Goal: Task Accomplishment & Management: Manage account settings

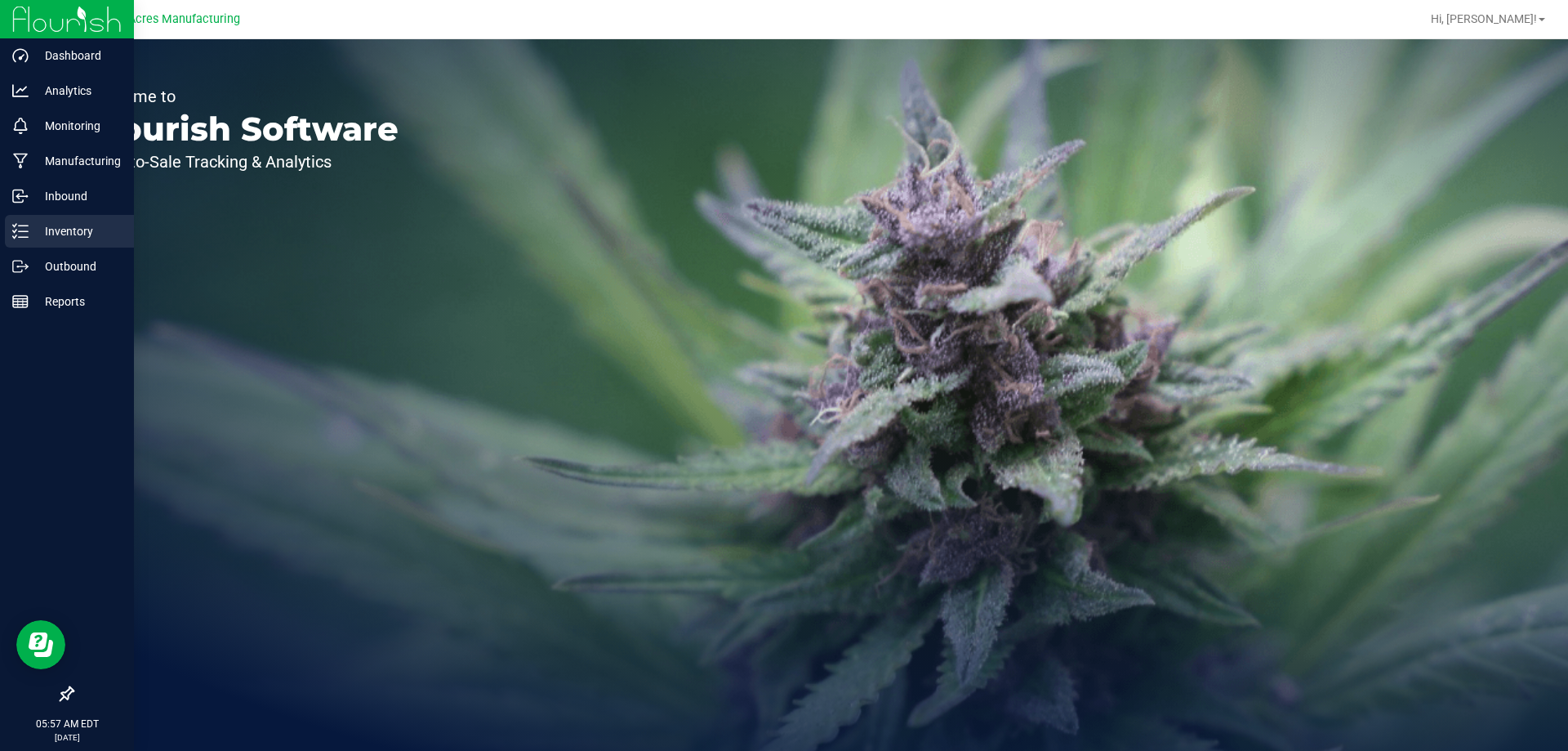
click at [37, 240] on p "Inventory" at bounding box center [78, 231] width 98 height 20
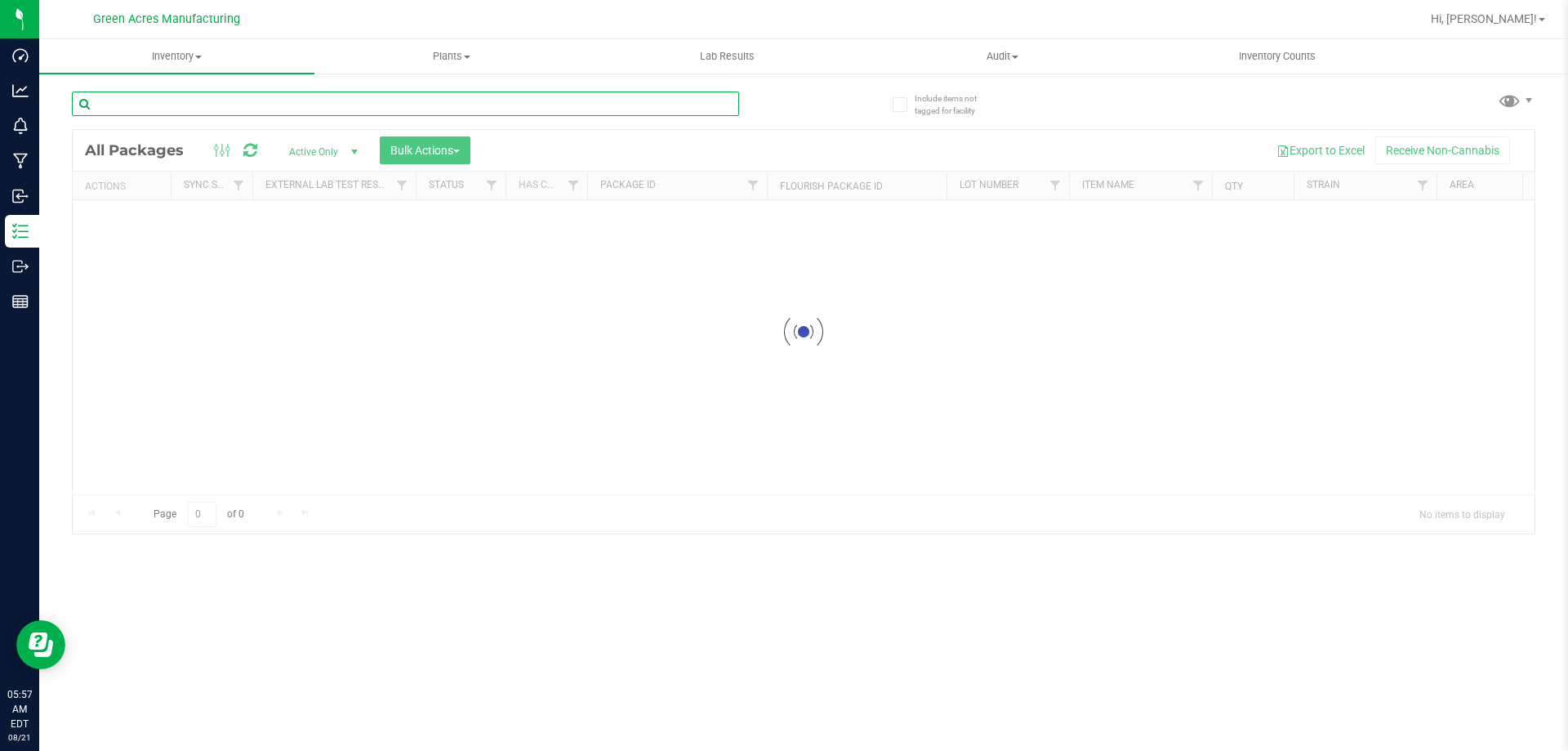
click at [239, 104] on input "text" at bounding box center [405, 103] width 667 height 24
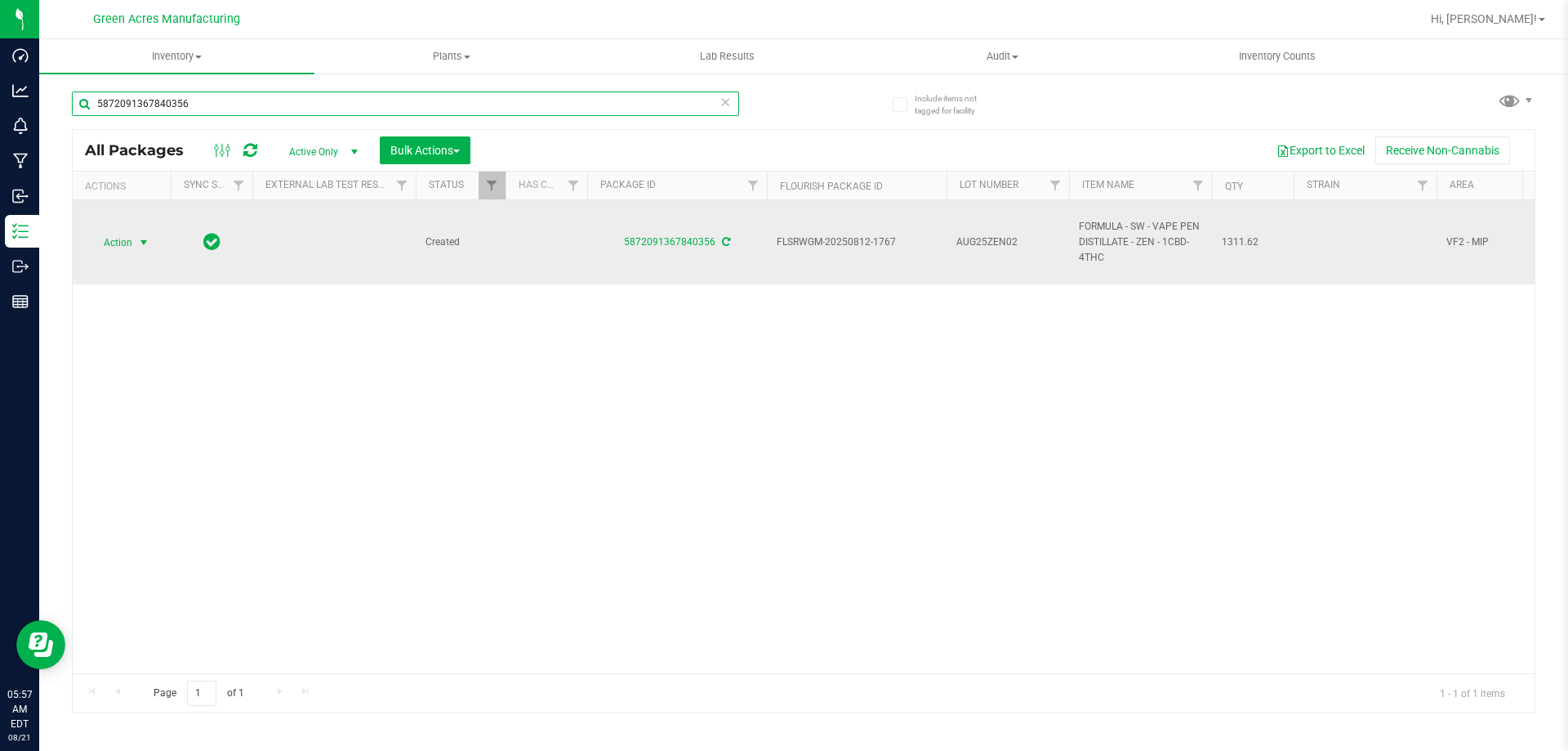
type input "5872091367840356"
click at [104, 250] on span "Action" at bounding box center [110, 242] width 44 height 23
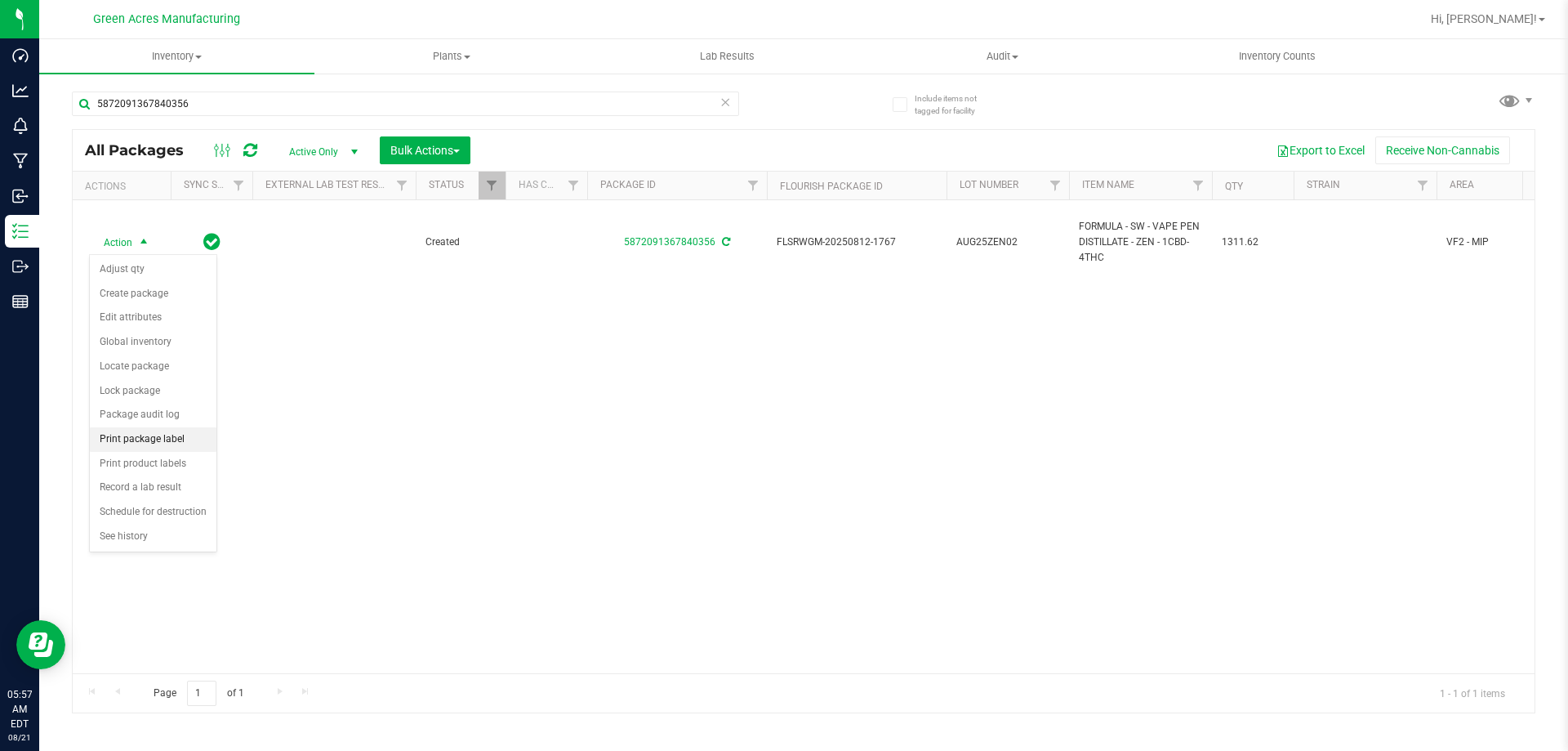
click at [180, 430] on li "Print package label" at bounding box center [153, 439] width 127 height 24
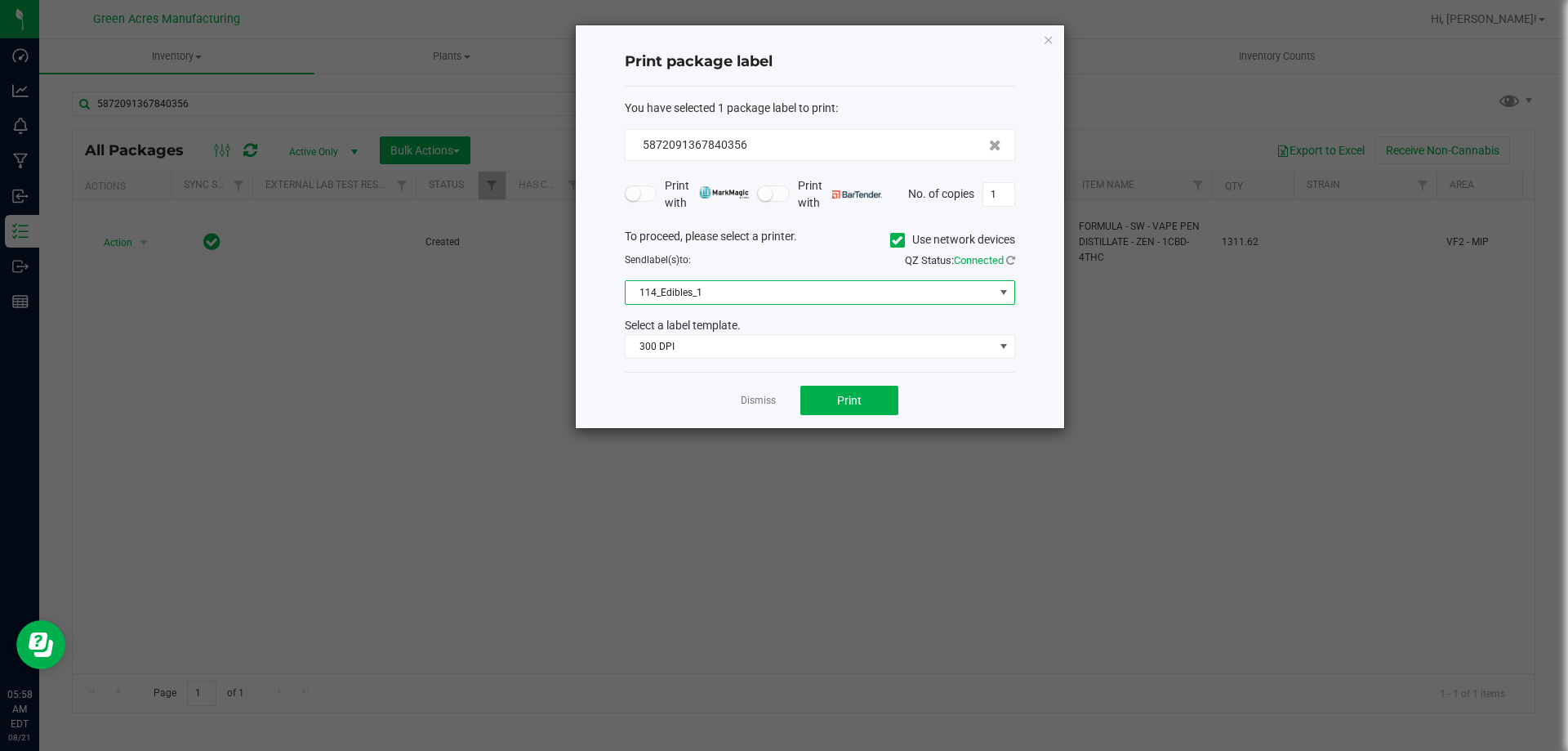
click at [748, 292] on span "114_Edibles_1" at bounding box center [809, 292] width 368 height 23
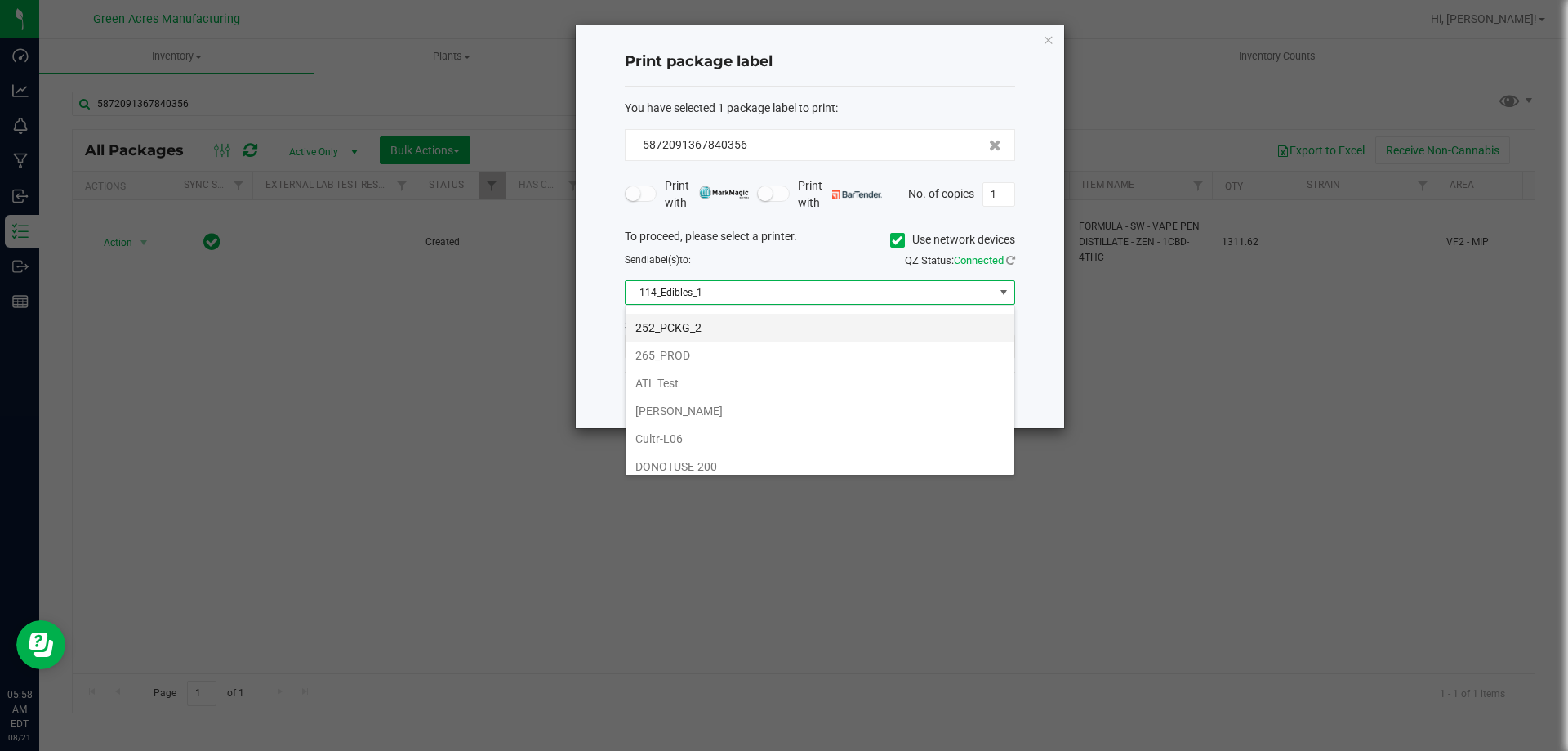
scroll to position [163, 0]
click at [698, 378] on li "252_PCKG_1" at bounding box center [819, 381] width 388 height 28
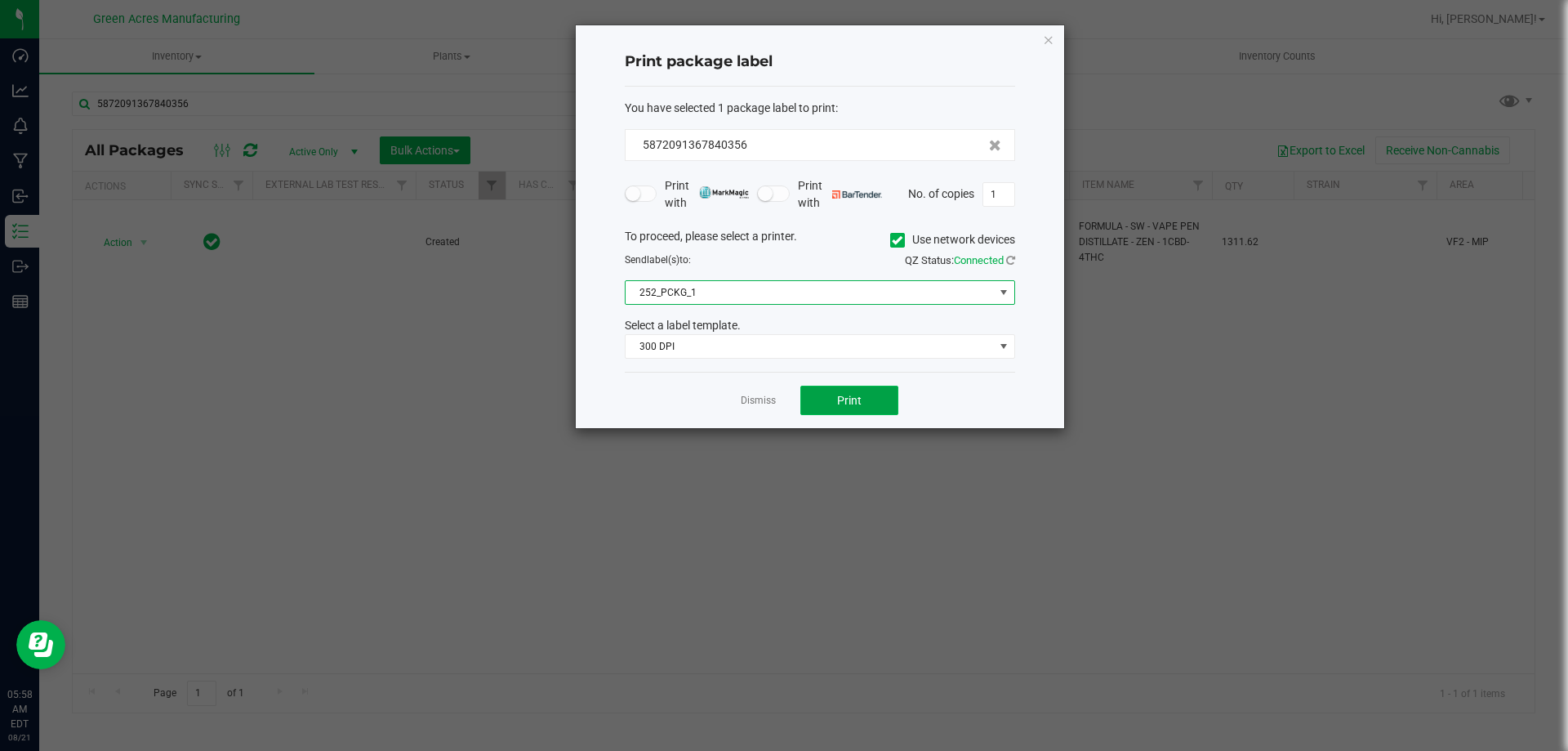
click at [810, 390] on button "Print" at bounding box center [849, 400] width 98 height 29
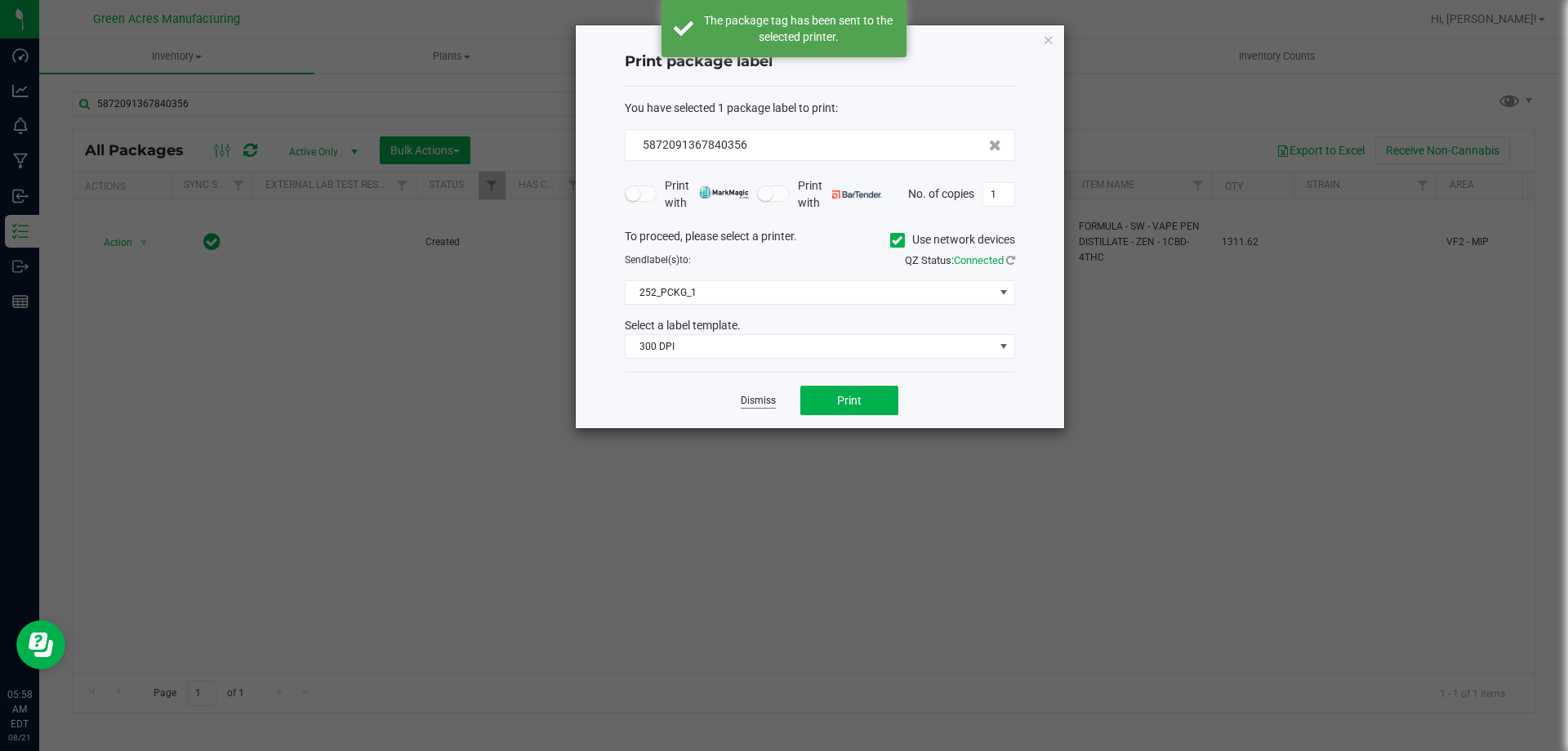
click at [764, 398] on link "Dismiss" at bounding box center [758, 400] width 35 height 14
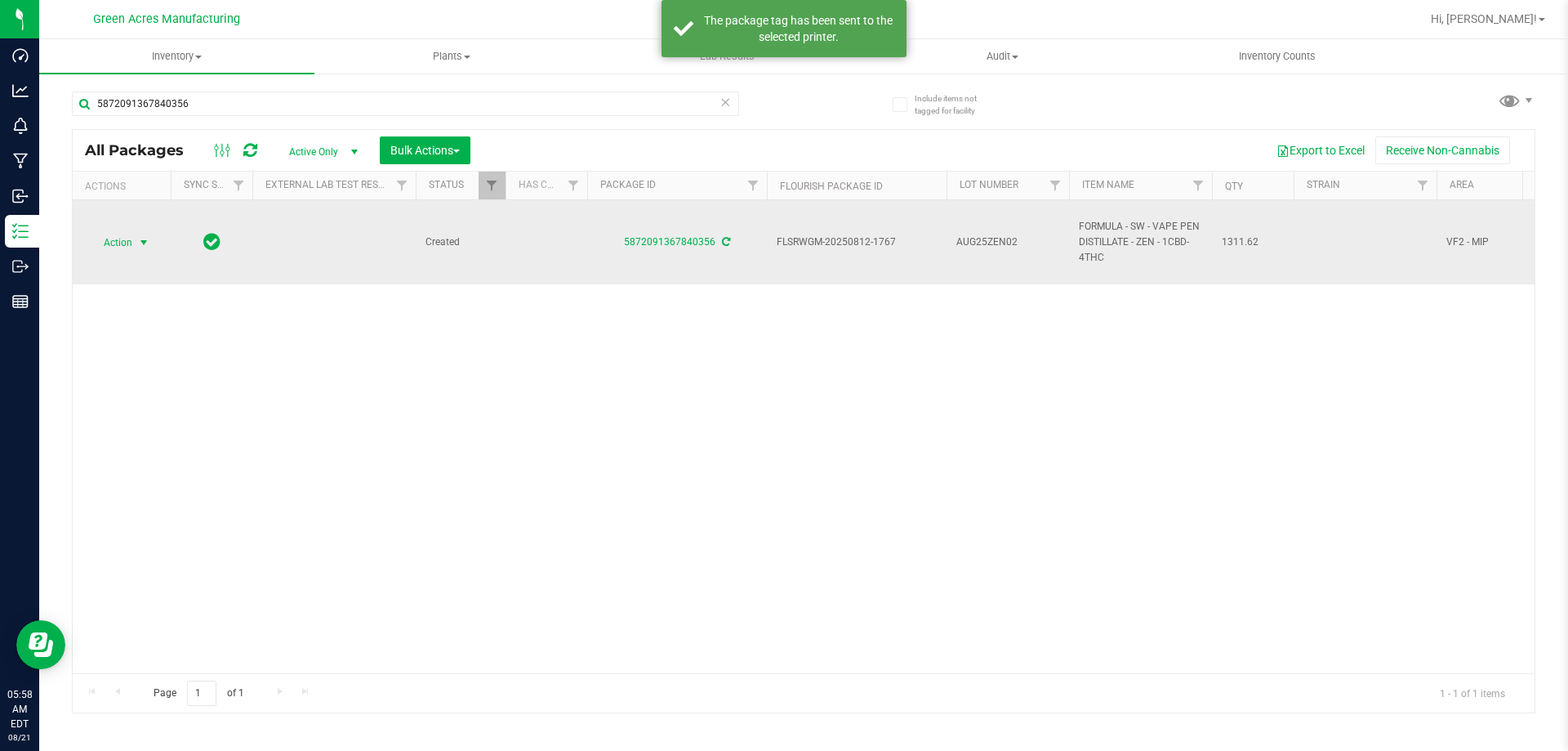
click at [870, 226] on td "FLSRWGM-20250812-1767" at bounding box center [856, 242] width 179 height 84
click at [949, 230] on td "AUG25ZEN02" at bounding box center [1008, 242] width 122 height 84
type input "AUG25ZEN02-0821"
click at [1029, 247] on span "AUG25ZEN02-0821" at bounding box center [1008, 242] width 103 height 15
click at [1029, 247] on input "AUG25ZEN02-0821" at bounding box center [1004, 242] width 117 height 25
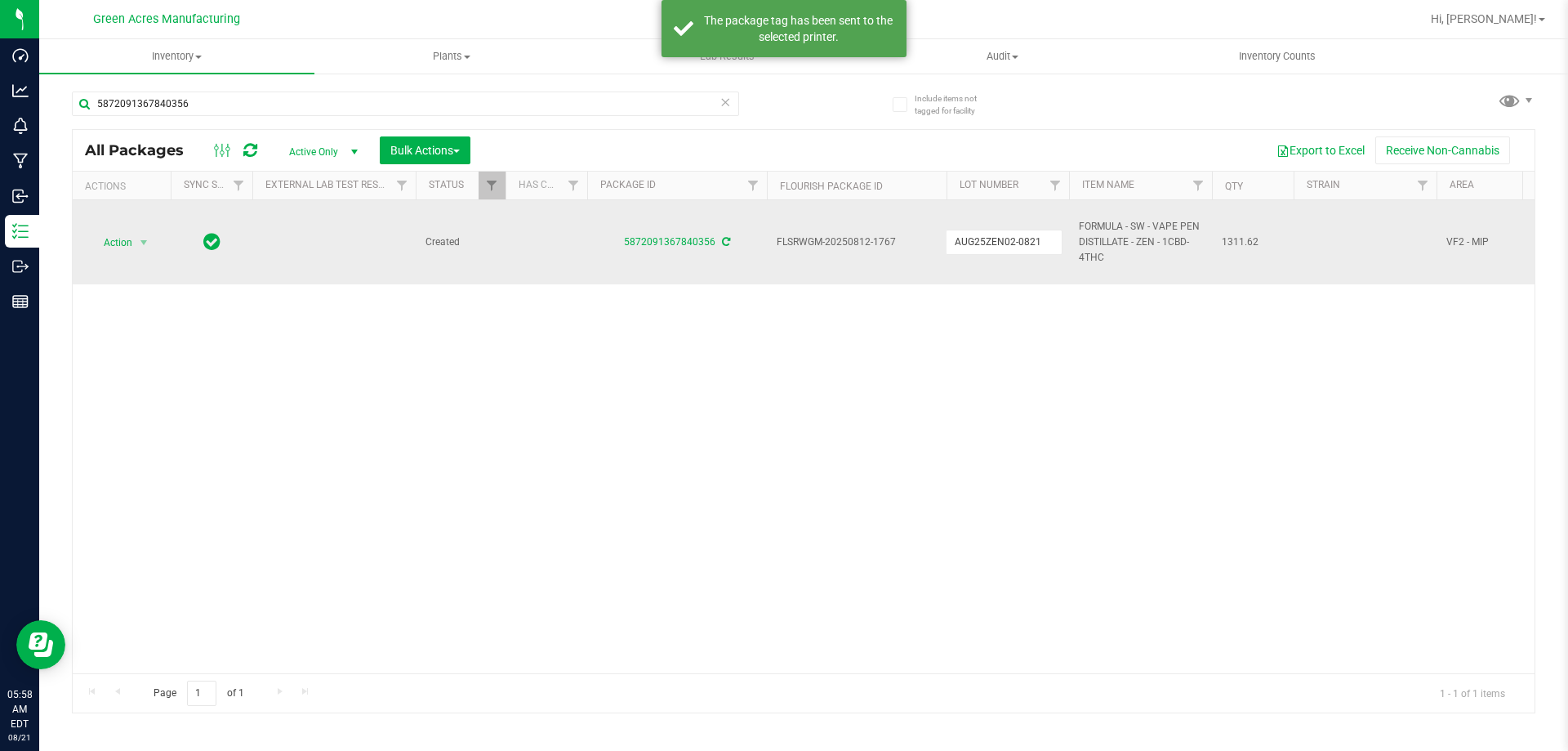
click at [1029, 247] on input "AUG25ZEN02-0821" at bounding box center [1004, 242] width 117 height 25
click at [1060, 371] on div "Action Action Adjust qty Create package Edit attributes Global inventory Locate…" at bounding box center [803, 437] width 1462 height 473
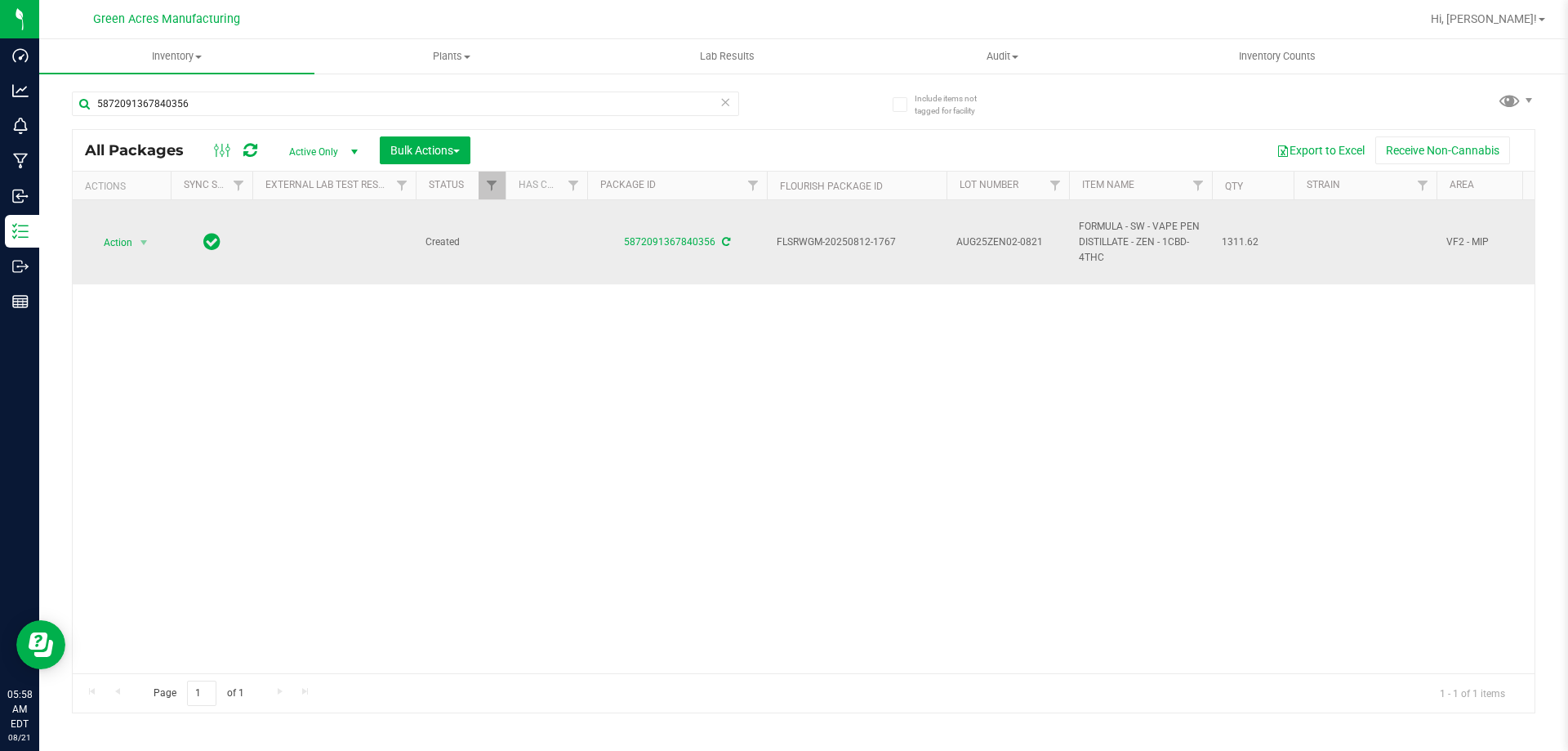
click at [158, 239] on div "Action Action Adjust qty Create package Edit attributes Global inventory Locate…" at bounding box center [121, 242] width 79 height 23
click at [135, 256] on td "Action Action Adjust qty Create package Edit attributes Global inventory Locate…" at bounding box center [121, 242] width 98 height 84
click at [137, 238] on span "select" at bounding box center [144, 242] width 21 height 23
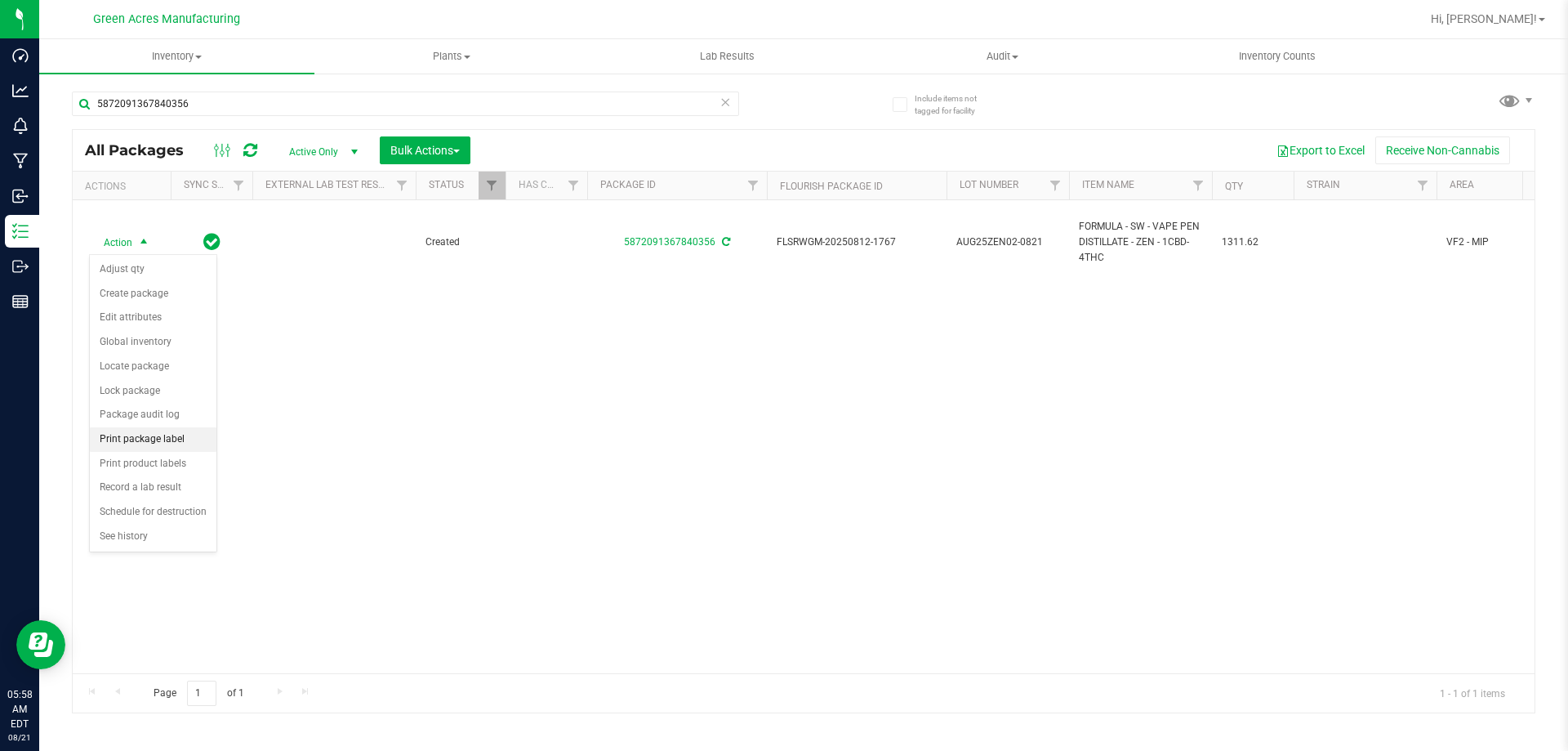
click at [167, 428] on li "Print package label" at bounding box center [153, 439] width 127 height 24
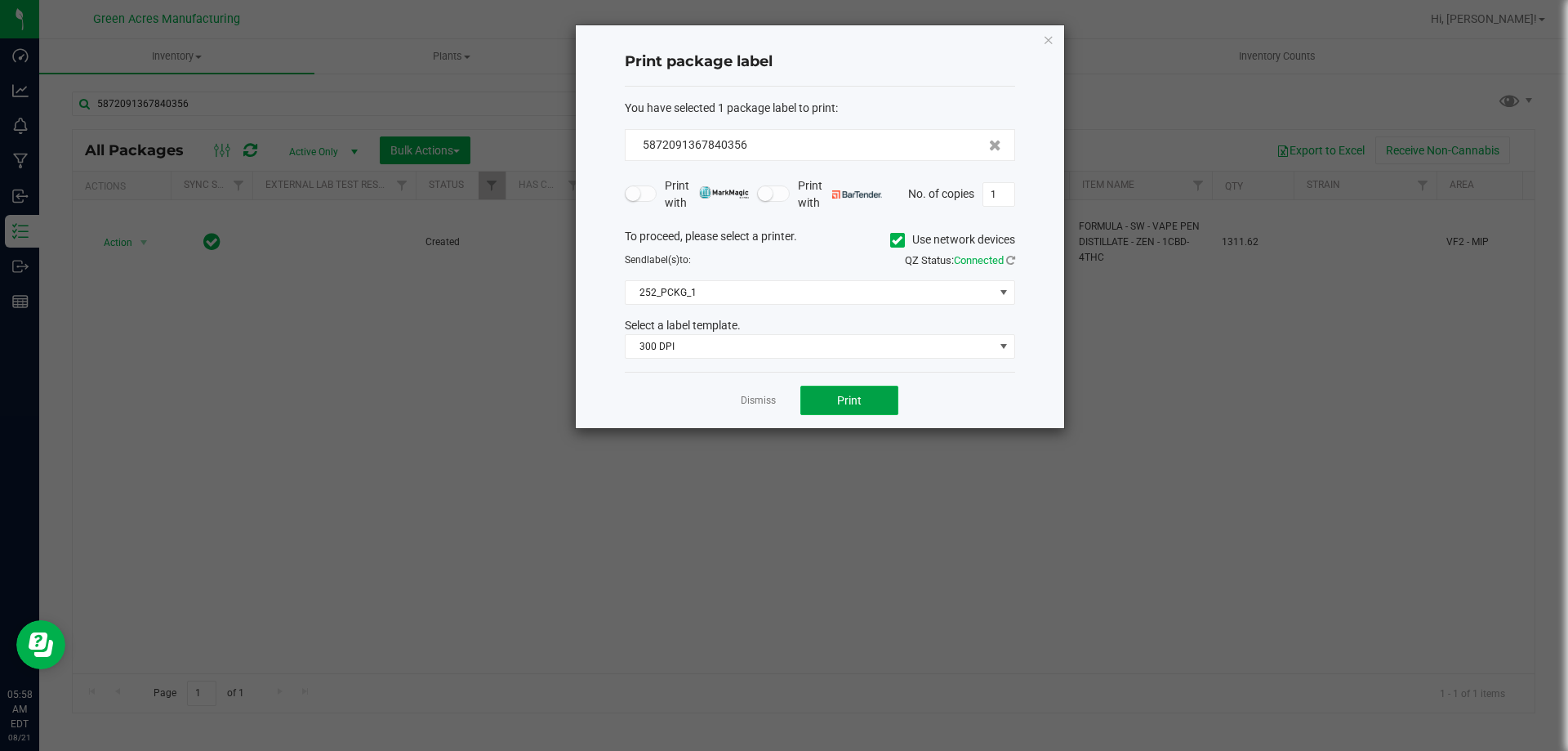
click at [879, 408] on button "Print" at bounding box center [849, 400] width 98 height 29
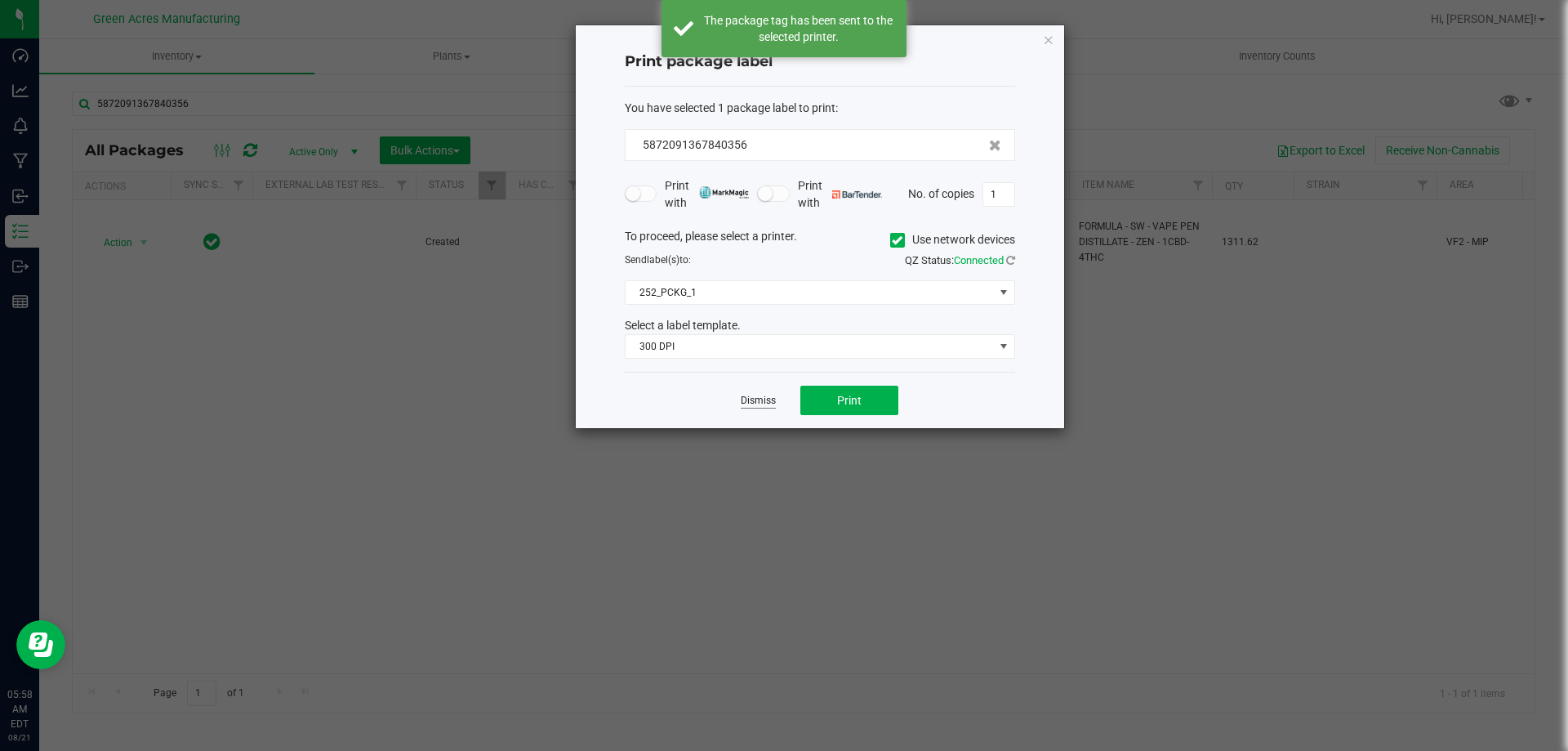
click at [751, 407] on link "Dismiss" at bounding box center [758, 400] width 35 height 14
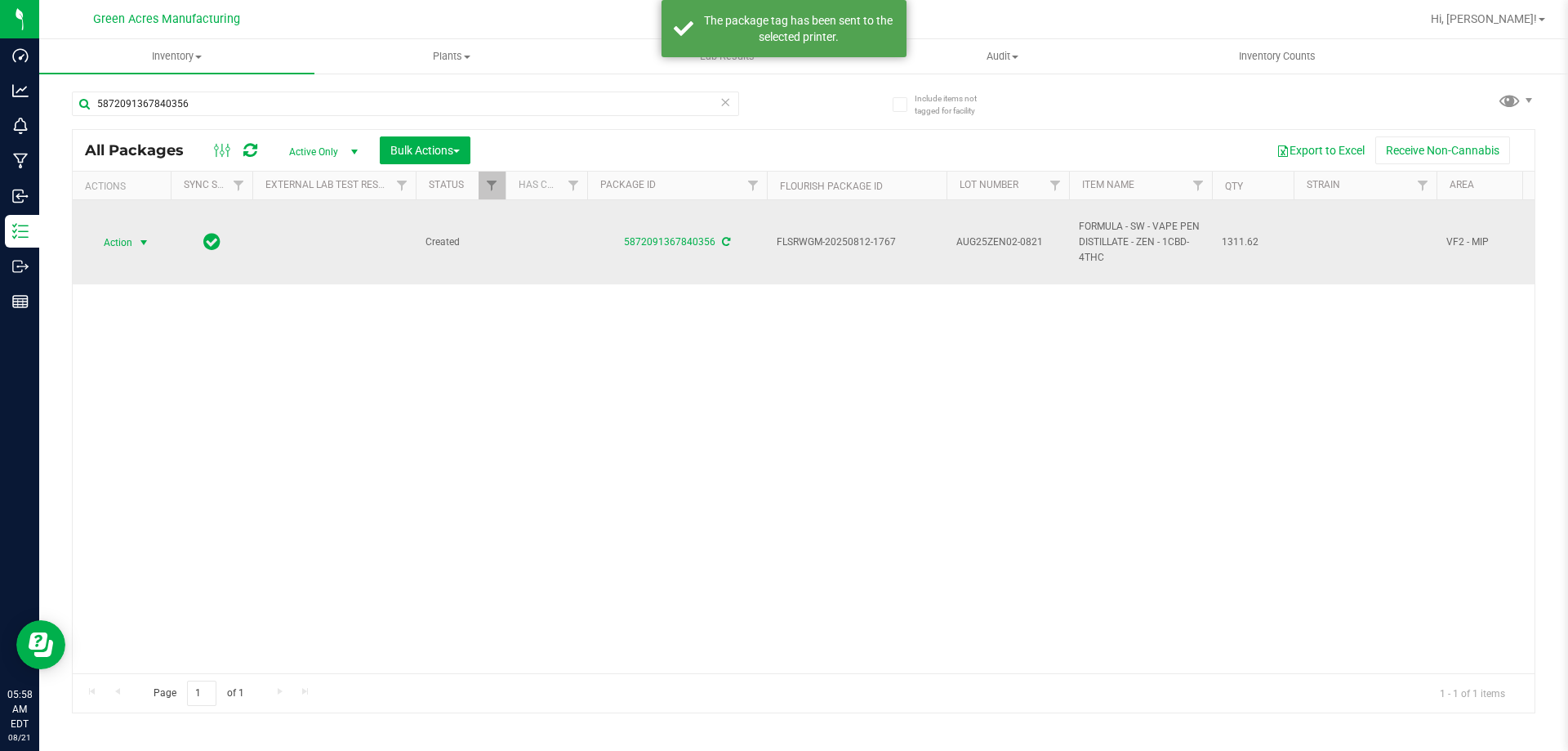
click at [91, 252] on span "Action" at bounding box center [110, 242] width 44 height 23
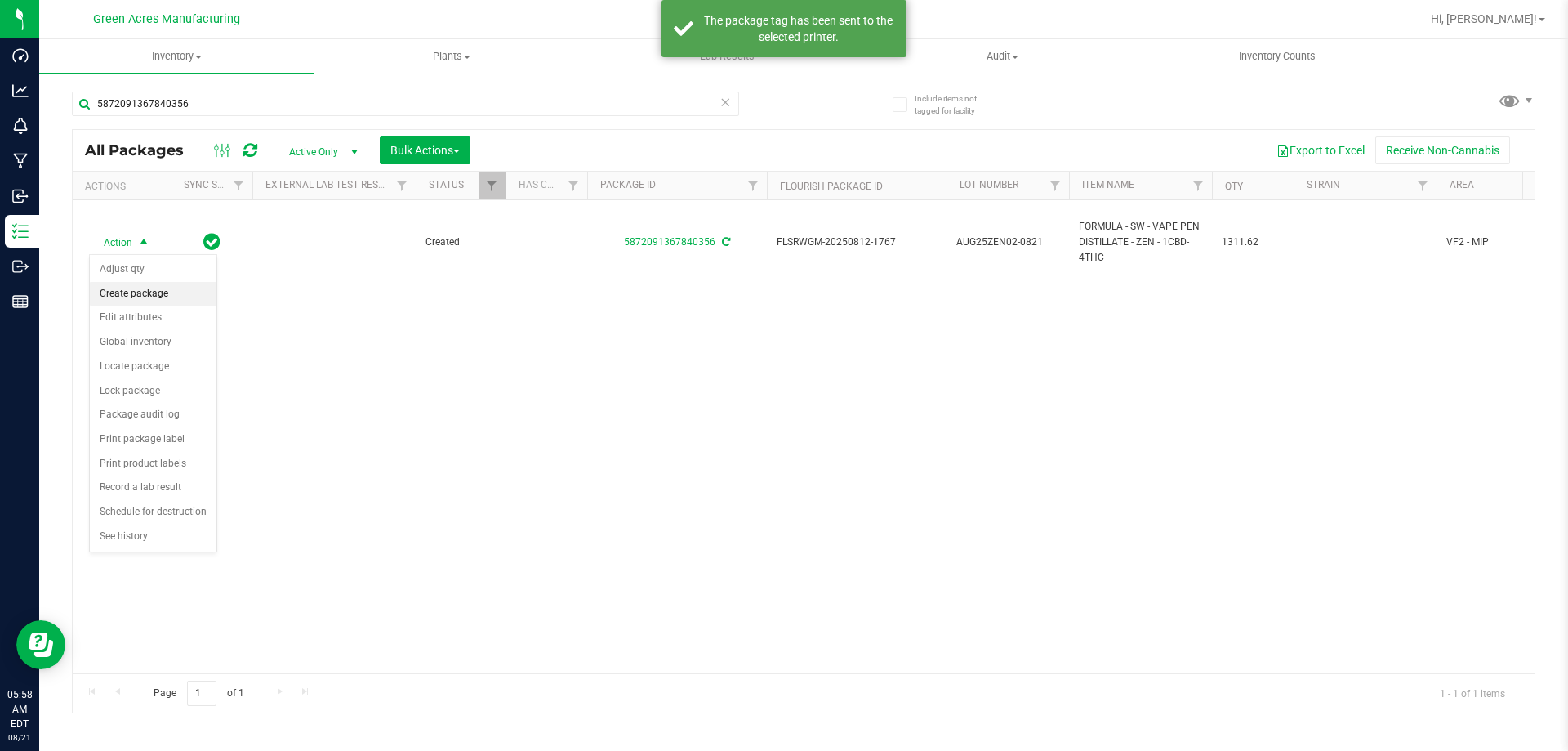
click at [116, 291] on li "Create package" at bounding box center [153, 294] width 127 height 24
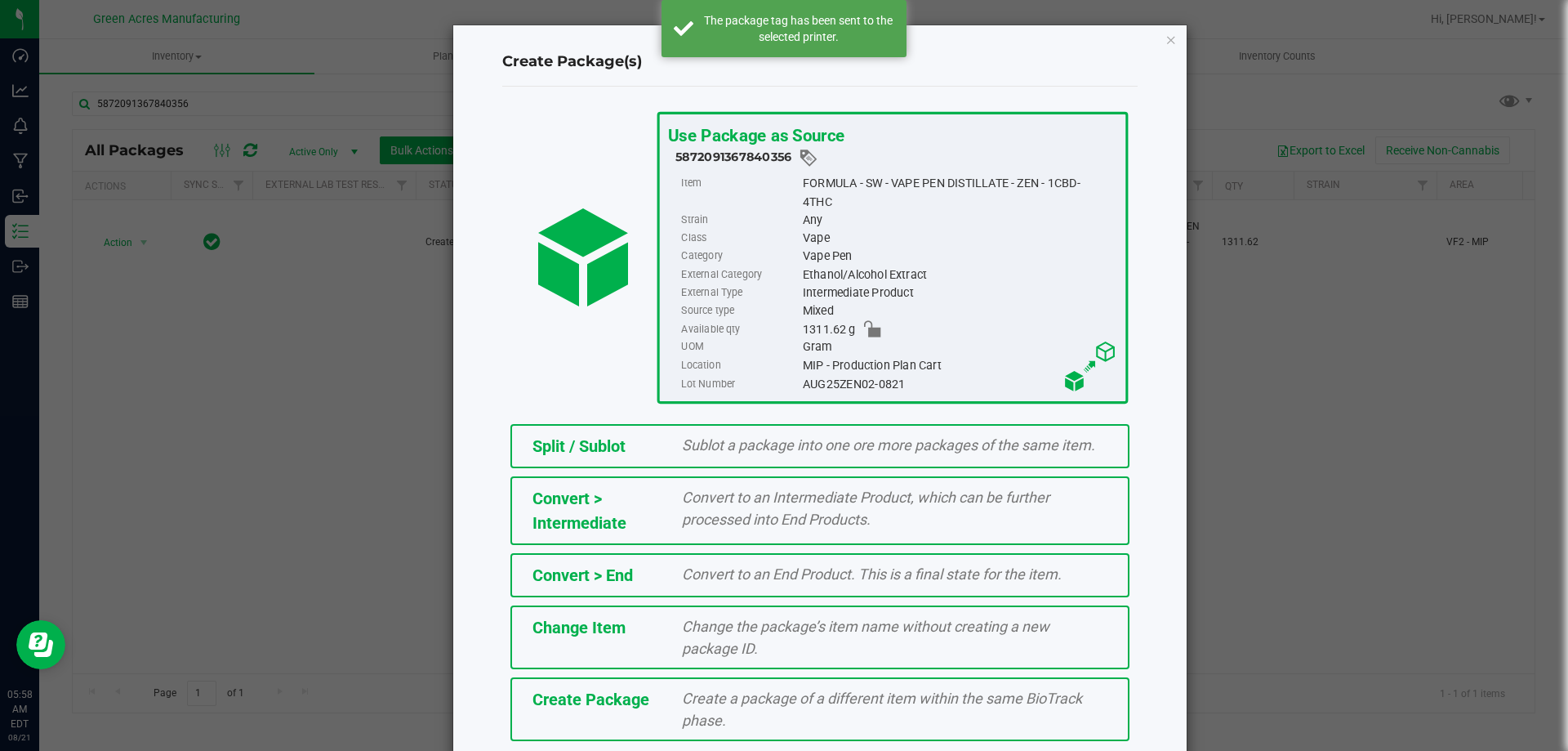
click at [655, 705] on div "Create Package" at bounding box center [596, 699] width 150 height 24
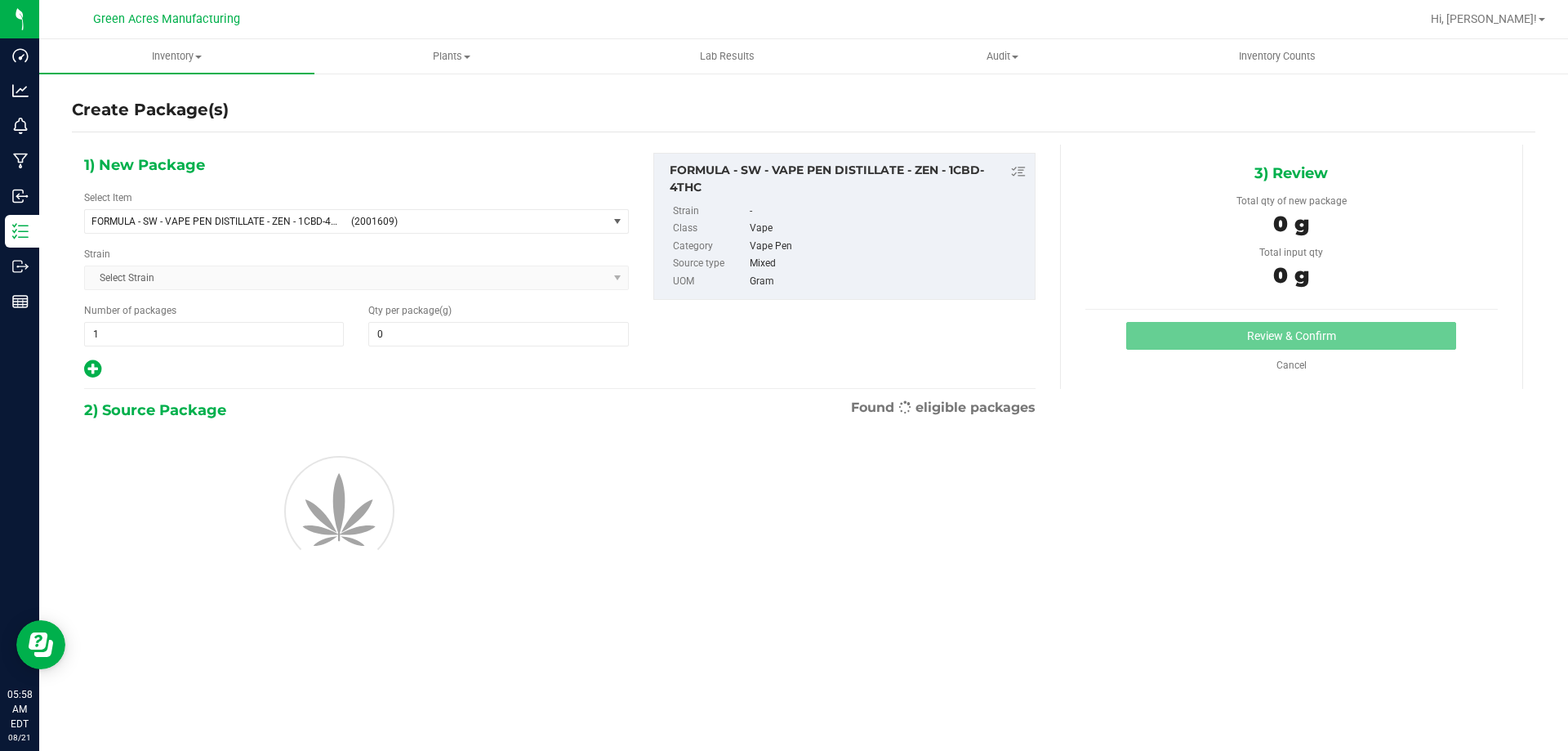
type input "0.0000"
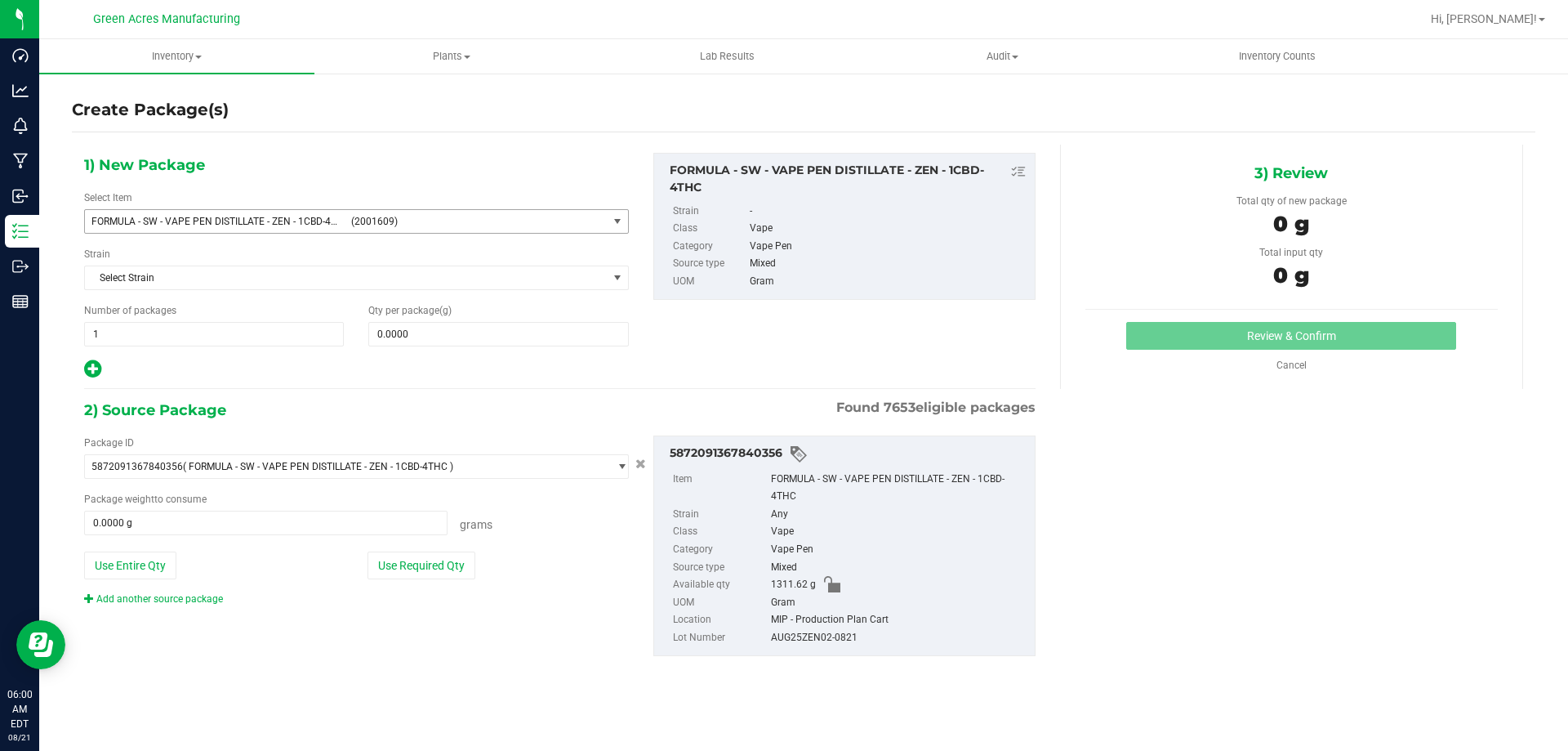
click at [339, 210] on span "FORMULA - SW - VAPE PEN DISTILLATE - ZEN - 1CBD-4THC (2001609)" at bounding box center [346, 221] width 522 height 23
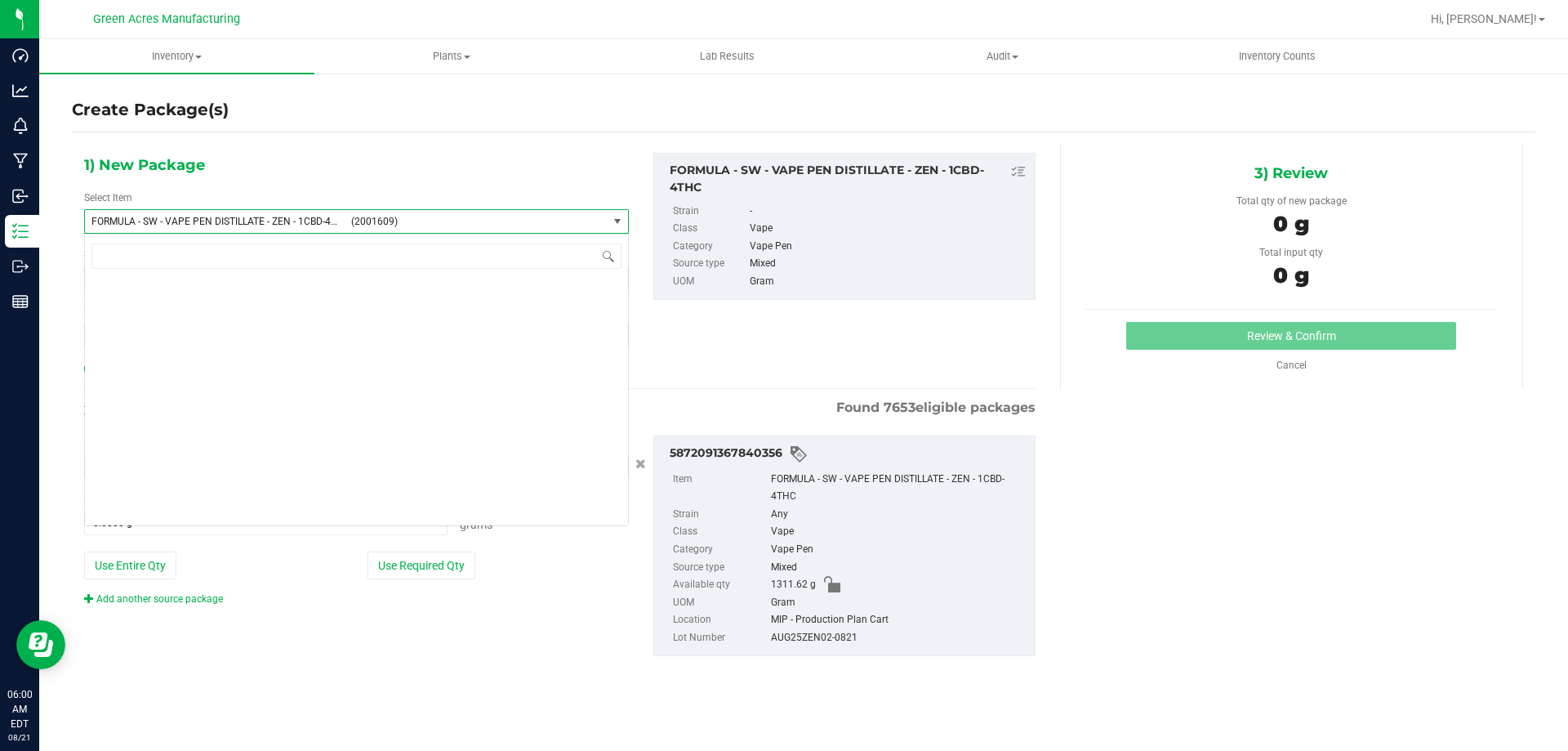
scroll to position [36361, 0]
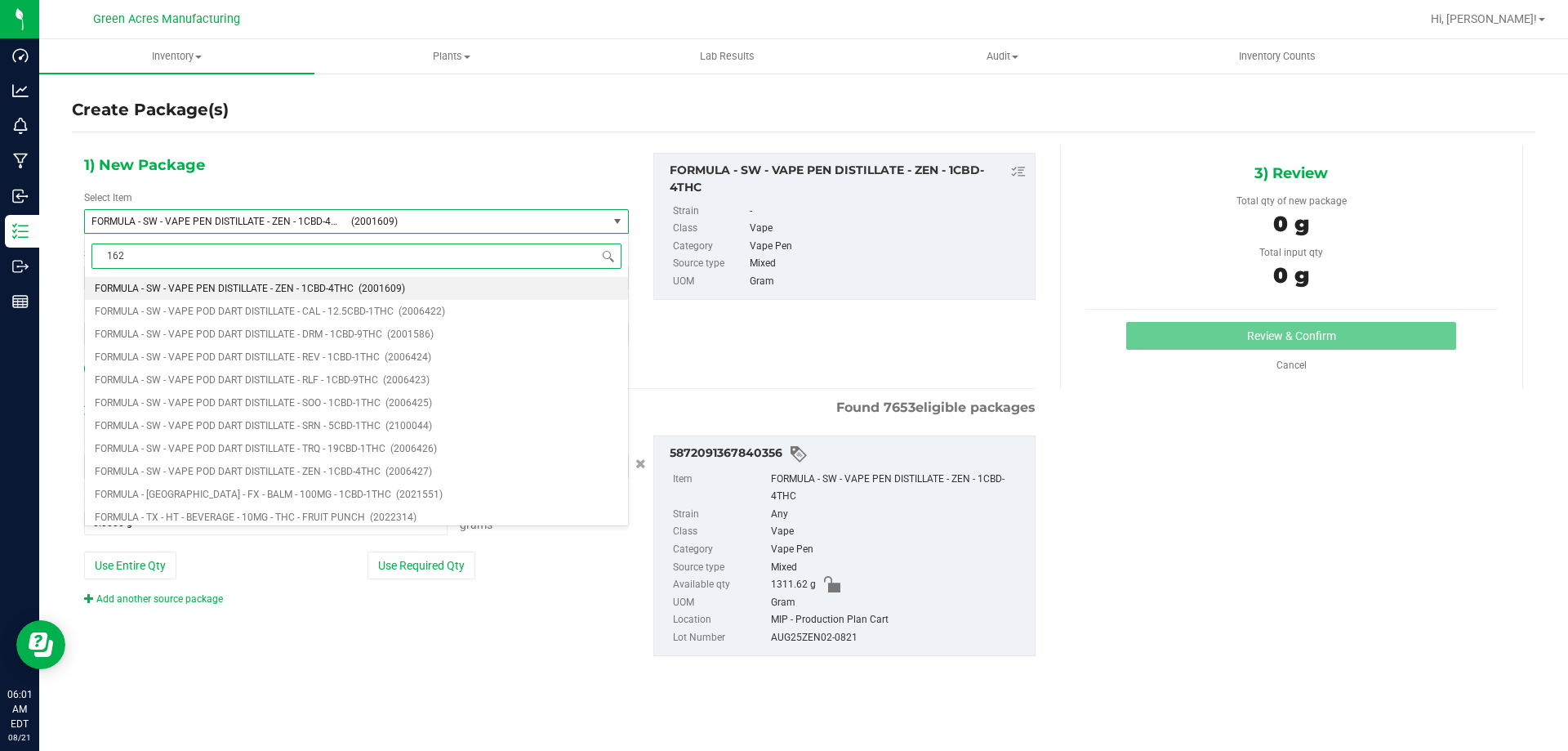
type input "1626"
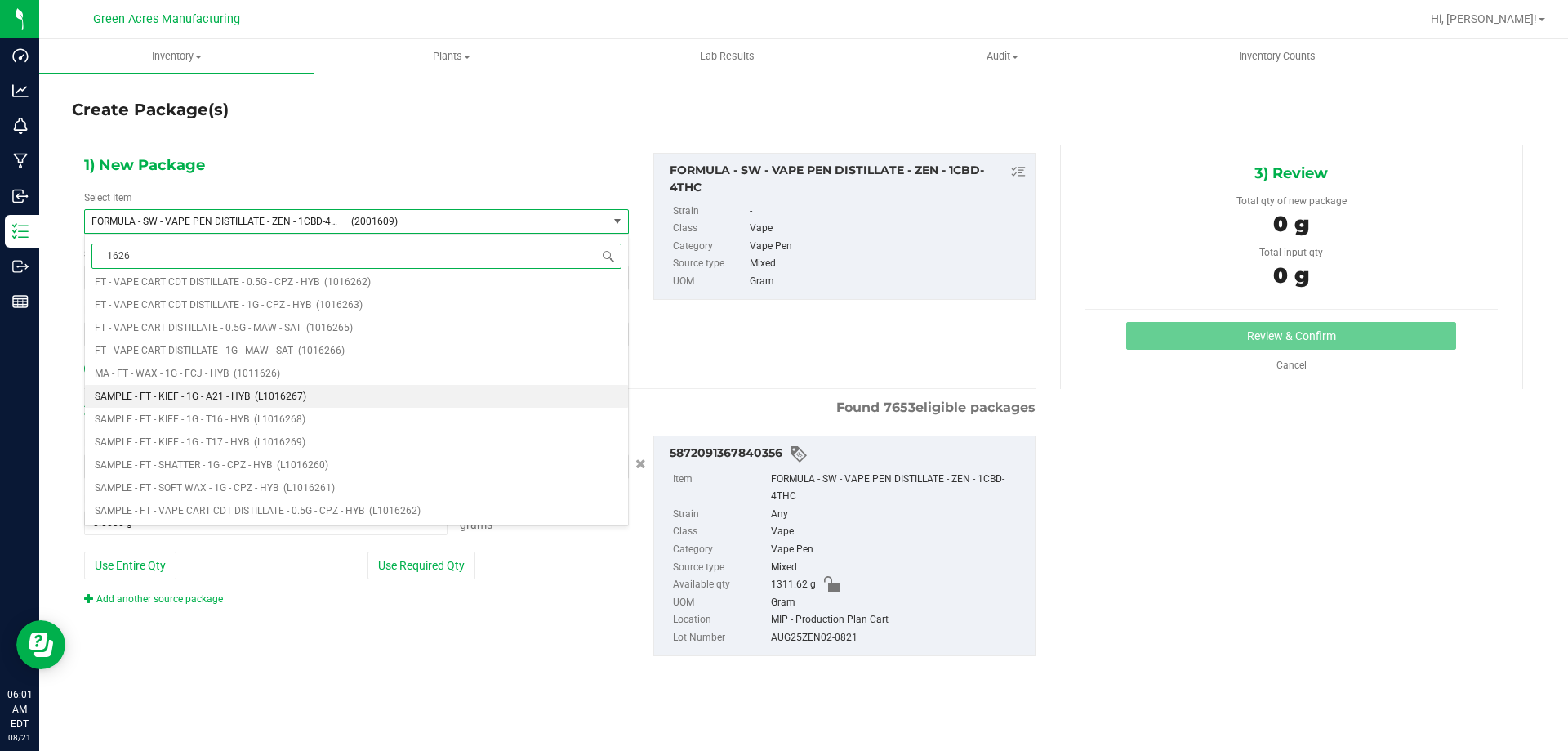
scroll to position [304, 0]
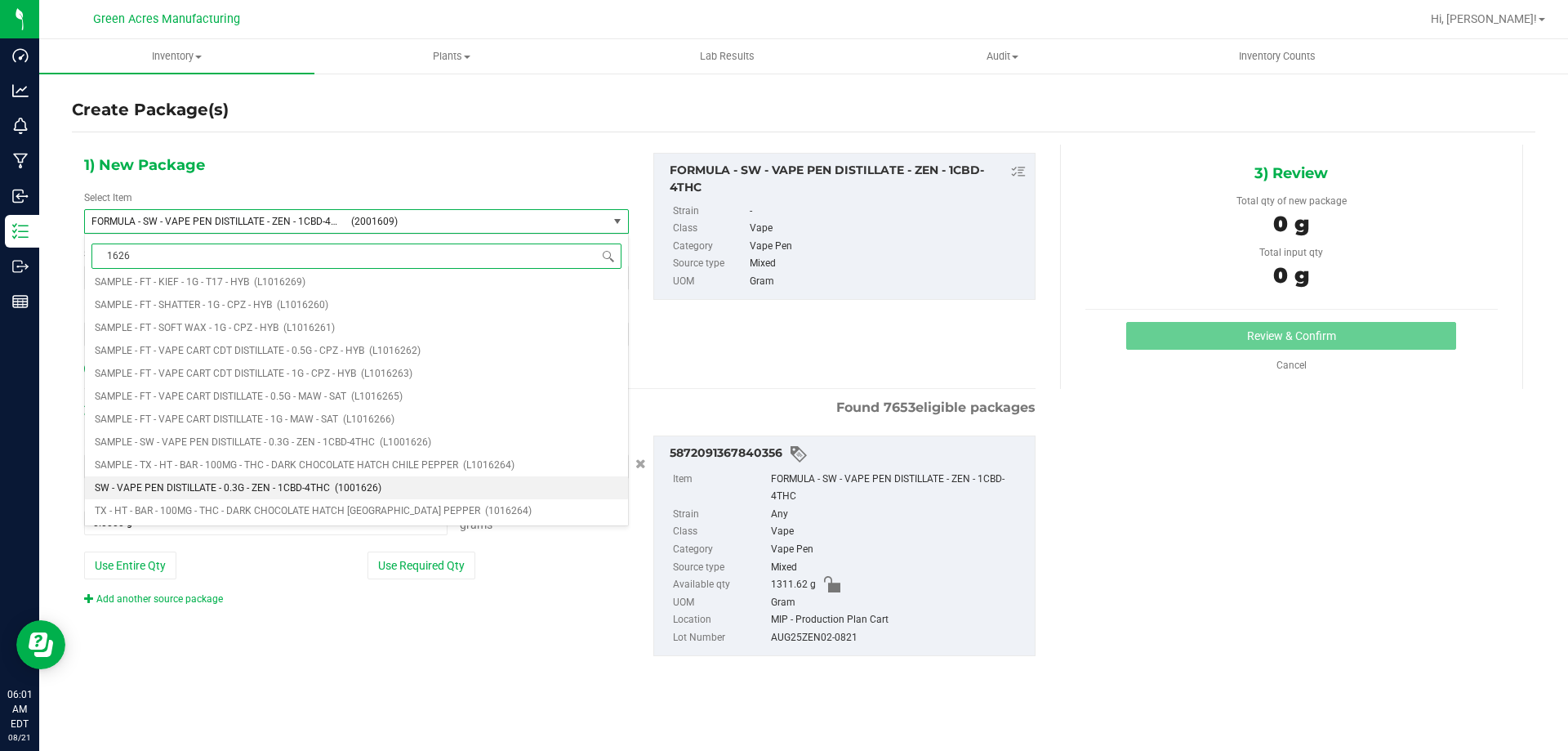
click at [163, 486] on span "SW - VAPE PEN DISTILLATE - 0.3G - ZEN - 1CBD-4THC" at bounding box center [213, 487] width 235 height 12
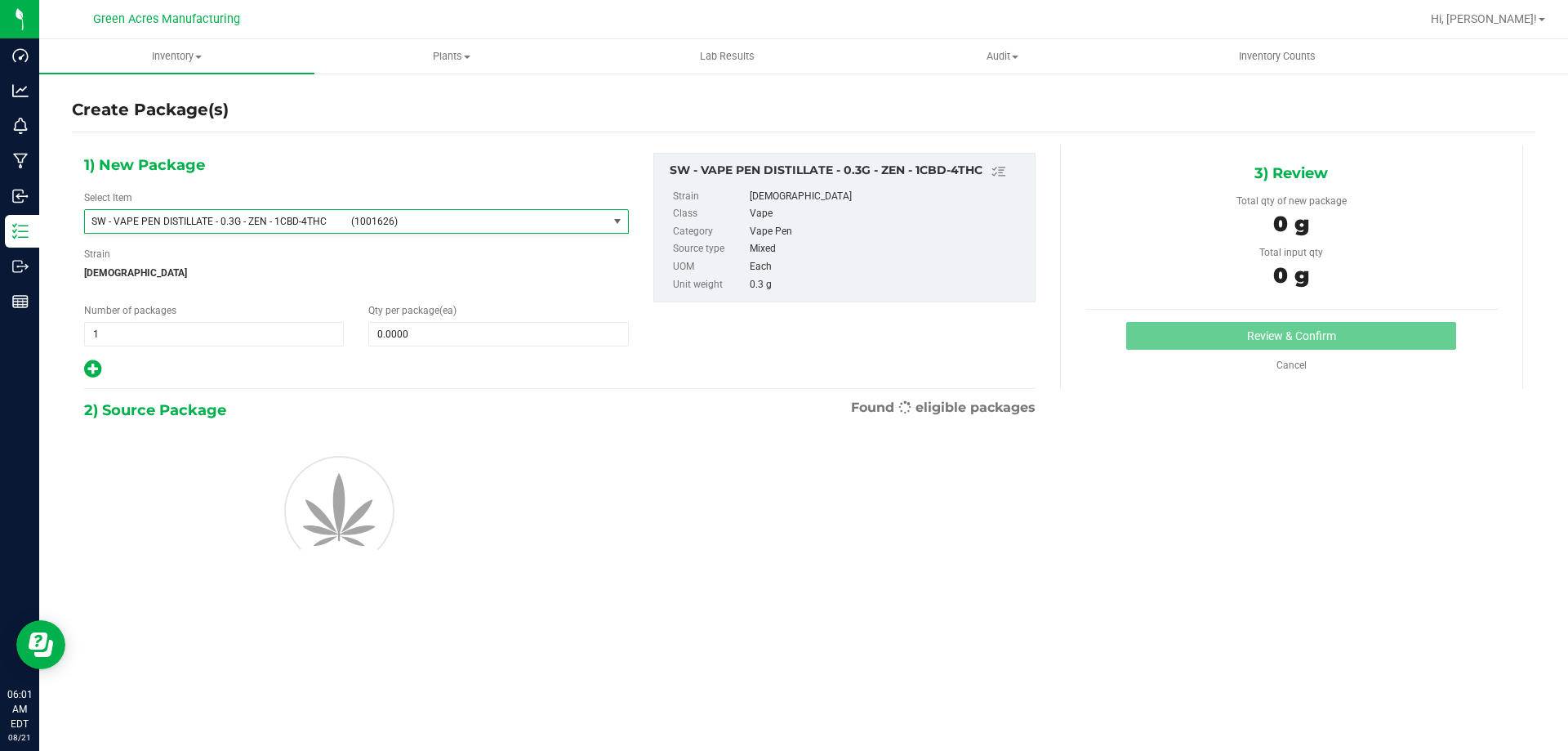
type input "0"
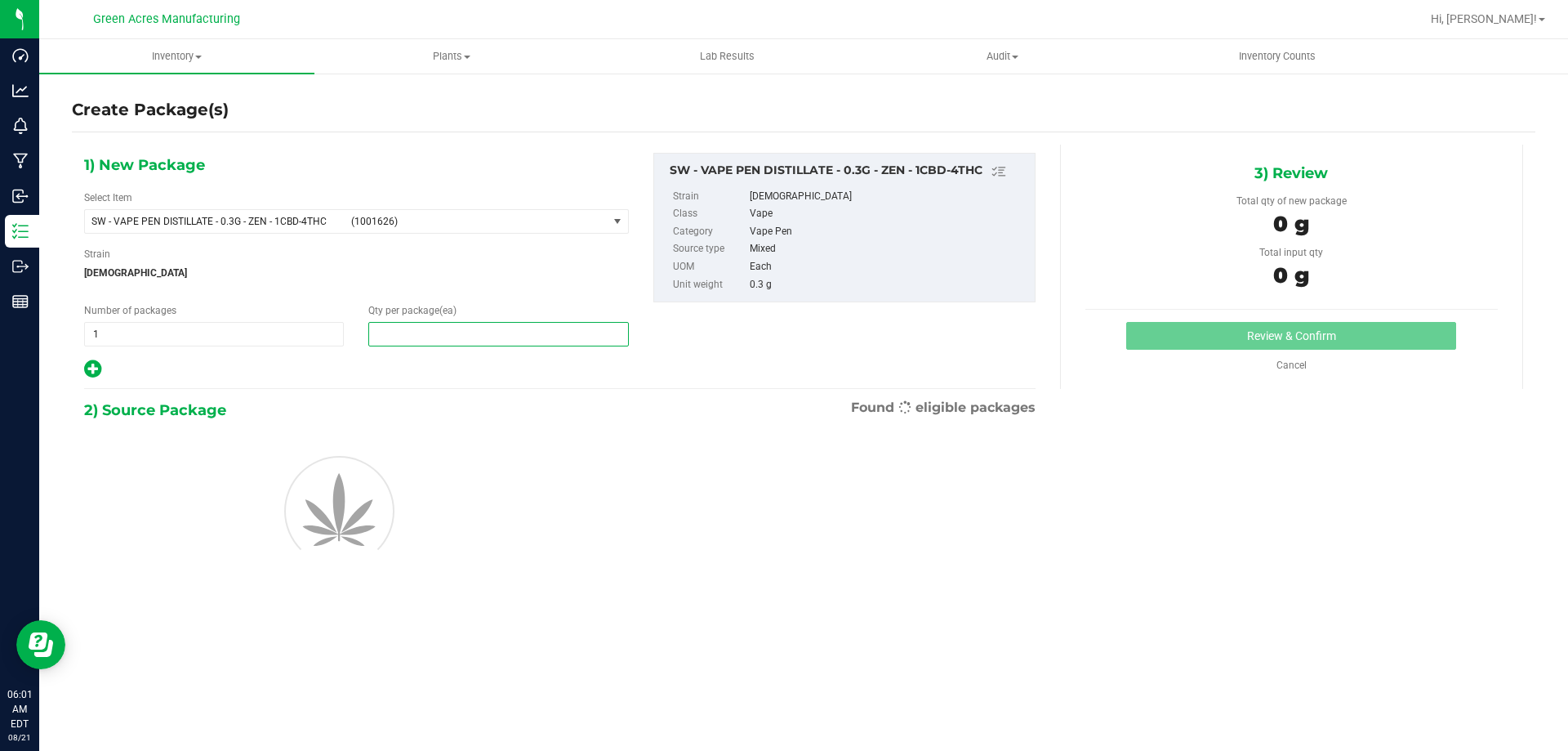
click at [404, 330] on span at bounding box center [498, 333] width 260 height 24
type input "1"
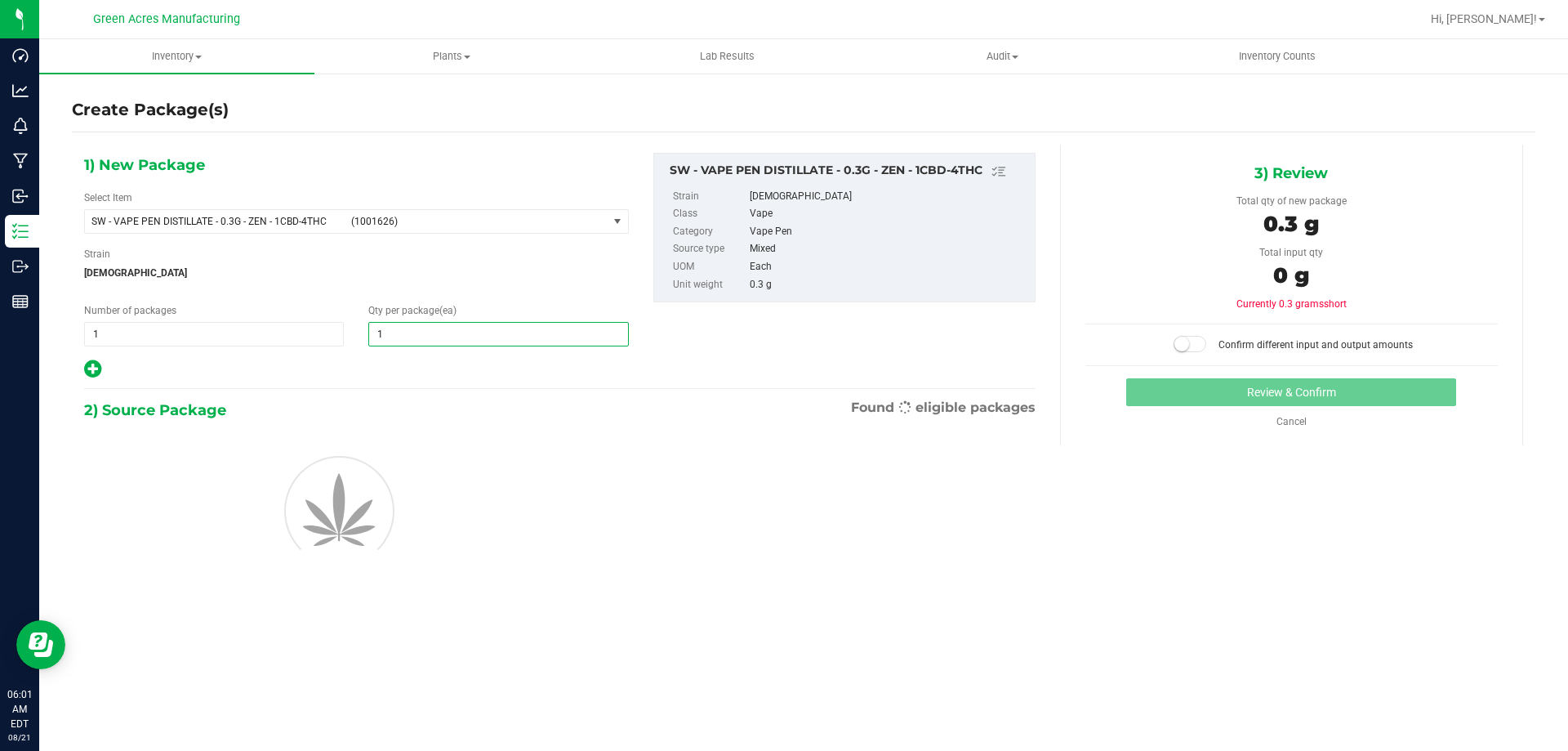
type input "1"
click at [433, 564] on div at bounding box center [356, 509] width 569 height 147
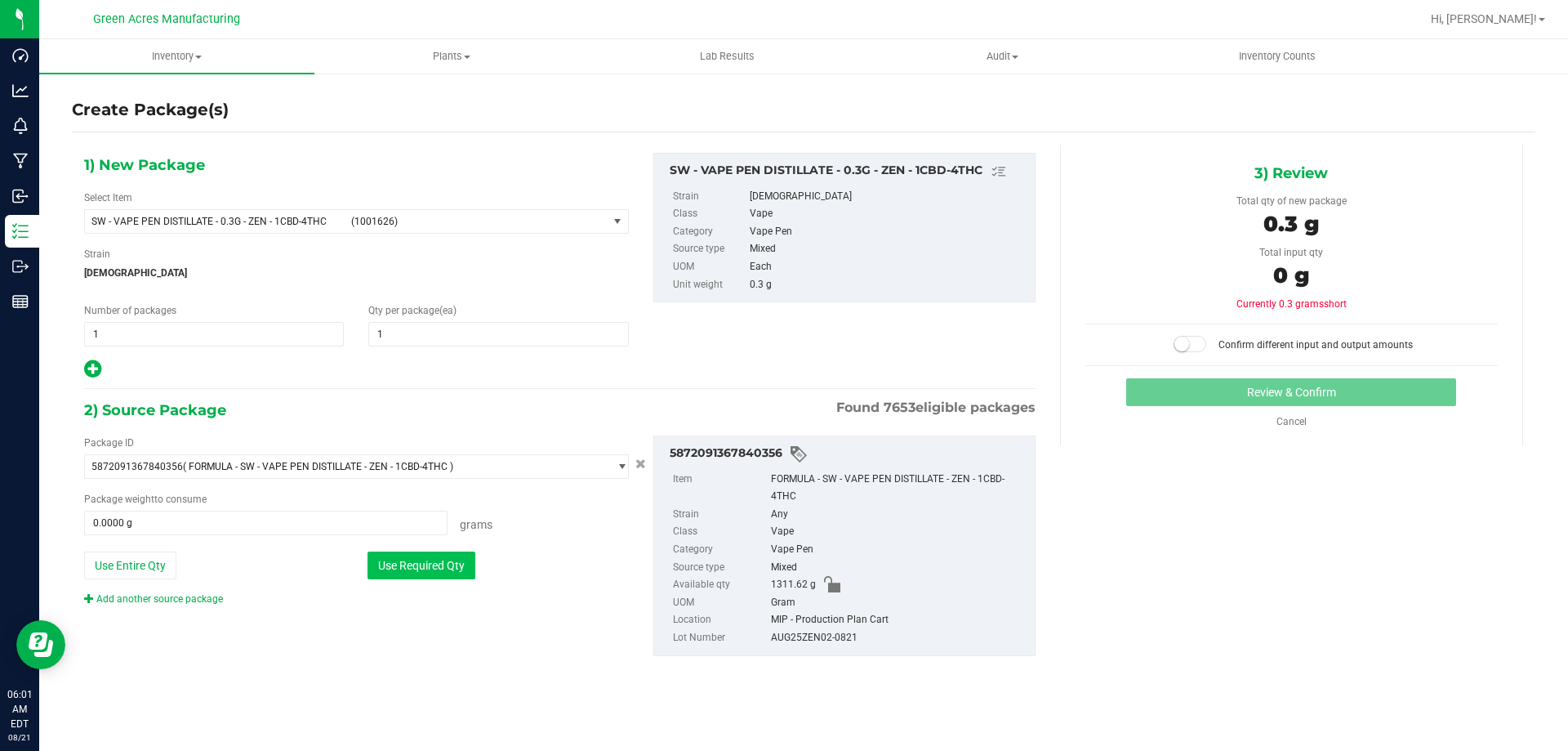
click at [456, 563] on button "Use Required Qty" at bounding box center [421, 565] width 108 height 28
type input "0.3000 g"
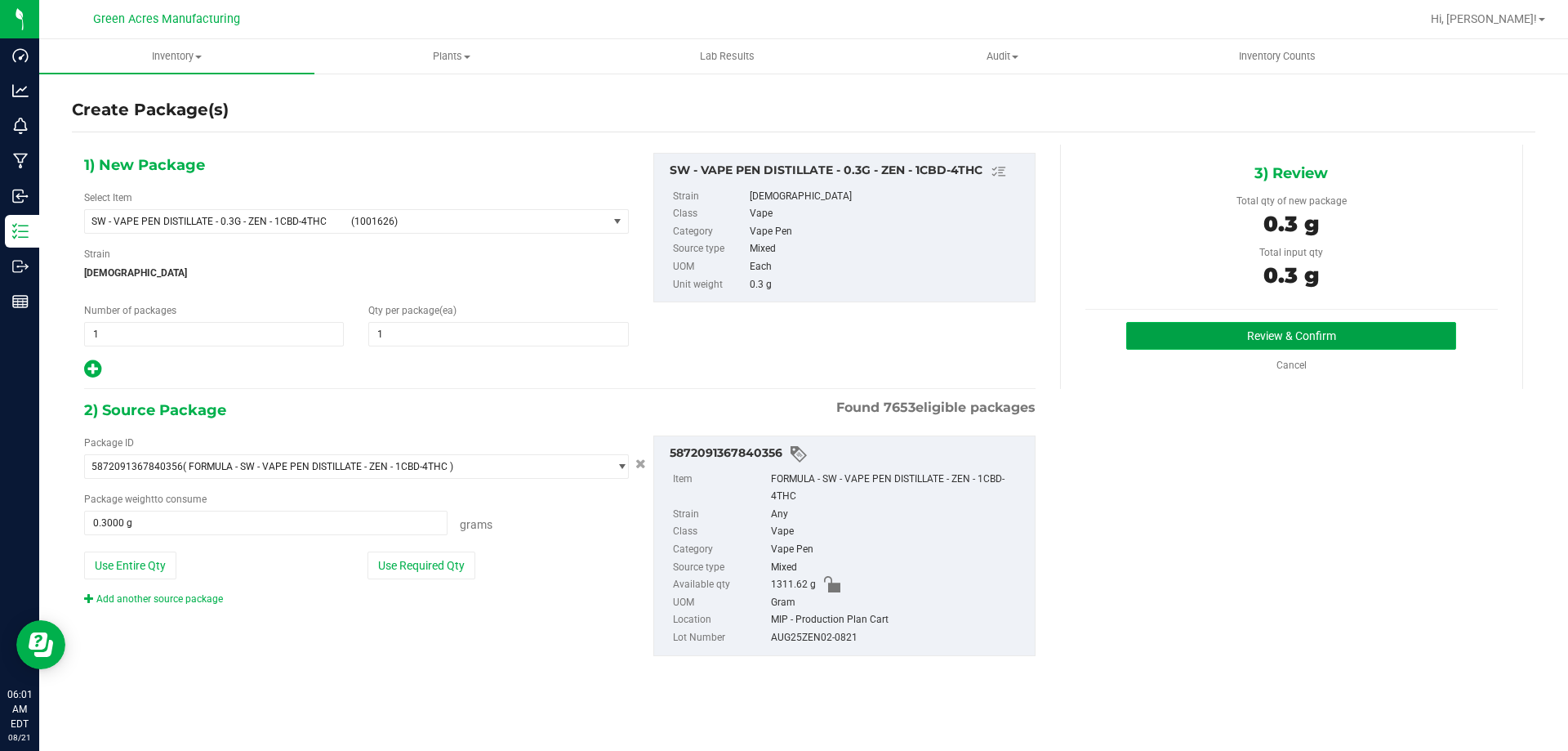
click at [1231, 333] on button "Review & Confirm" at bounding box center [1291, 335] width 330 height 28
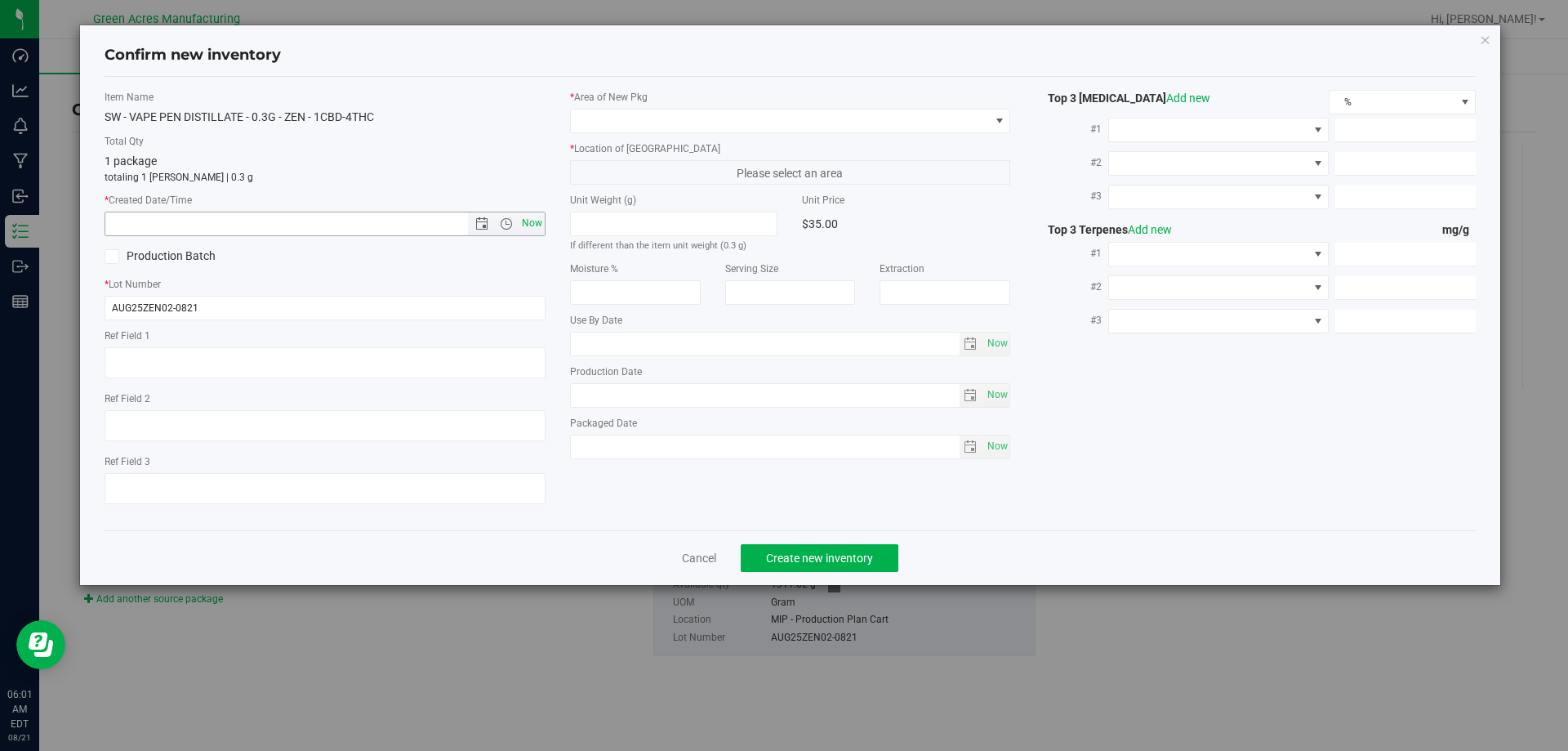
click at [534, 218] on span "Now" at bounding box center [531, 224] width 28 height 24
type input "8/21/2025 6:01 AM"
click at [645, 120] on span at bounding box center [780, 120] width 419 height 23
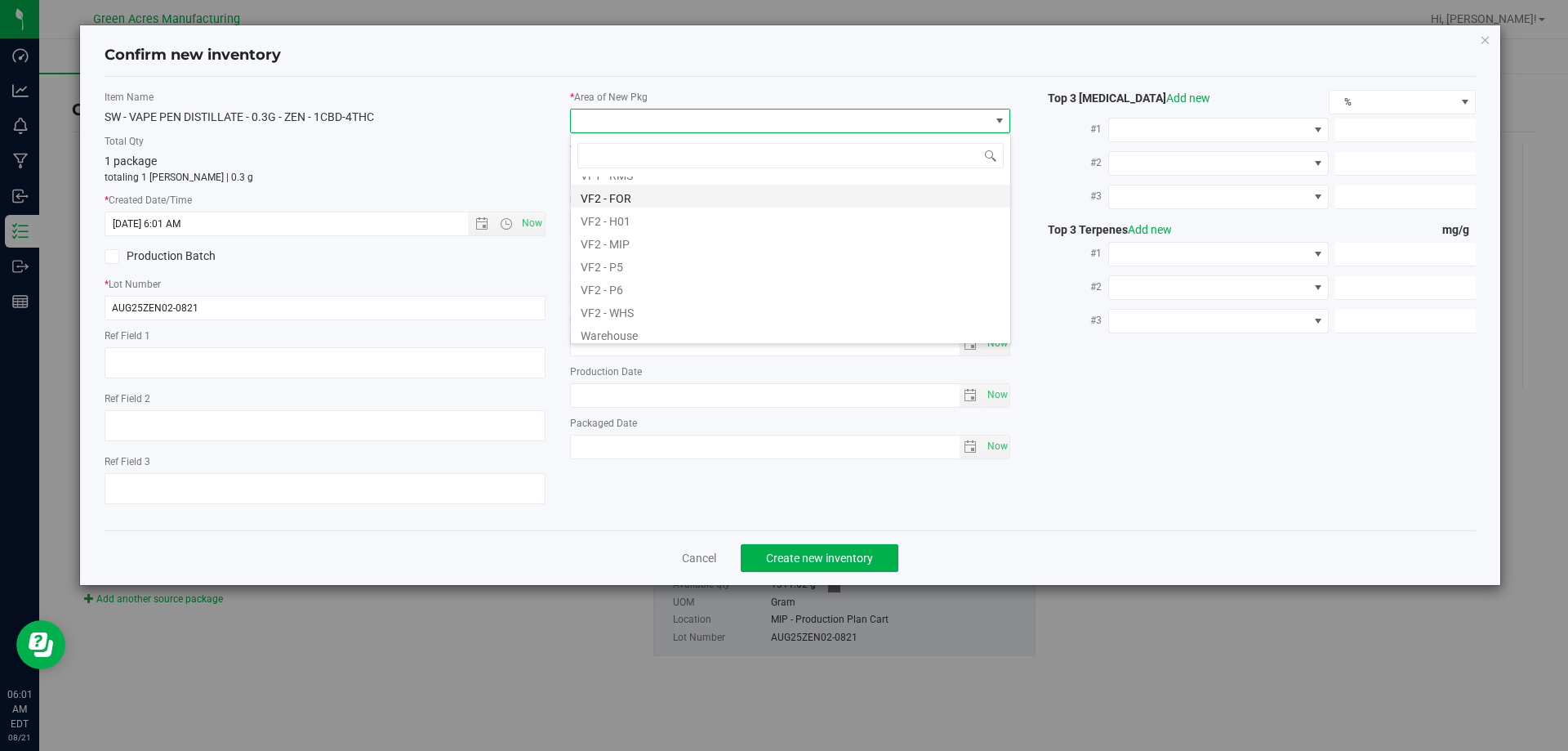
scroll to position [821, 0]
click at [644, 245] on li "VF2 - MIP" at bounding box center [790, 236] width 439 height 23
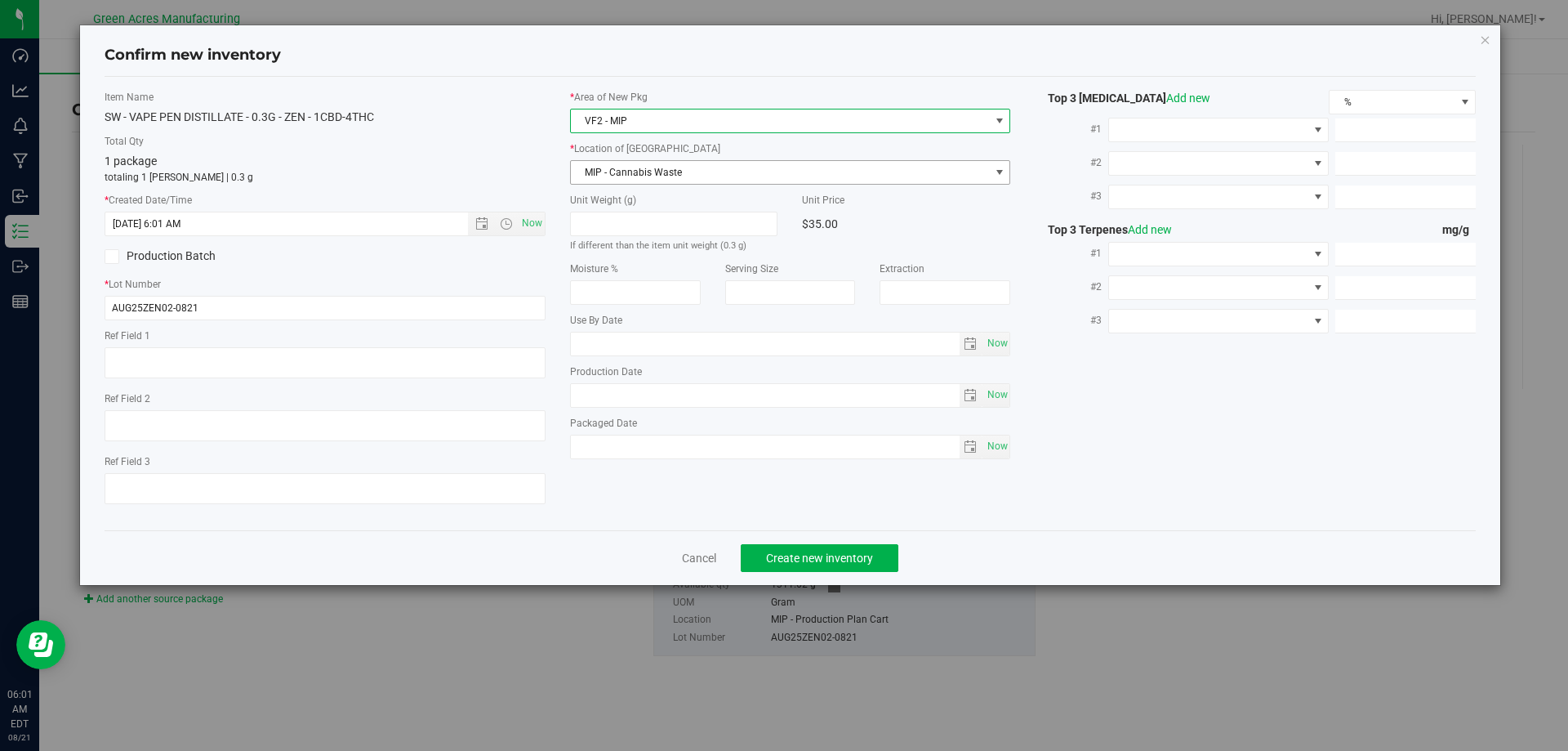
click at [662, 168] on span "MIP - Cannabis Waste" at bounding box center [780, 172] width 419 height 23
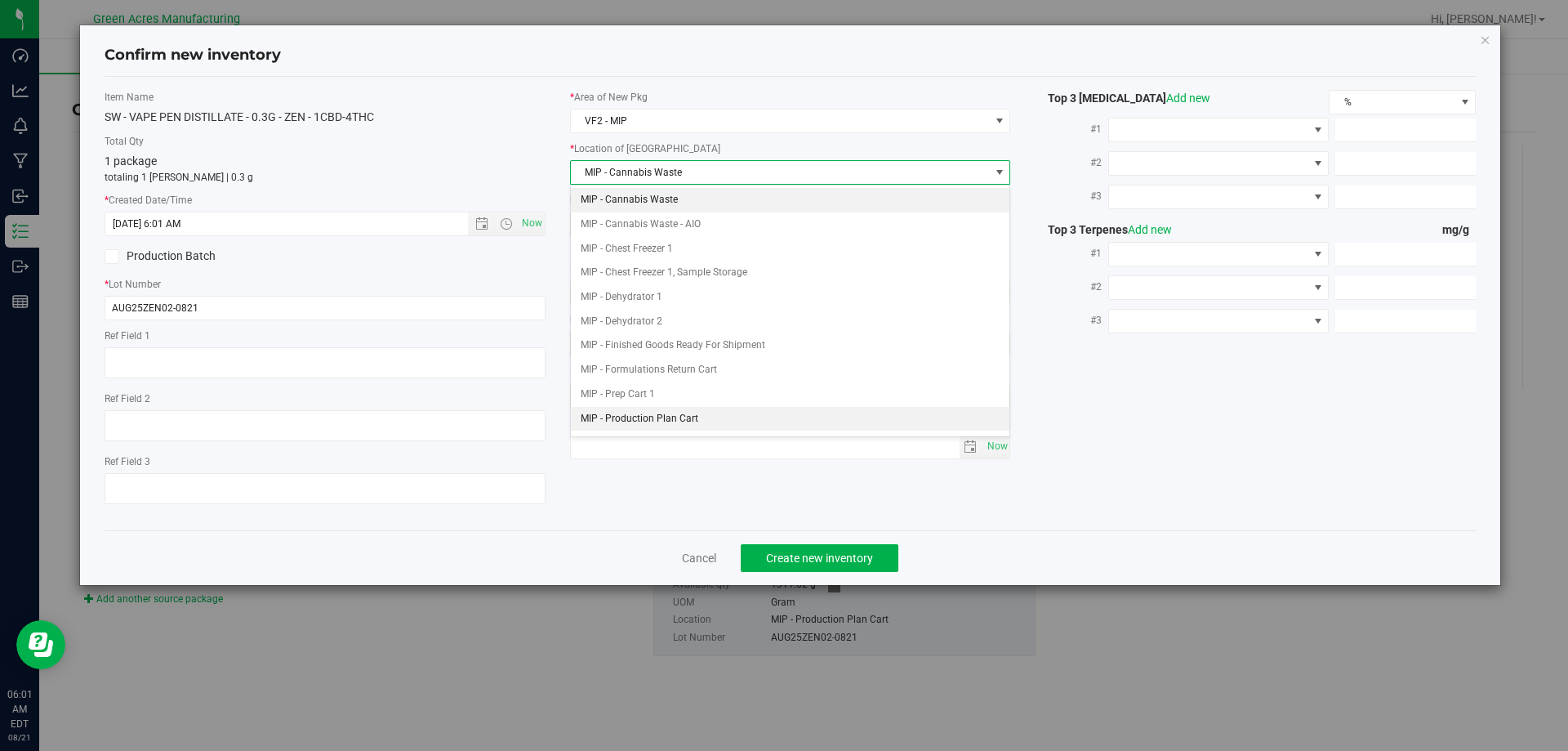
click at [698, 427] on li "MIP - Production Plan Cart" at bounding box center [790, 419] width 439 height 24
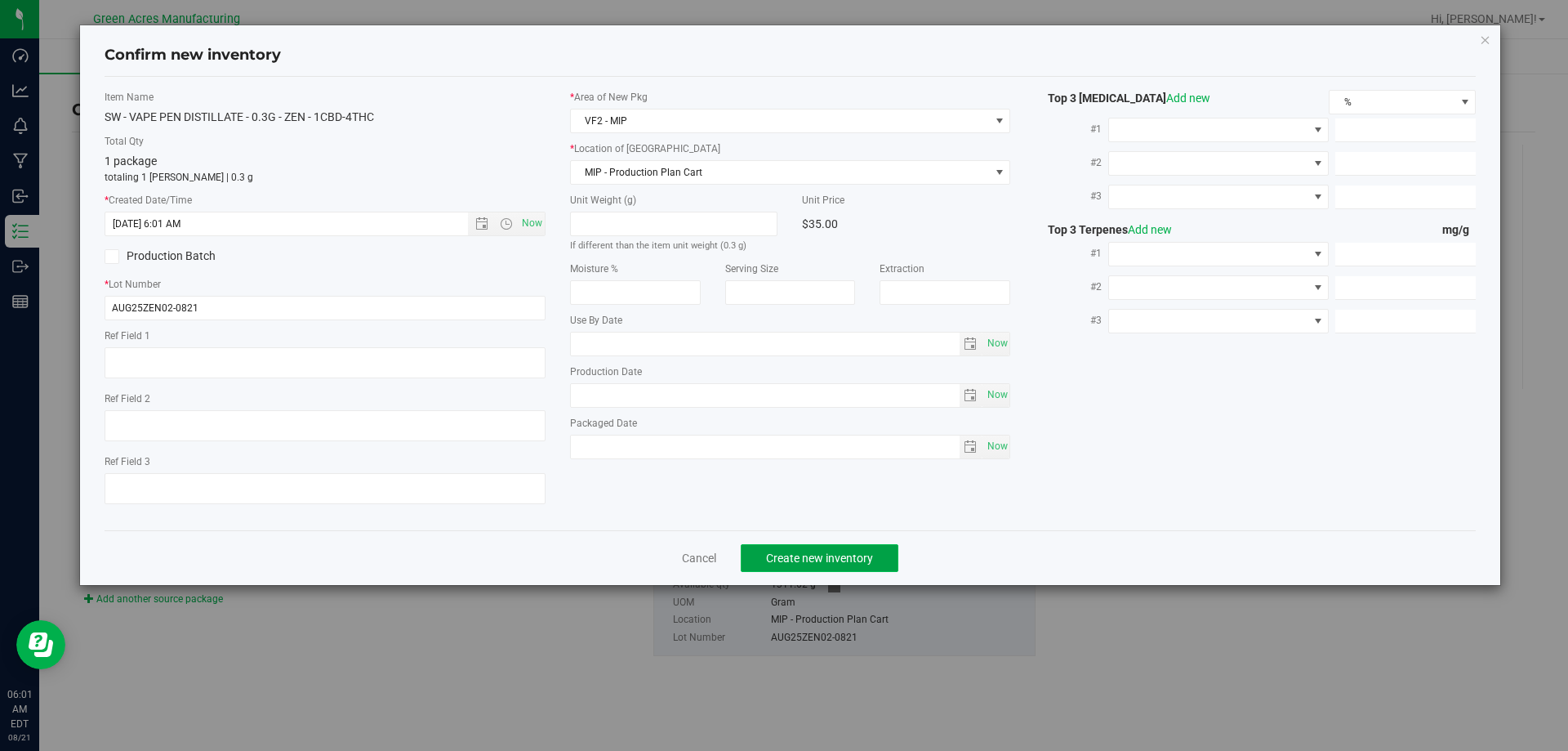
click at [792, 546] on button "Create new inventory" at bounding box center [819, 558] width 158 height 28
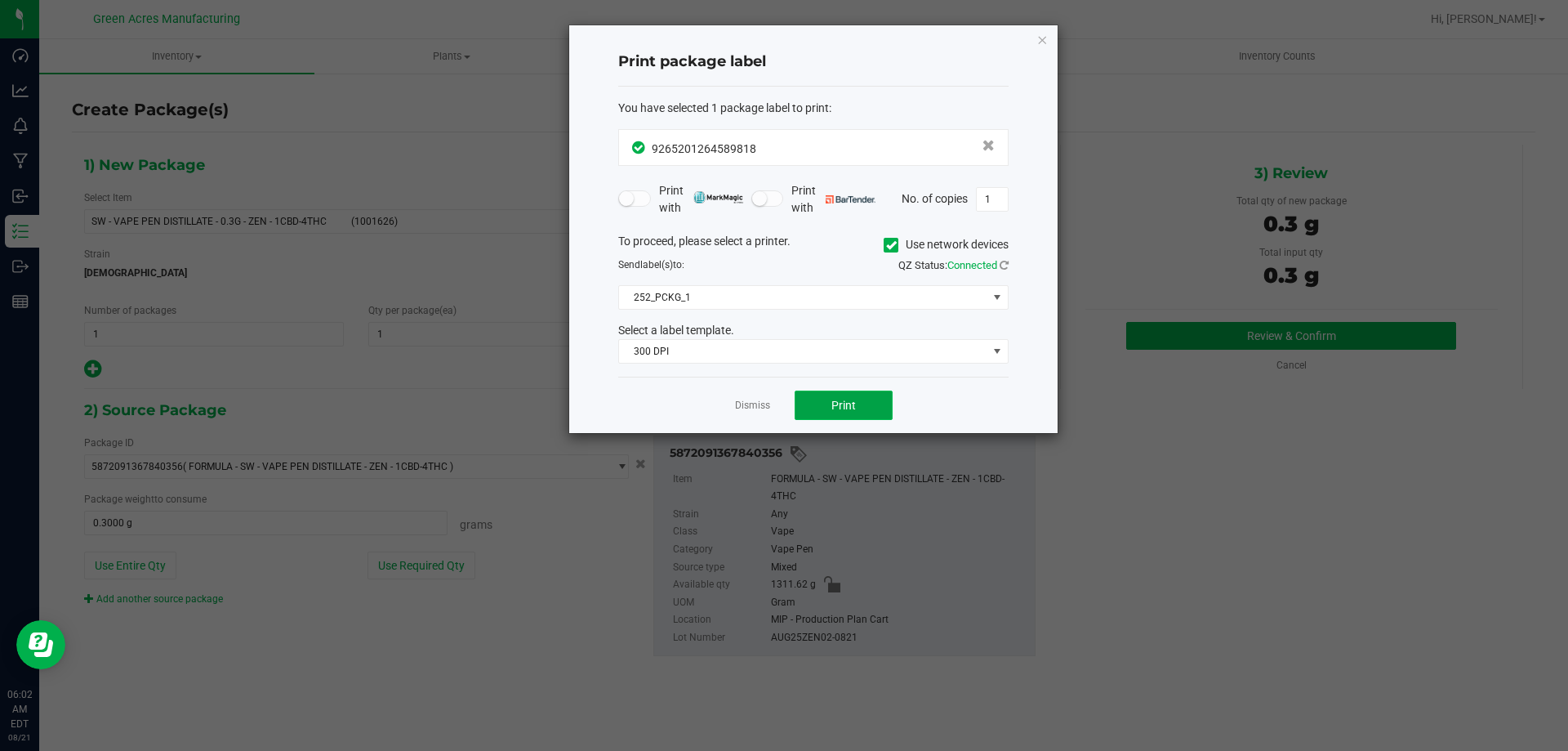
click at [865, 419] on button "Print" at bounding box center [844, 405] width 98 height 29
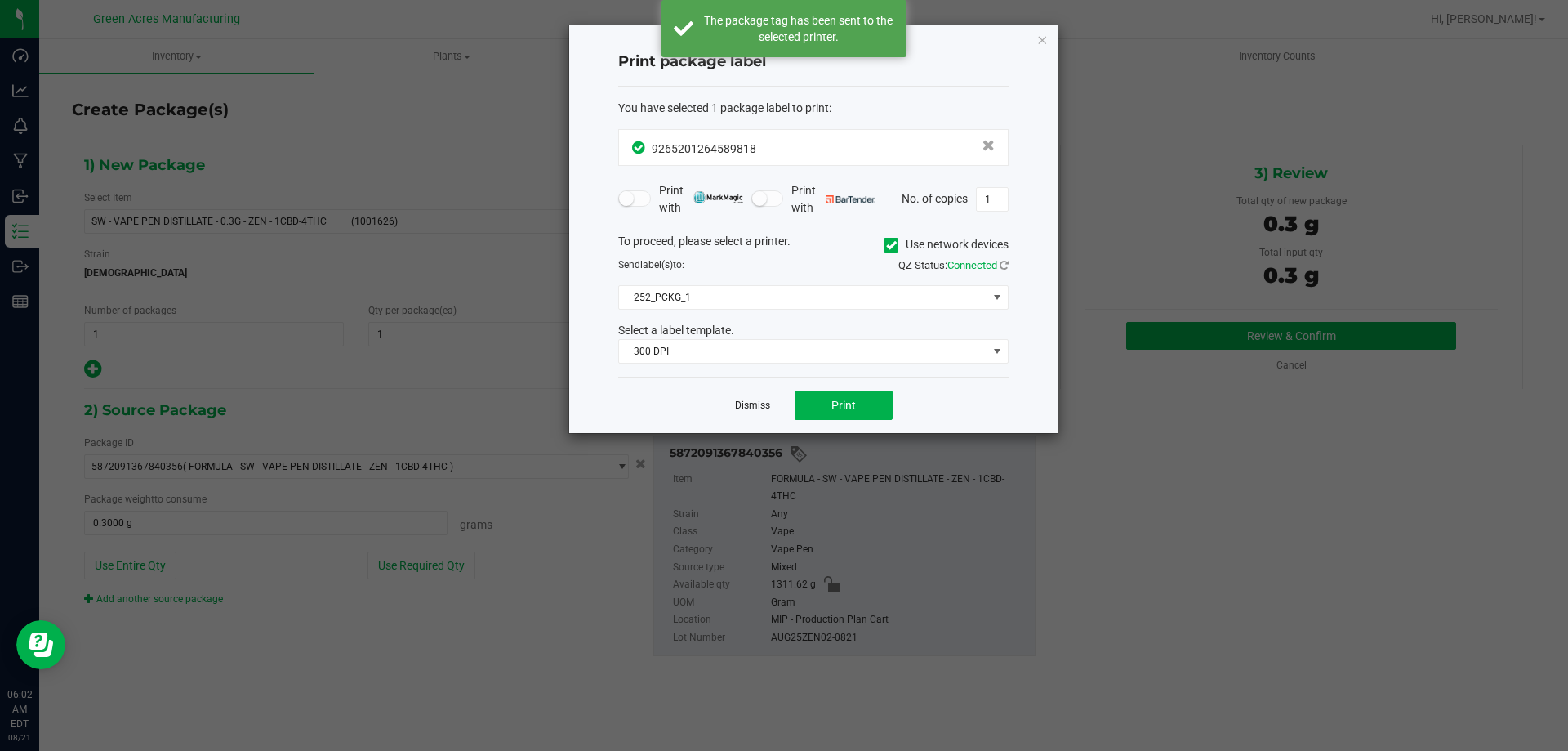
click at [763, 409] on link "Dismiss" at bounding box center [752, 405] width 35 height 14
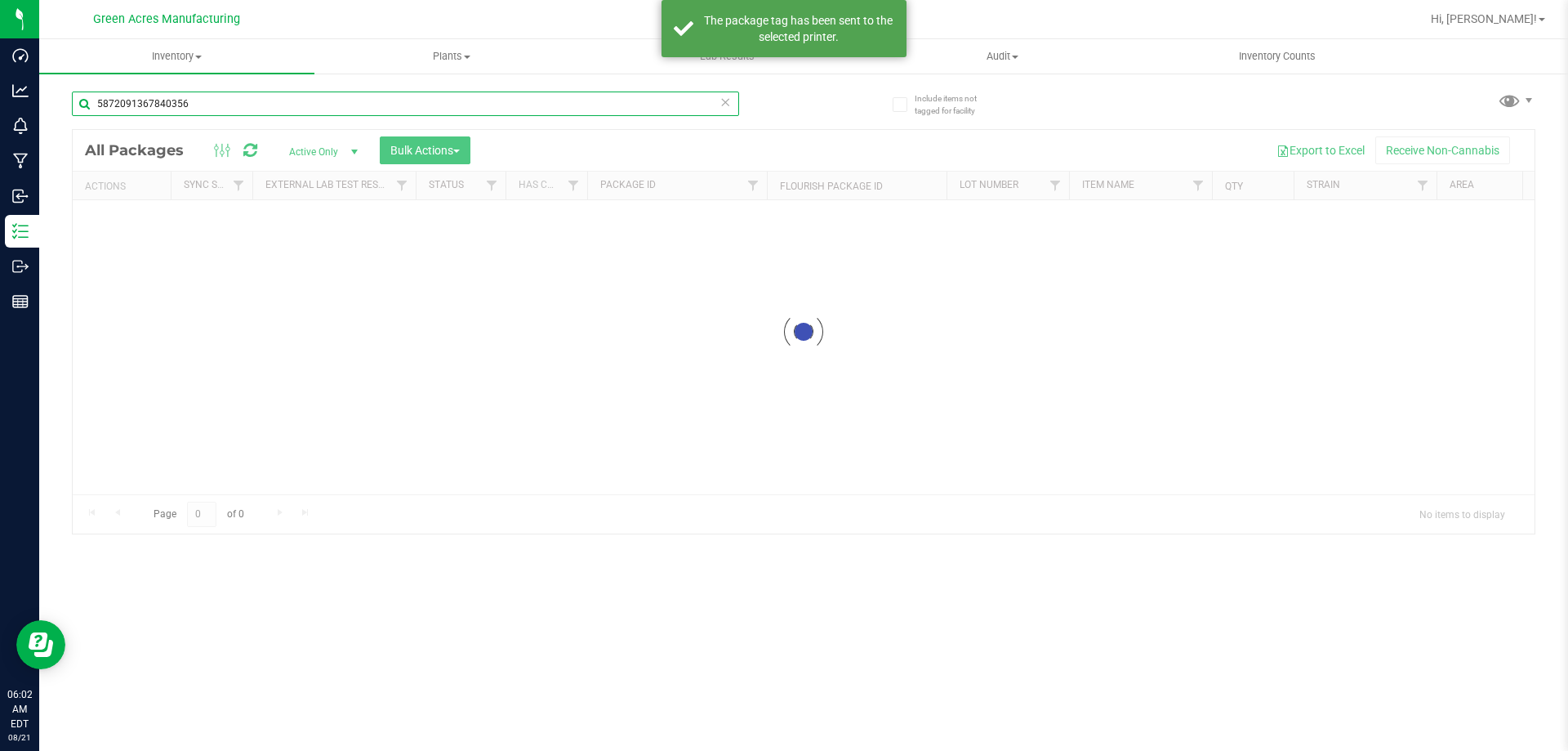
drag, startPoint x: 154, startPoint y: 115, endPoint x: 52, endPoint y: 114, distance: 102.0
click at [92, 128] on div "5872091367840356" at bounding box center [405, 110] width 667 height 37
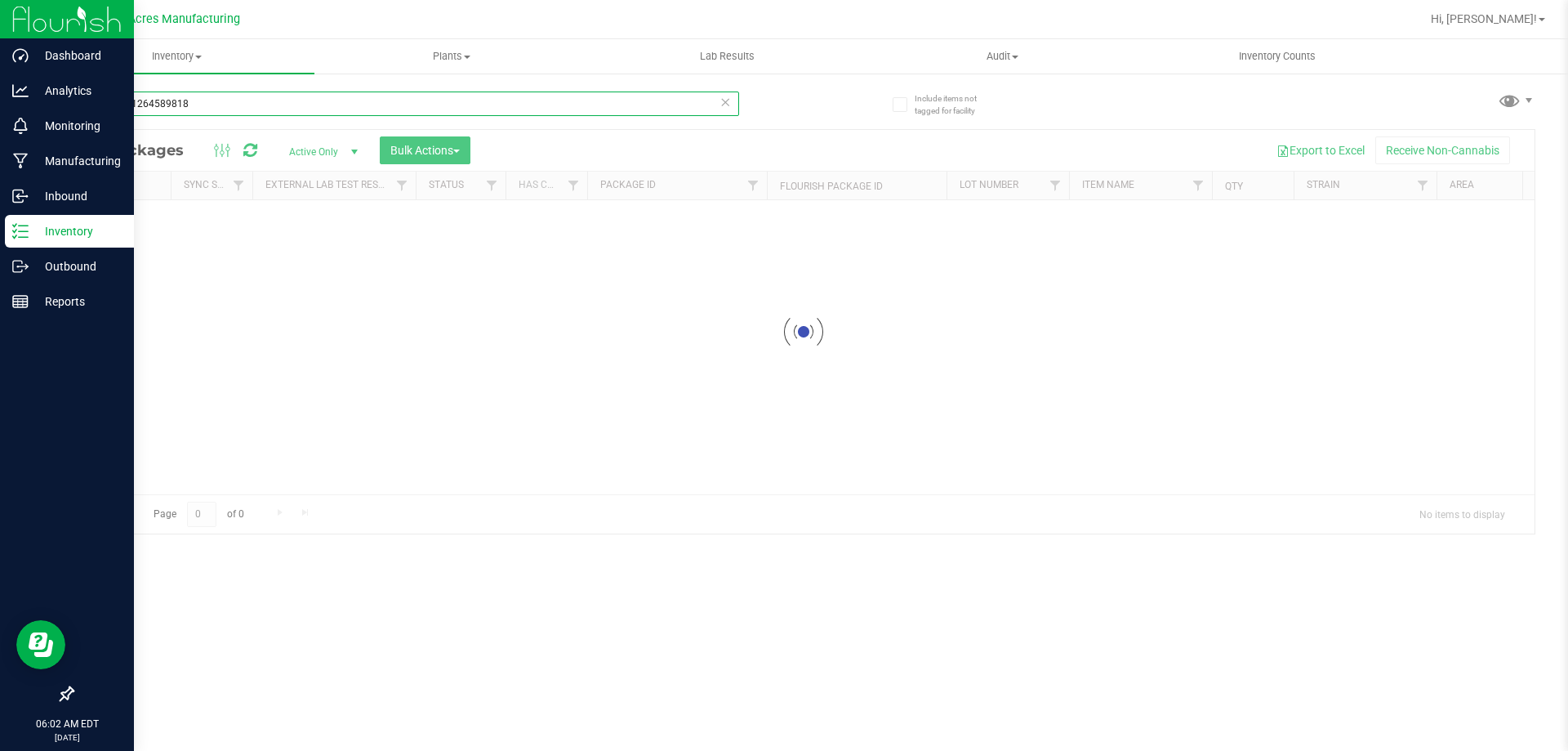
type input "9265201264589818"
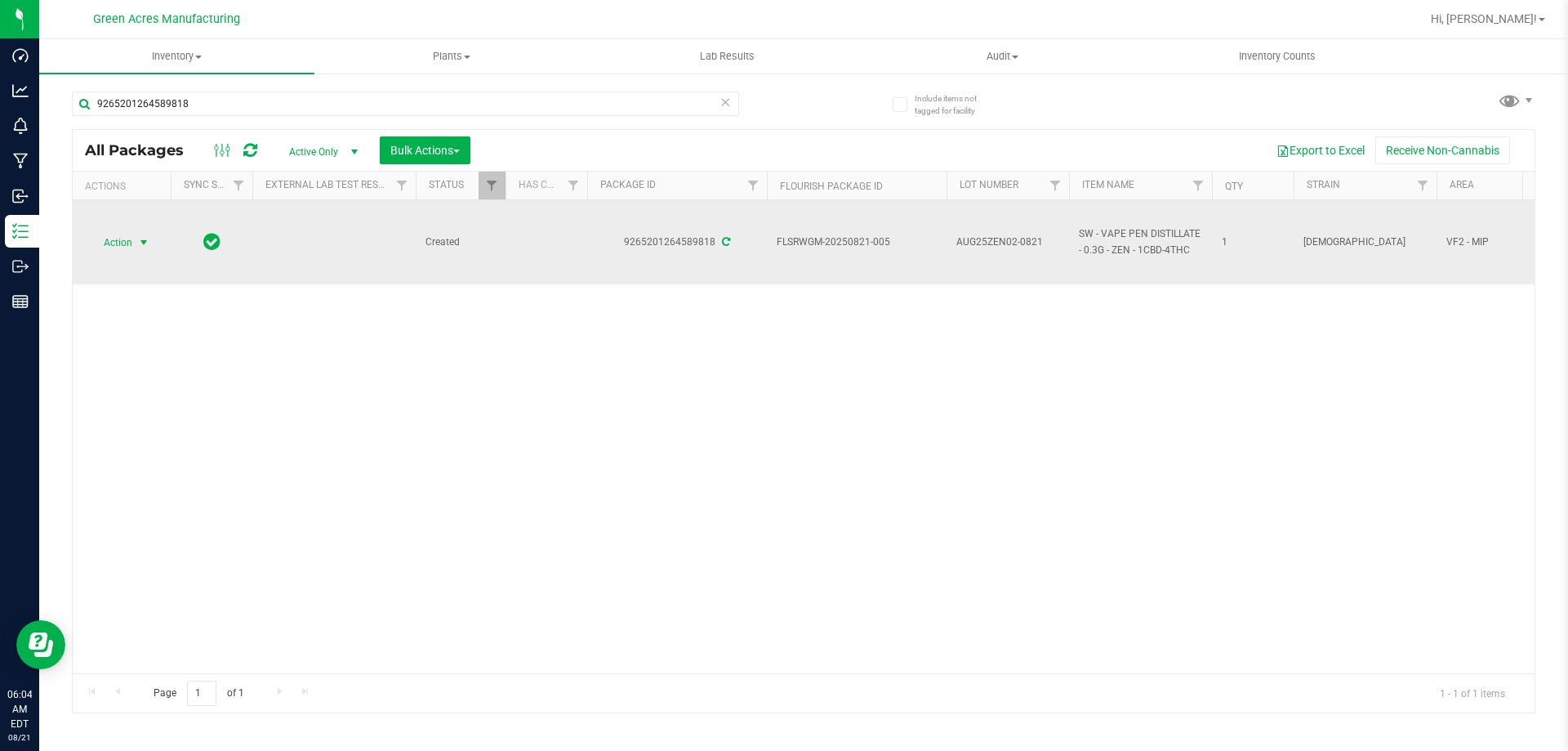
click at [111, 232] on span "Action" at bounding box center [110, 242] width 44 height 23
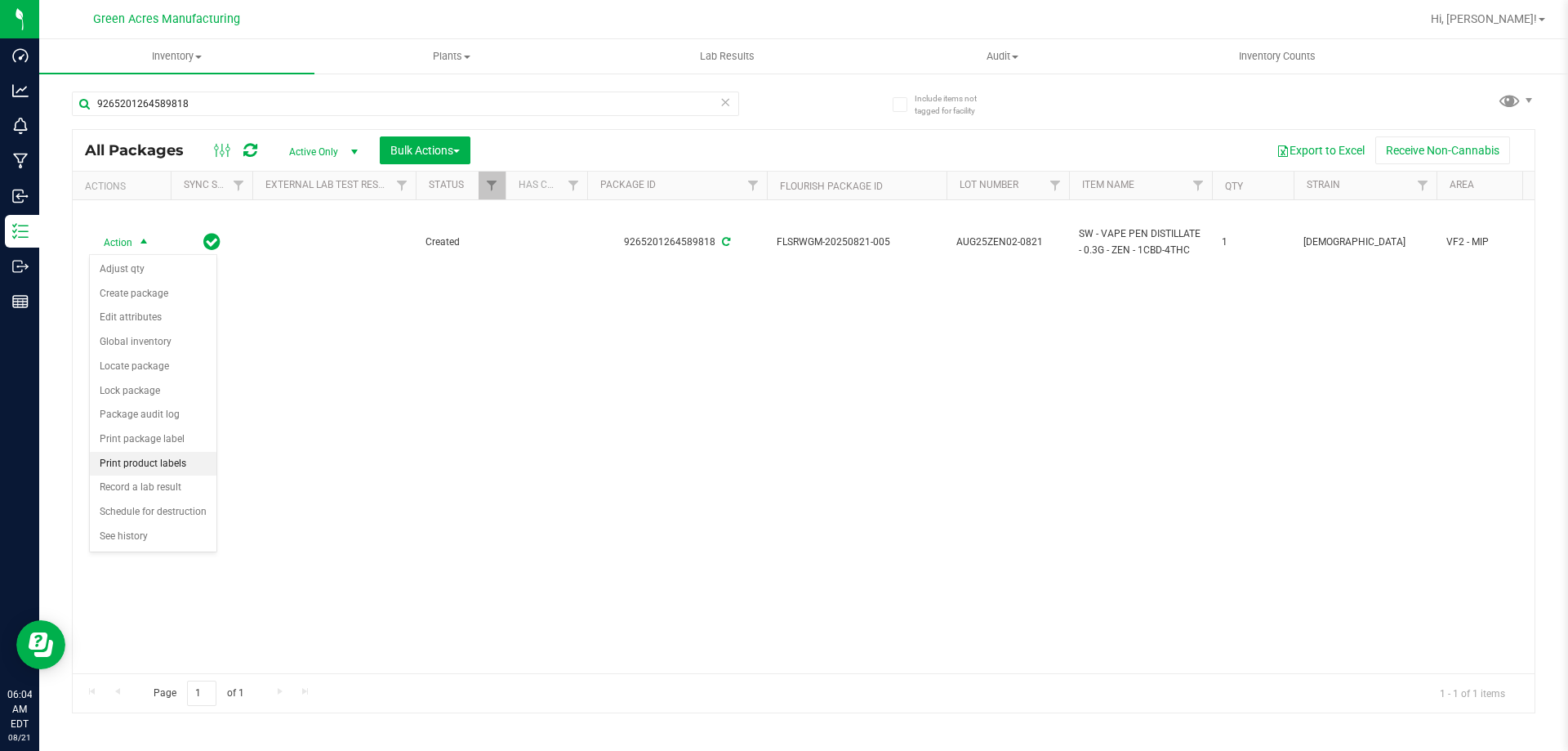
click at [171, 462] on li "Print product labels" at bounding box center [153, 464] width 127 height 24
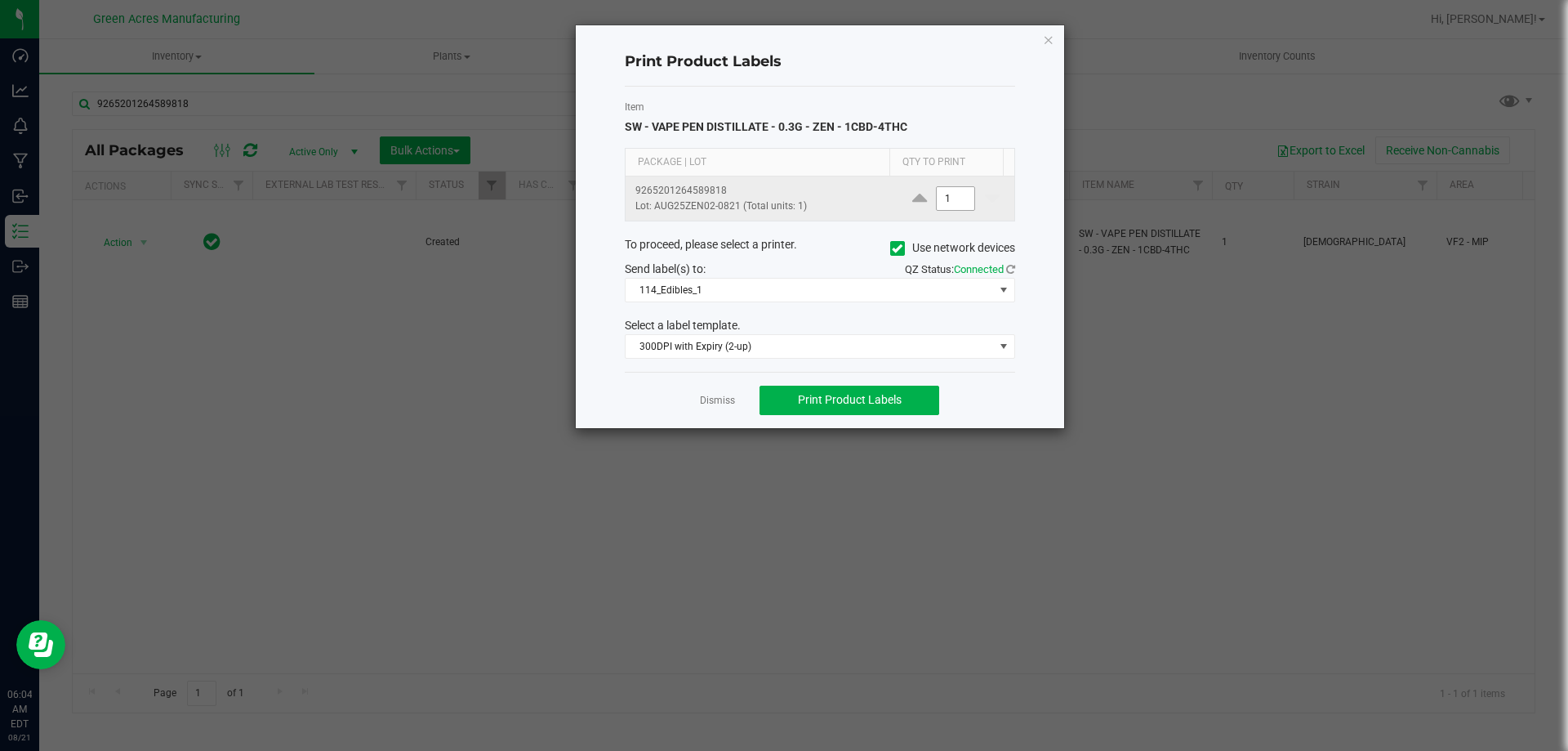
click at [937, 198] on input "1" at bounding box center [955, 198] width 37 height 23
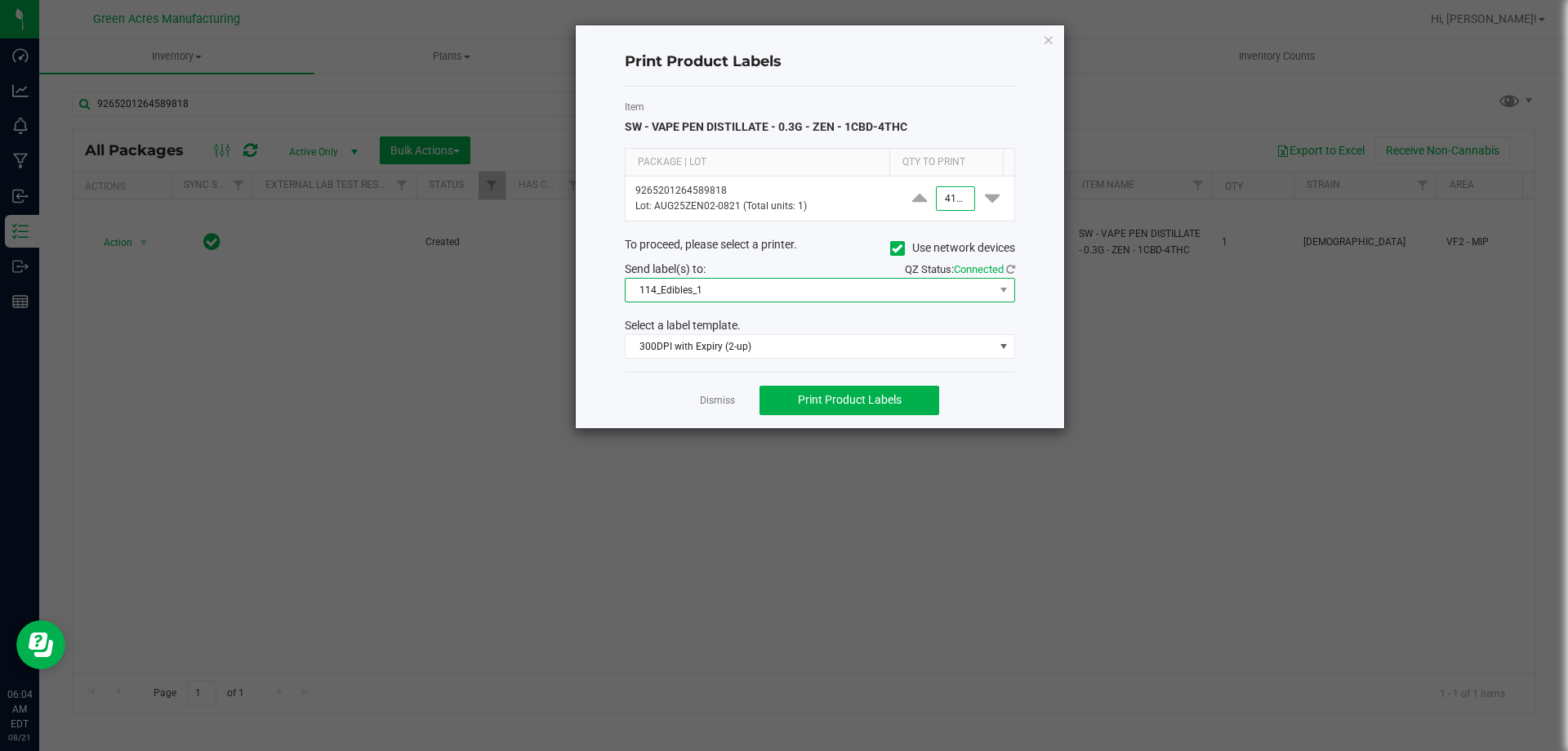
type input "4,100"
click at [843, 295] on span "114_Edibles_1" at bounding box center [809, 290] width 368 height 23
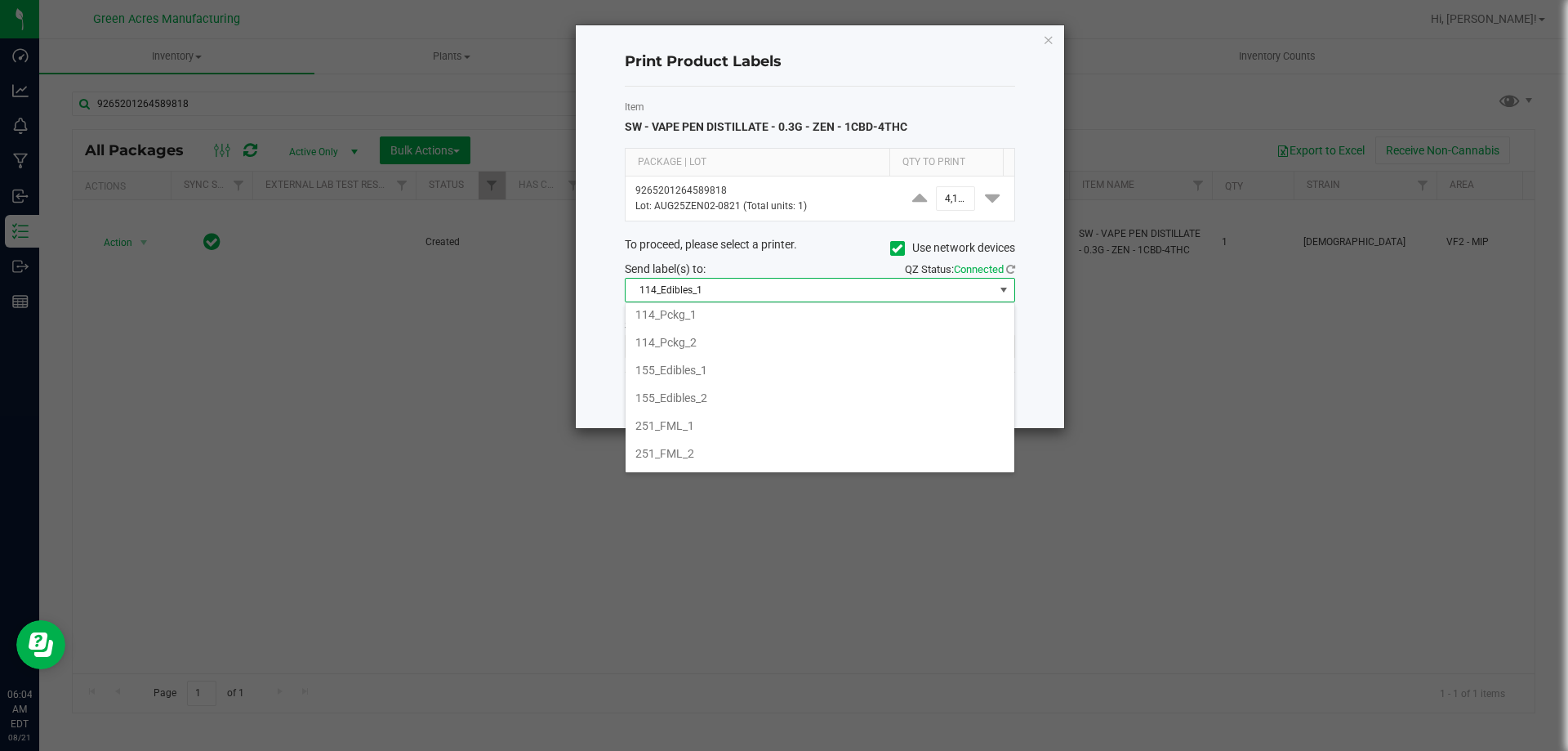
scroll to position [246, 0]
click at [670, 323] on li "252_PCKG_2" at bounding box center [819, 324] width 388 height 28
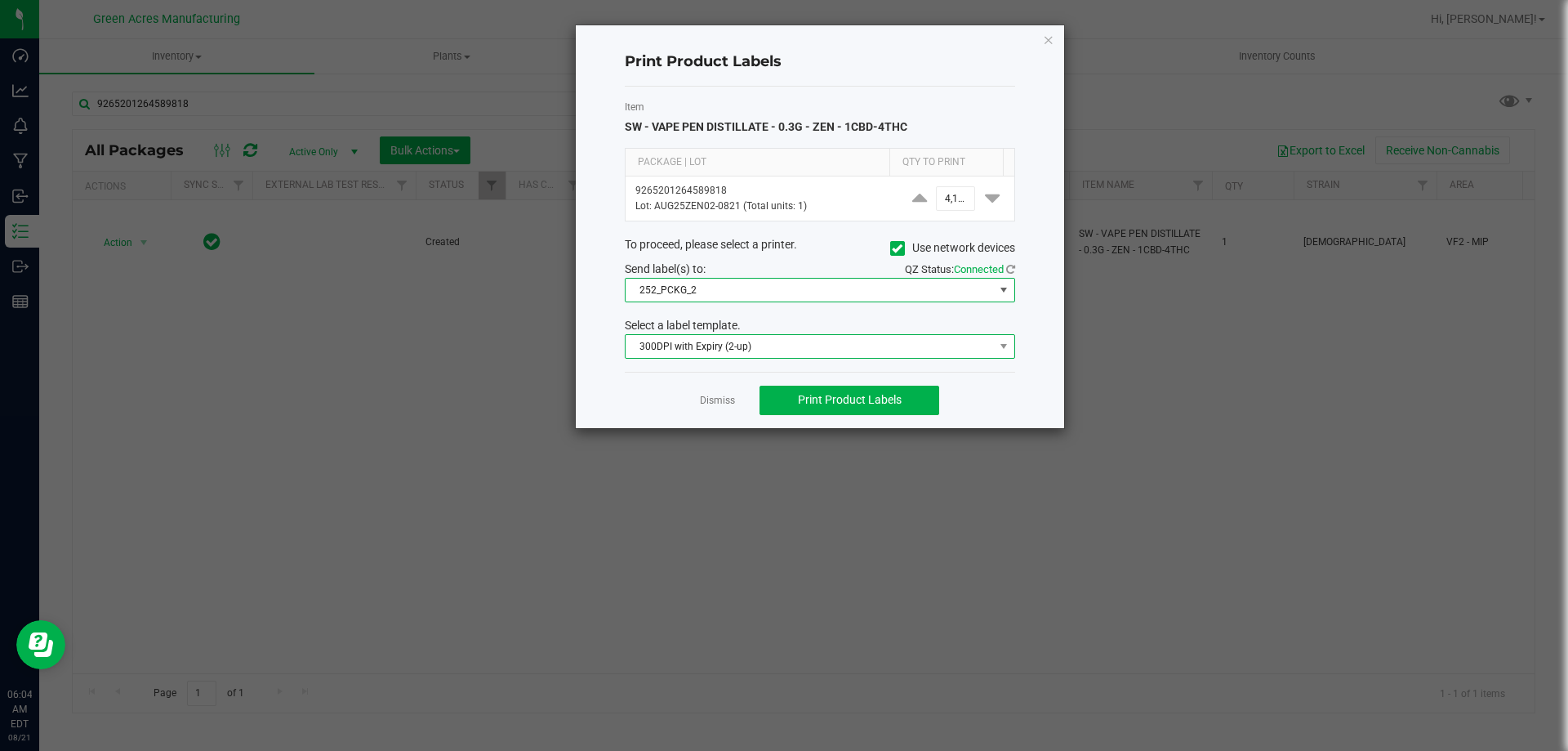
click at [693, 339] on span "300DPI with Expiry (2-up)" at bounding box center [809, 346] width 368 height 23
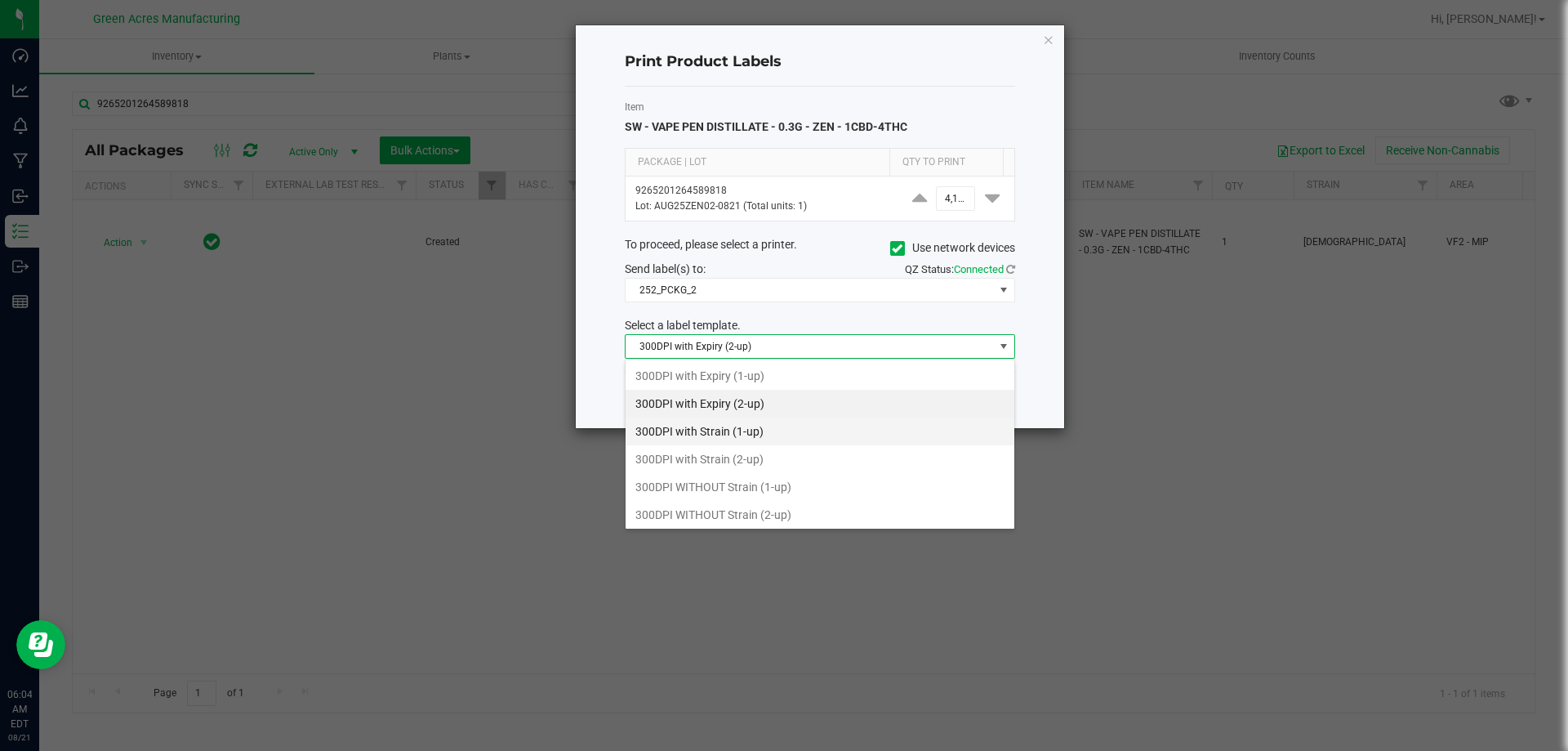
scroll to position [24, 390]
click at [741, 460] on li "300DPI with Strain (2-up)" at bounding box center [819, 459] width 388 height 28
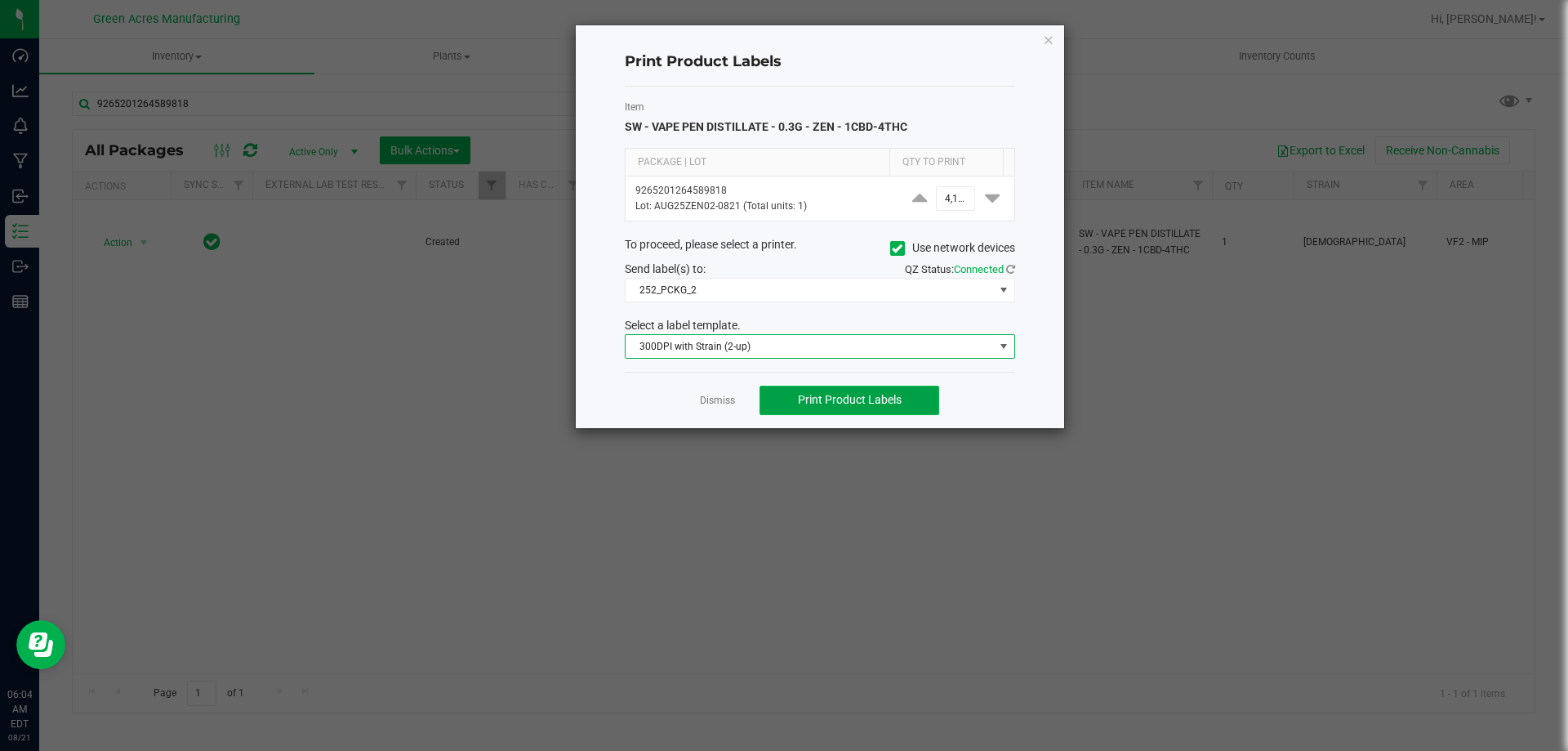
click at [783, 386] on button "Print Product Labels" at bounding box center [849, 400] width 179 height 29
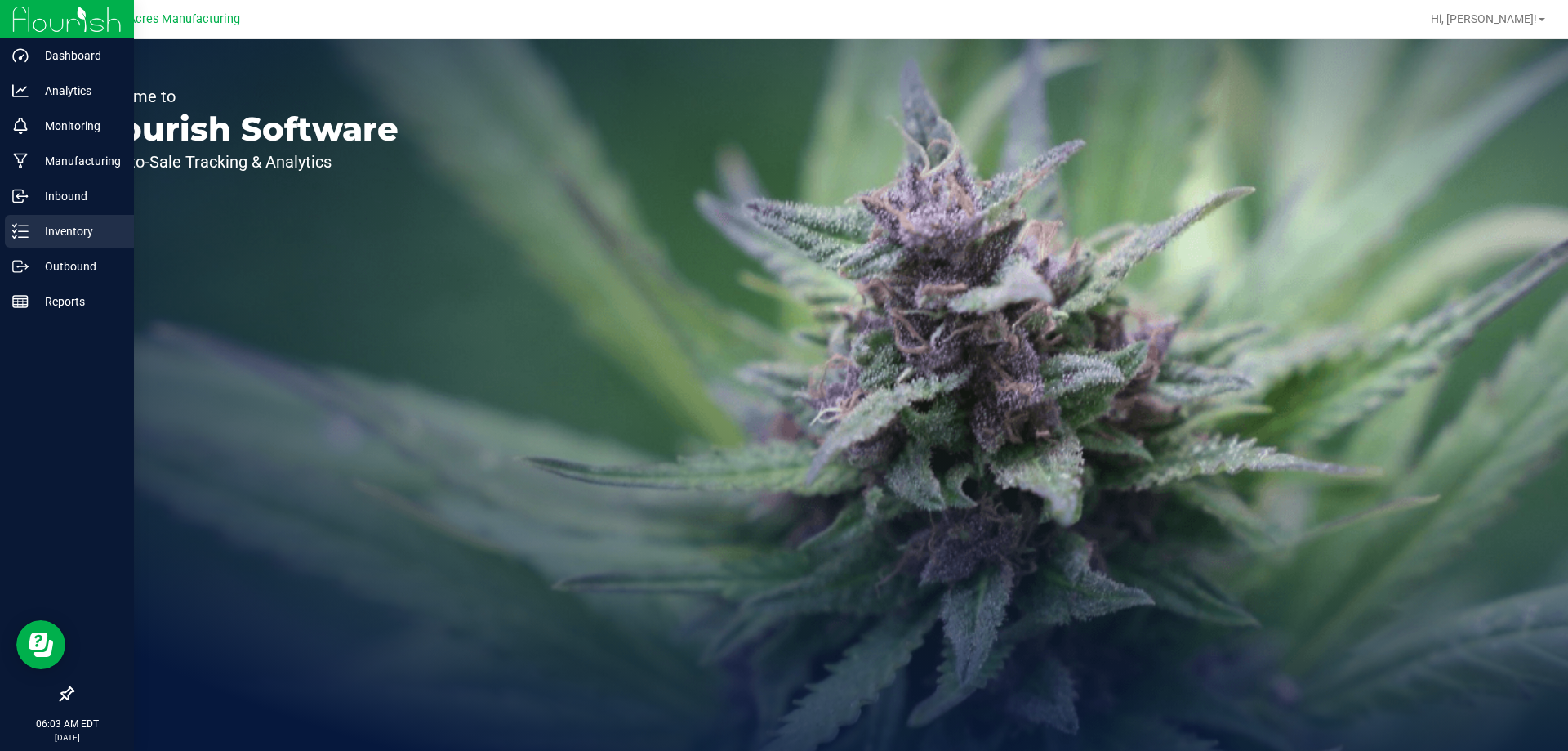
click at [24, 231] on line at bounding box center [24, 231] width 9 height 0
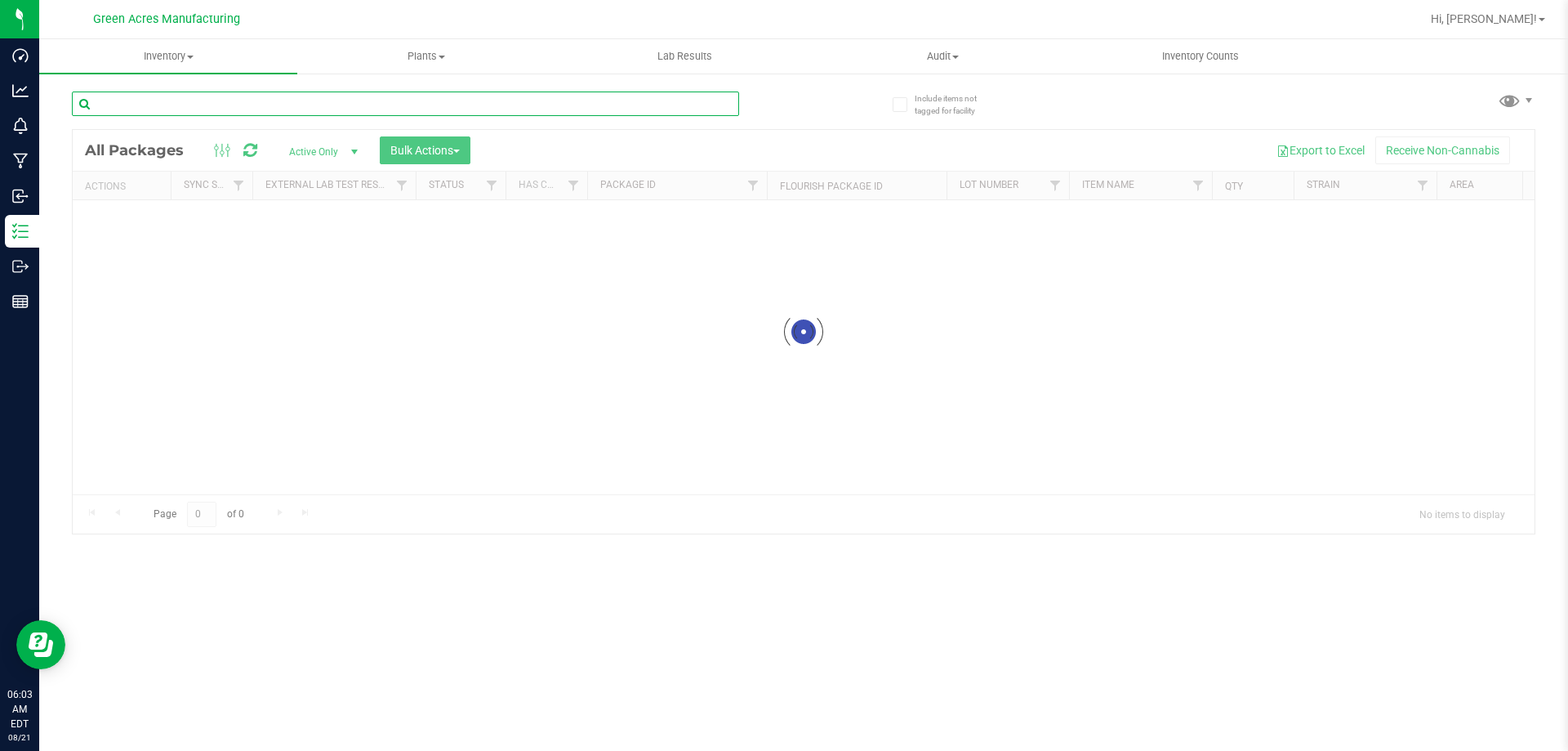
click at [588, 107] on input "text" at bounding box center [405, 103] width 667 height 24
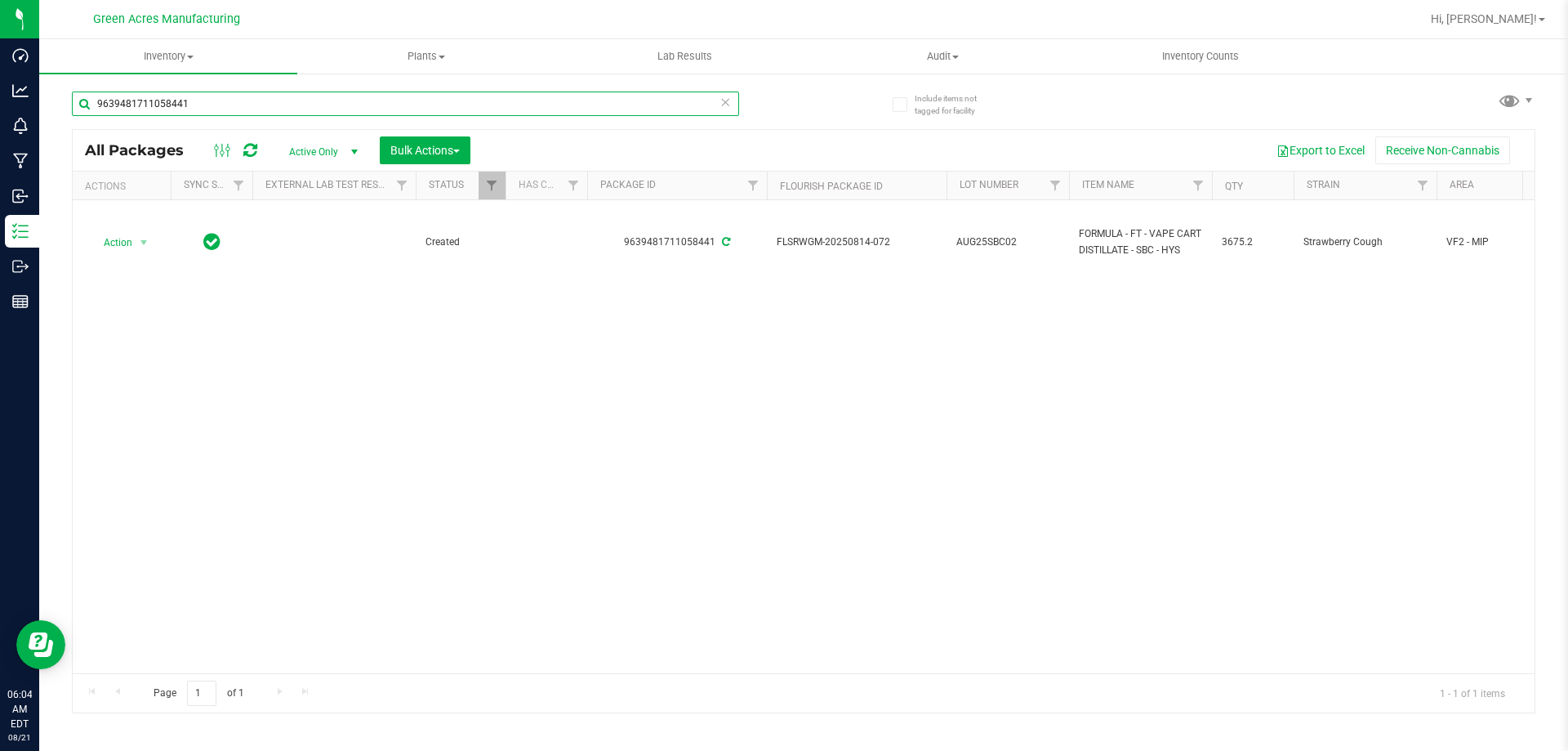
type input "9639481711058441"
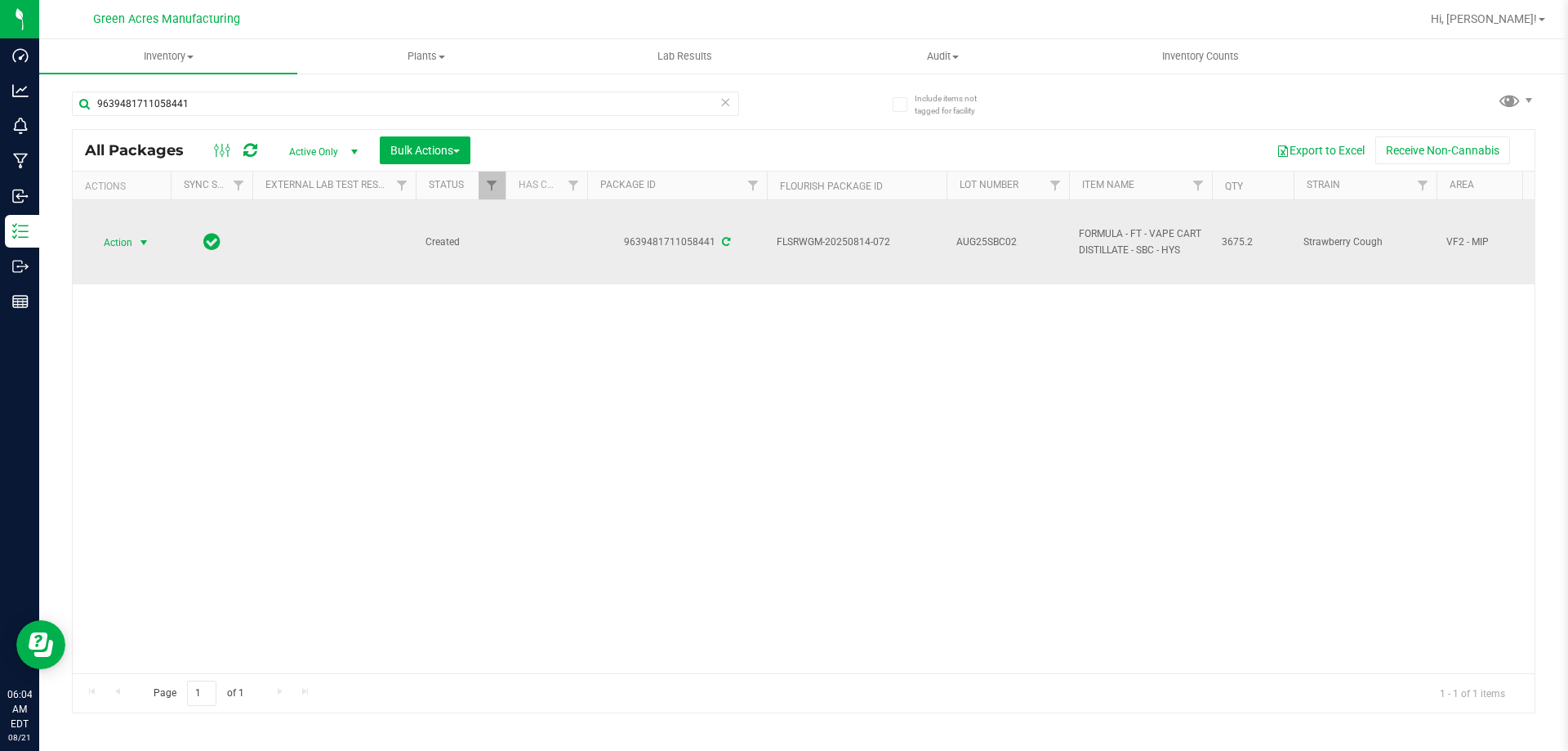
click at [139, 247] on span "select" at bounding box center [144, 243] width 13 height 13
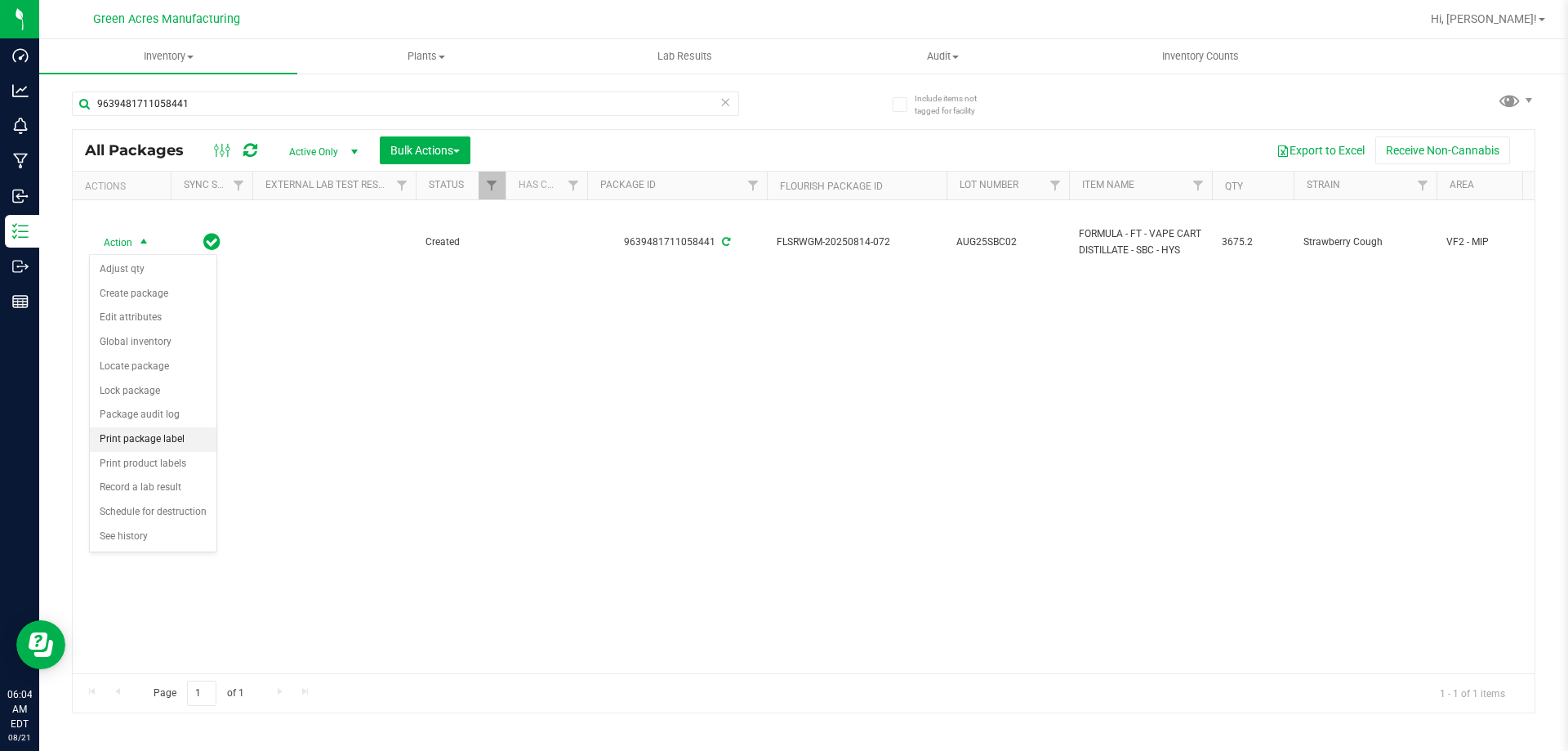
click at [167, 445] on li "Print package label" at bounding box center [153, 439] width 127 height 24
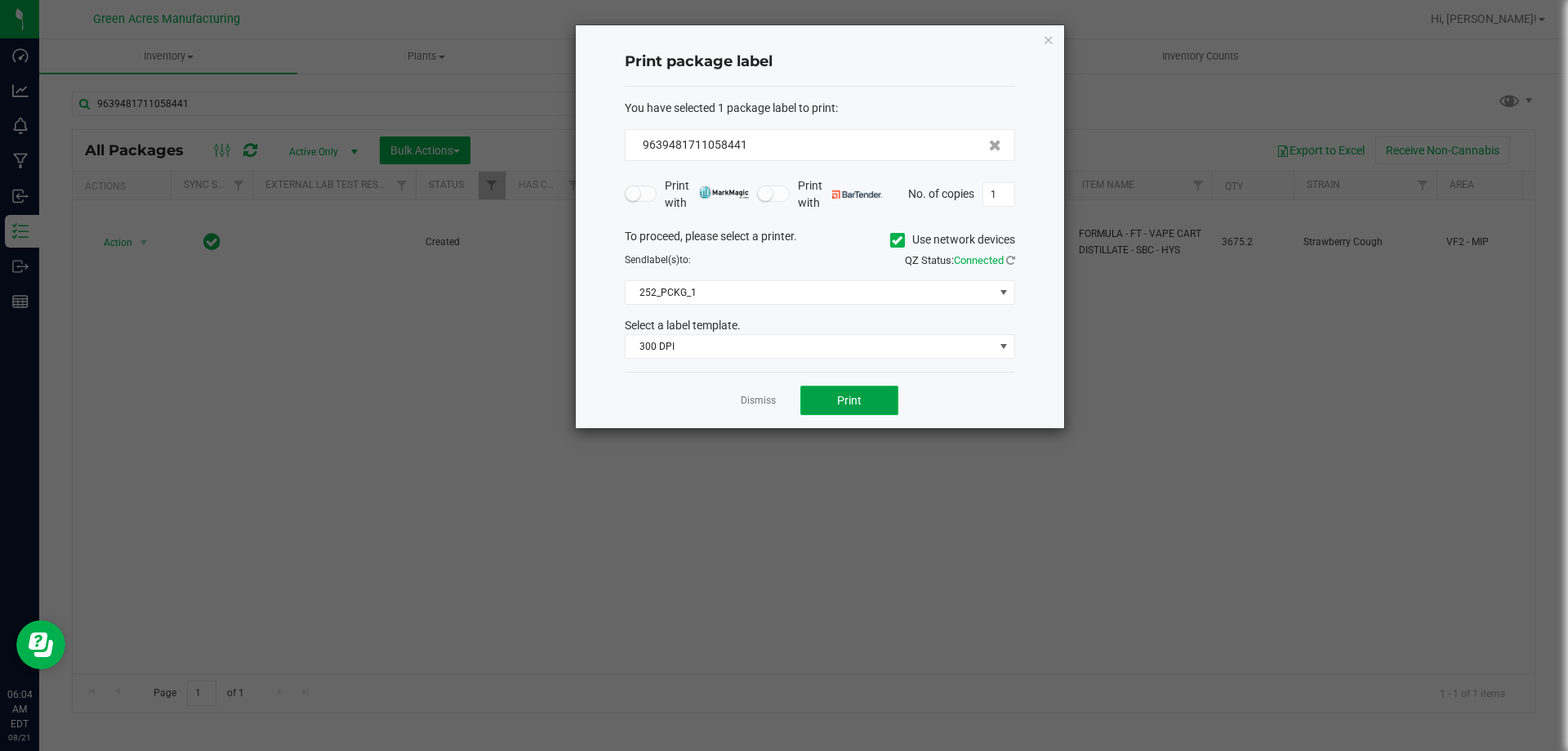
click at [847, 398] on span "Print" at bounding box center [849, 400] width 24 height 13
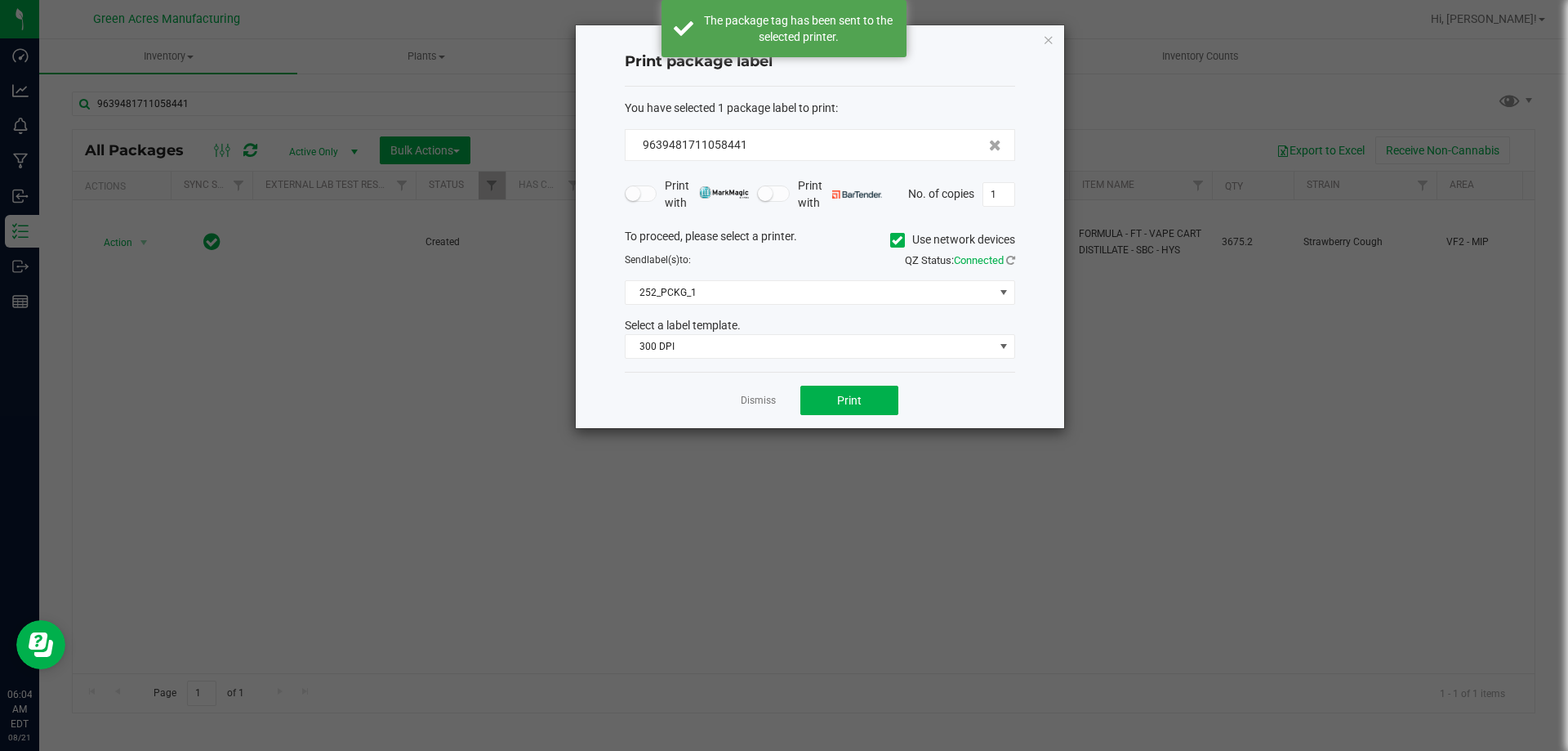
click at [736, 404] on div "Dismiss Print" at bounding box center [819, 400] width 390 height 56
click at [757, 396] on link "Dismiss" at bounding box center [758, 400] width 35 height 14
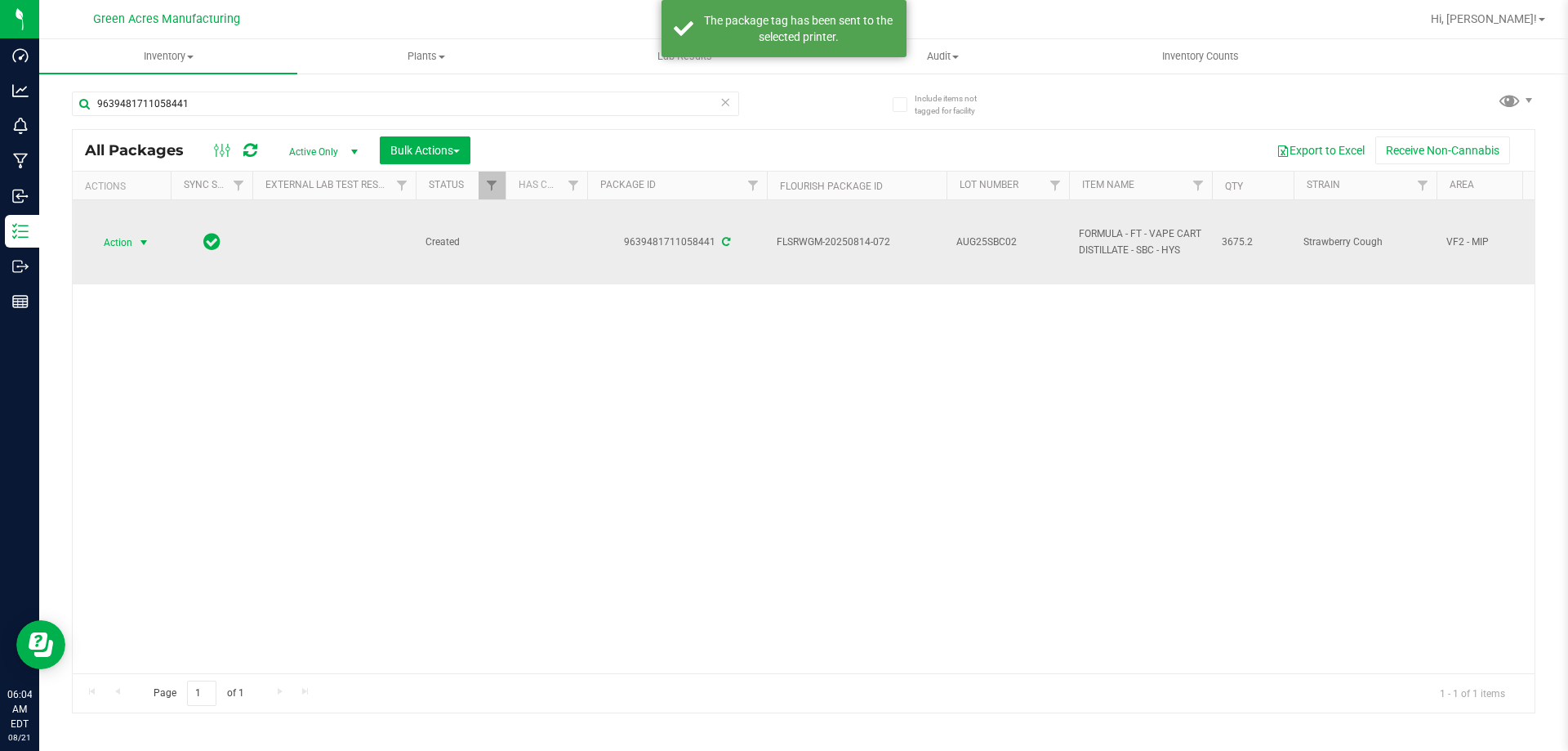
click at [933, 257] on td "FLSRWGM-20250814-072" at bounding box center [856, 242] width 179 height 84
click at [969, 236] on span "AUG25SBC02" at bounding box center [1008, 242] width 103 height 15
type input "AUG25SBC02-0821"
click at [993, 250] on span "AUG25SBC02-0821" at bounding box center [1008, 242] width 103 height 15
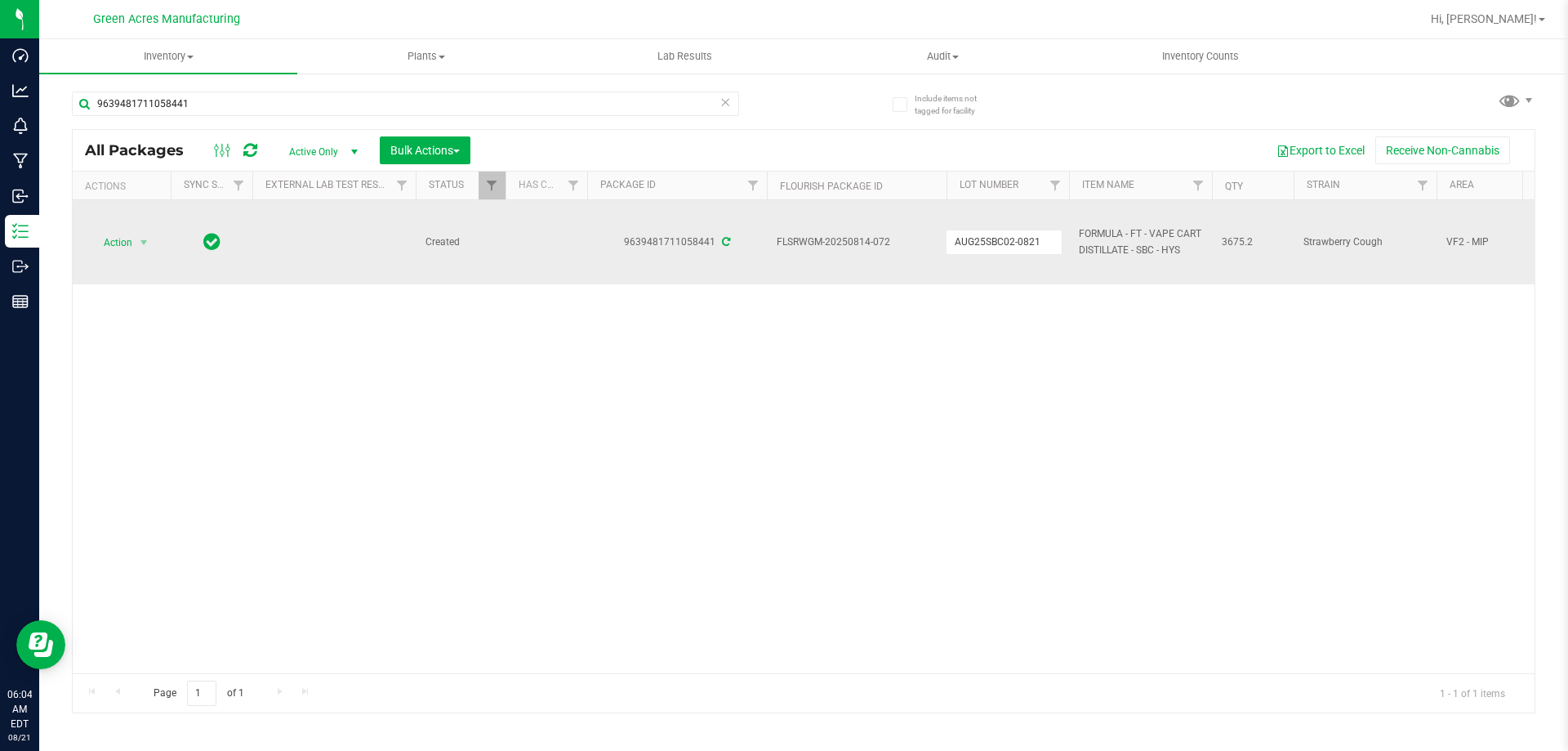
click at [993, 250] on input "AUG25SBC02-0821" at bounding box center [1004, 242] width 117 height 25
click at [918, 368] on div "Action Action Adjust qty Create package Edit attributes Global inventory Locate…" at bounding box center [803, 437] width 1462 height 473
click at [131, 260] on td "Action Action Adjust qty Create package Edit attributes Global inventory Locate…" at bounding box center [121, 242] width 98 height 84
click at [148, 251] on span "select" at bounding box center [144, 242] width 21 height 23
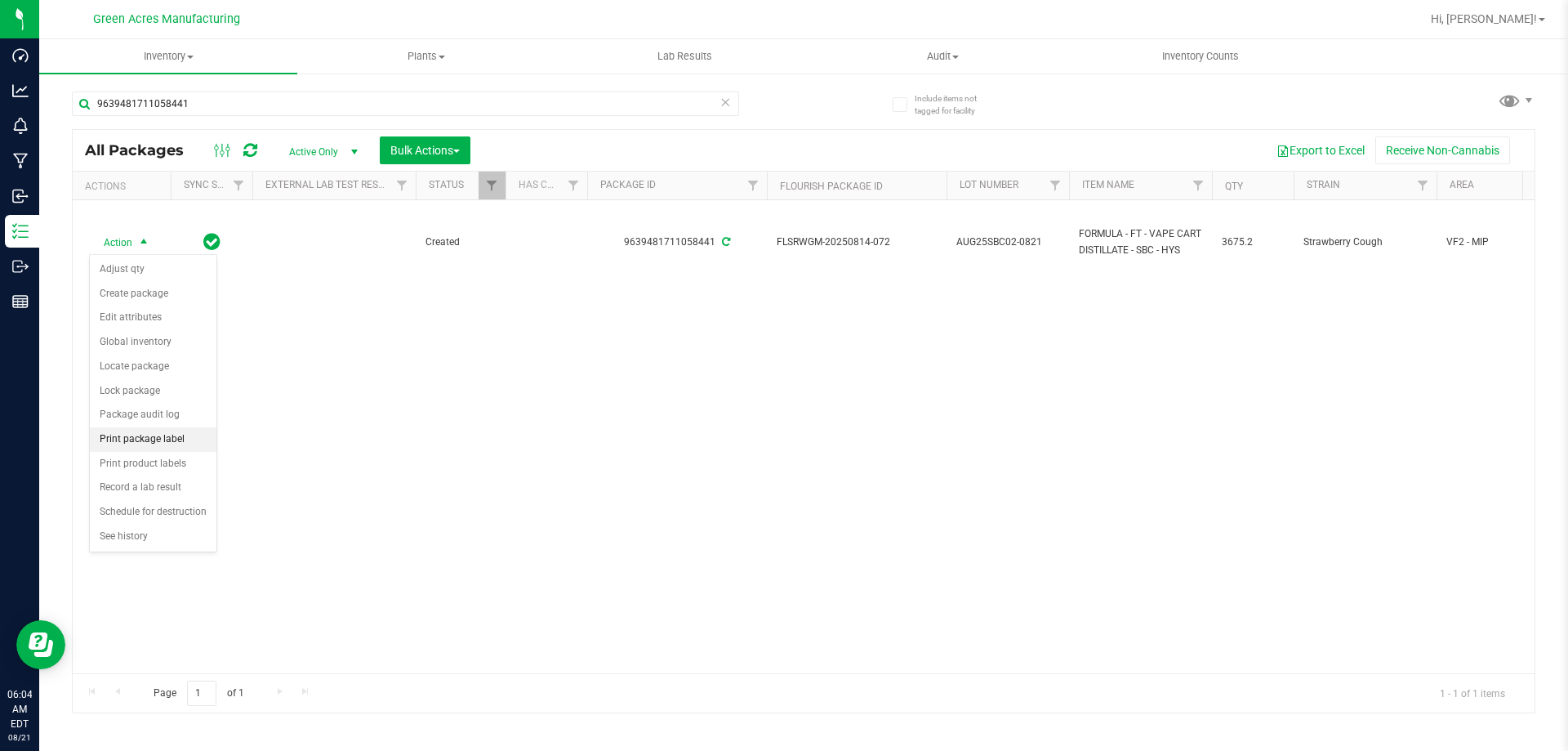
click at [183, 441] on li "Print package label" at bounding box center [153, 439] width 127 height 24
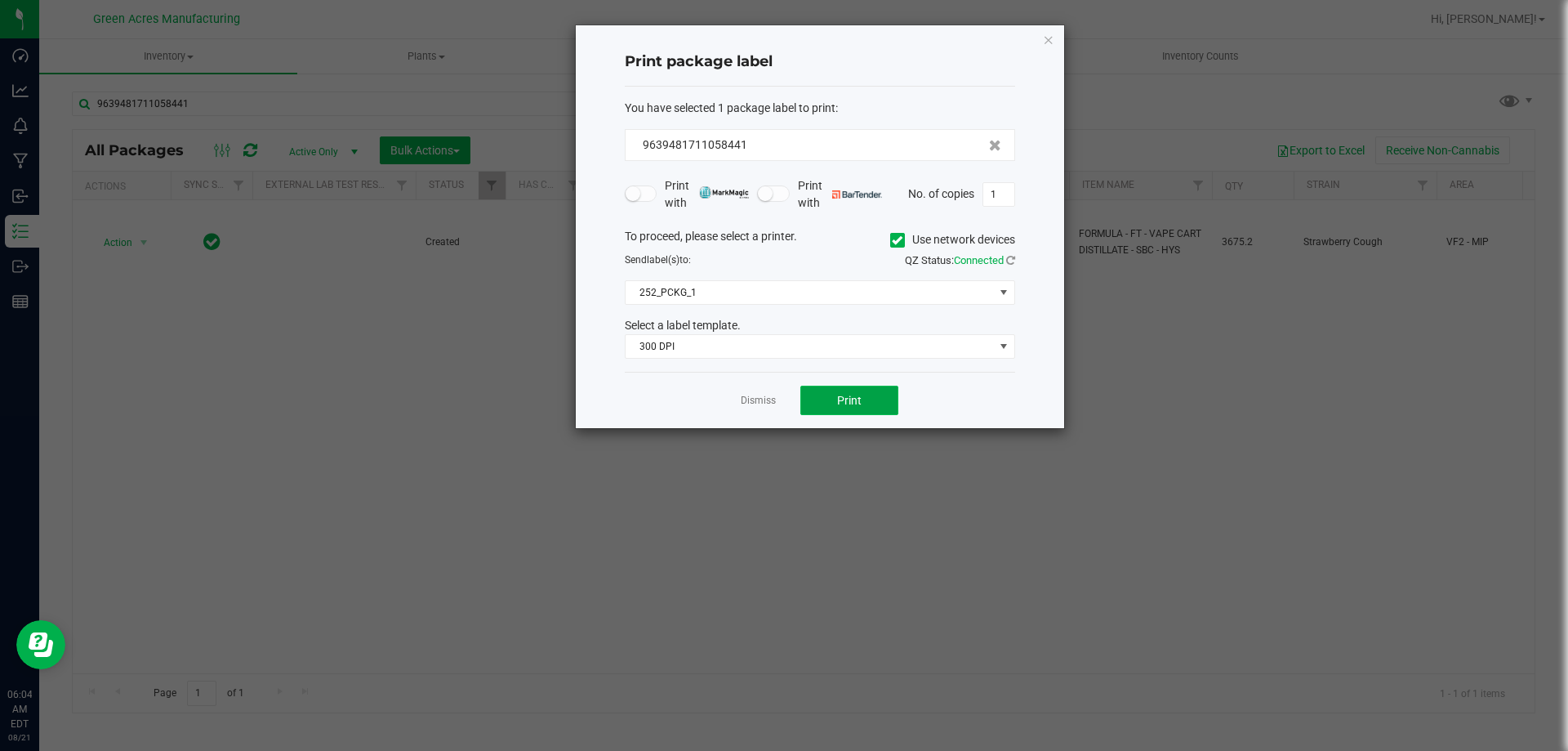
click at [801, 391] on button "Print" at bounding box center [849, 400] width 98 height 29
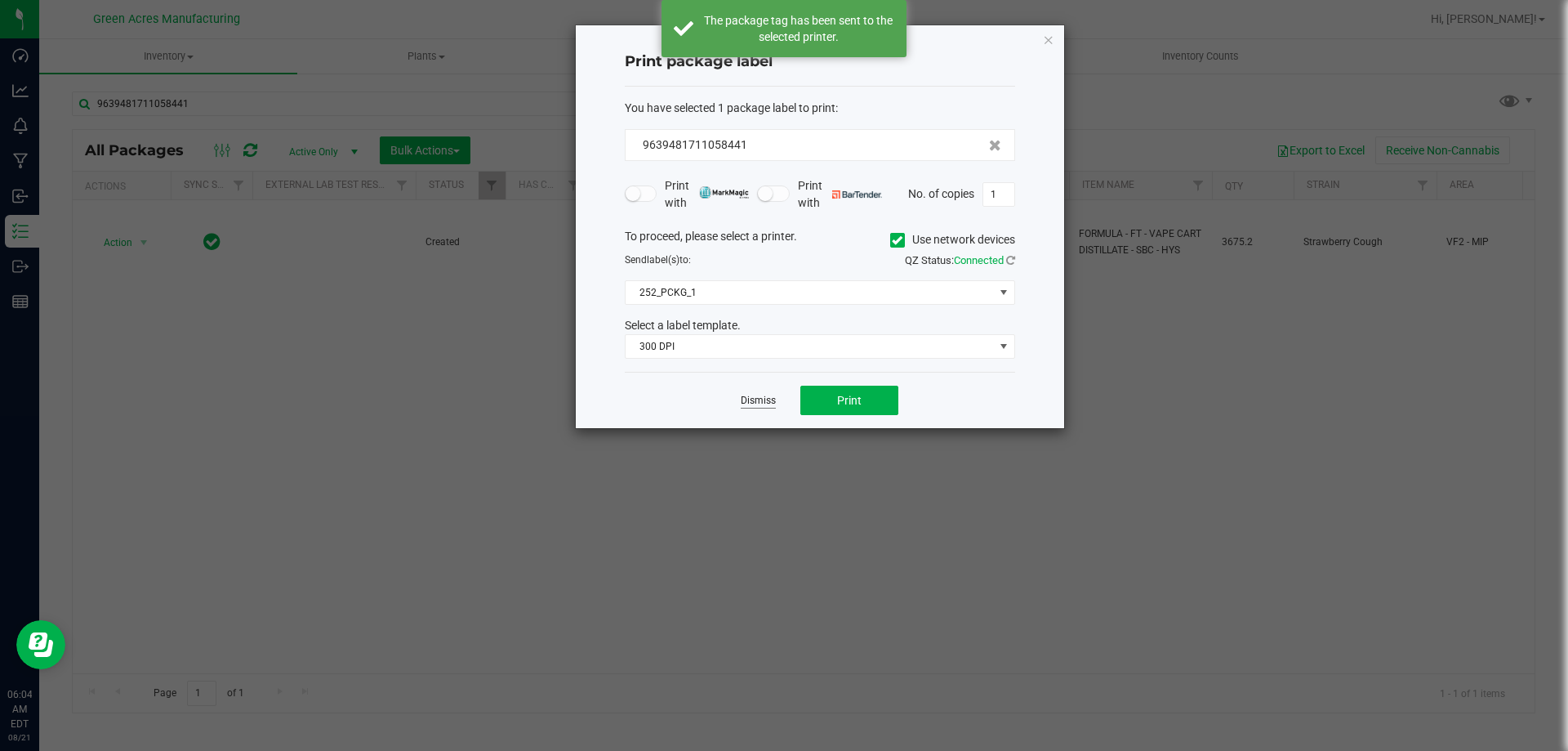
click at [743, 401] on link "Dismiss" at bounding box center [758, 400] width 35 height 14
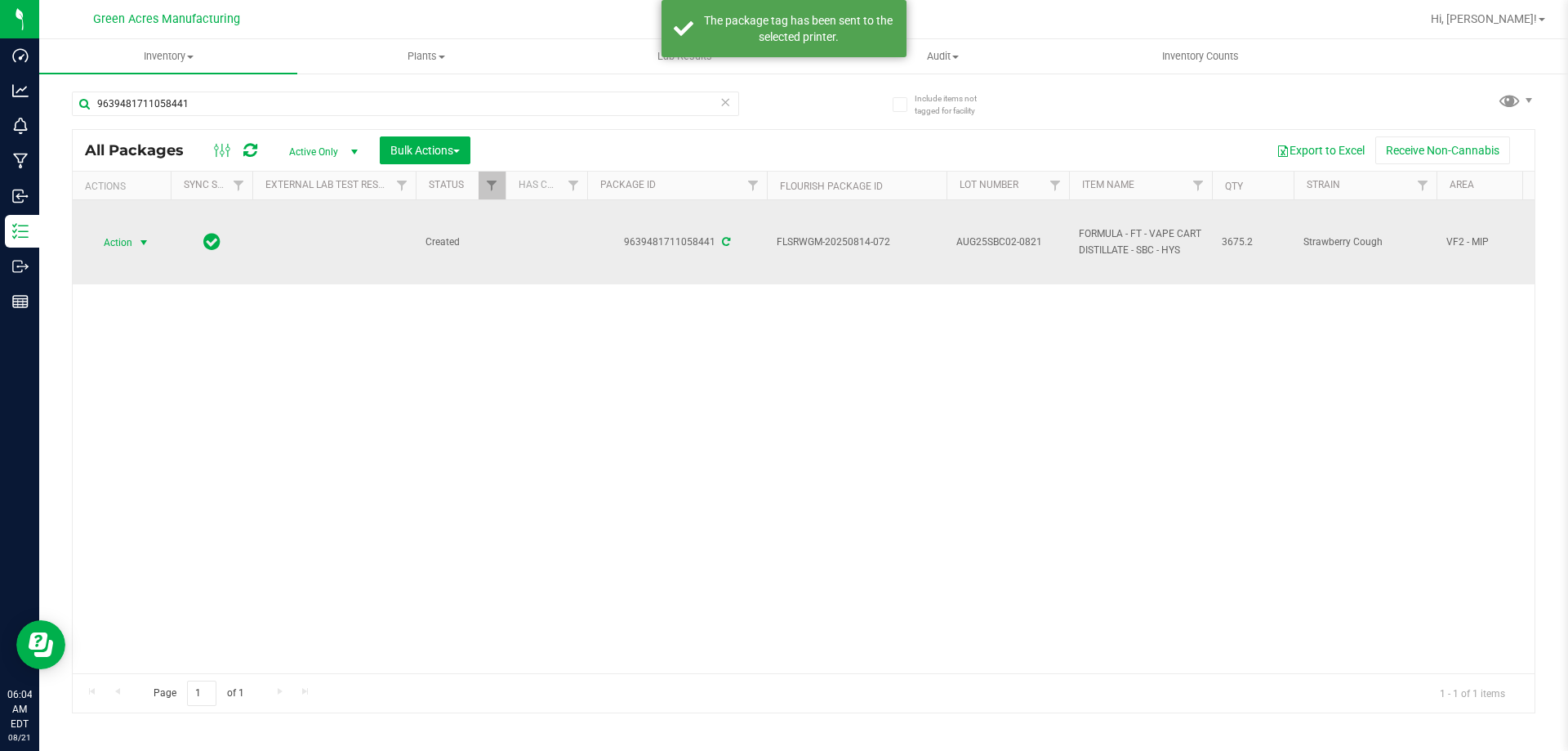
click at [144, 246] on span "select" at bounding box center [144, 243] width 13 height 13
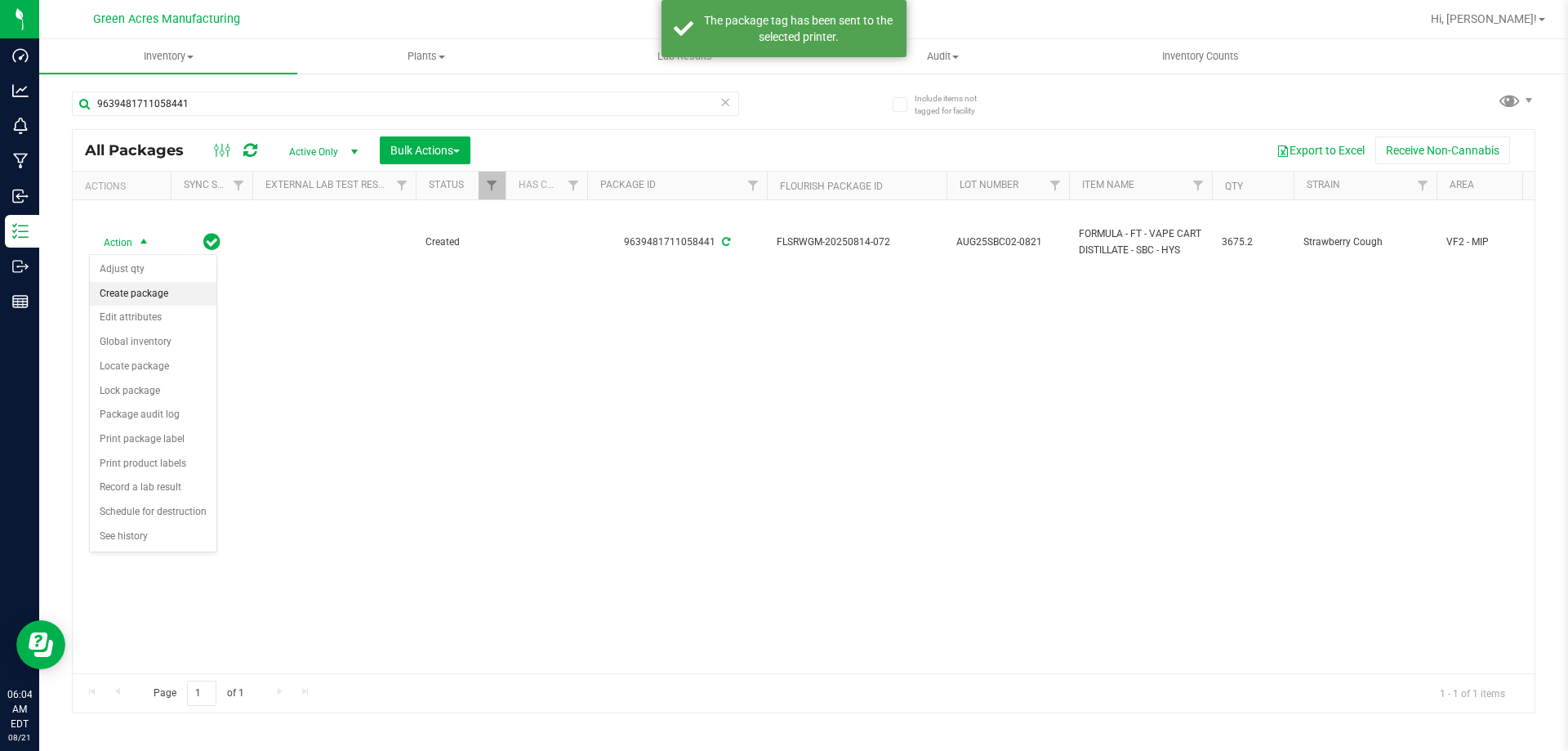
click at [141, 300] on li "Create package" at bounding box center [153, 294] width 127 height 24
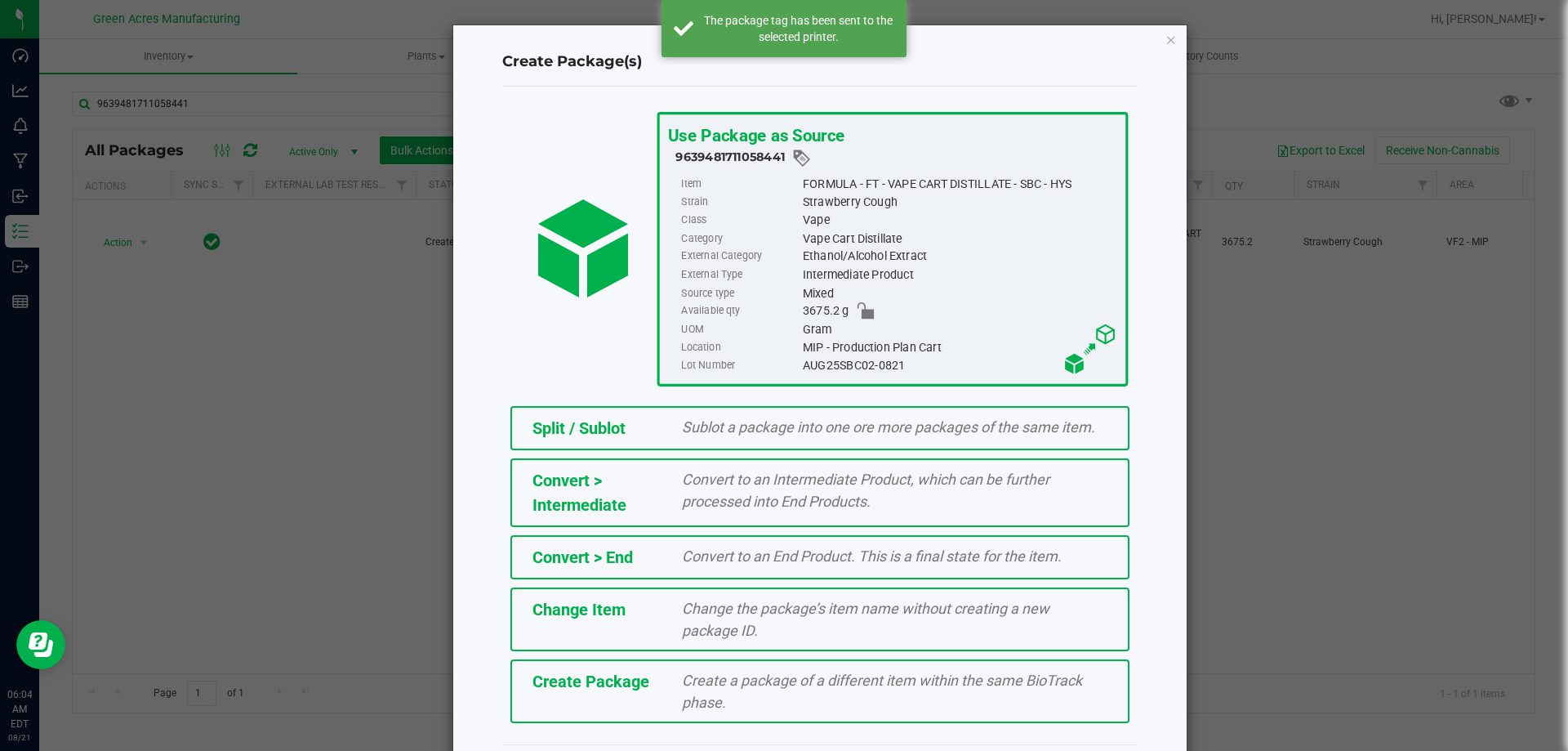
click at [626, 685] on span "Create Package" at bounding box center [590, 682] width 117 height 20
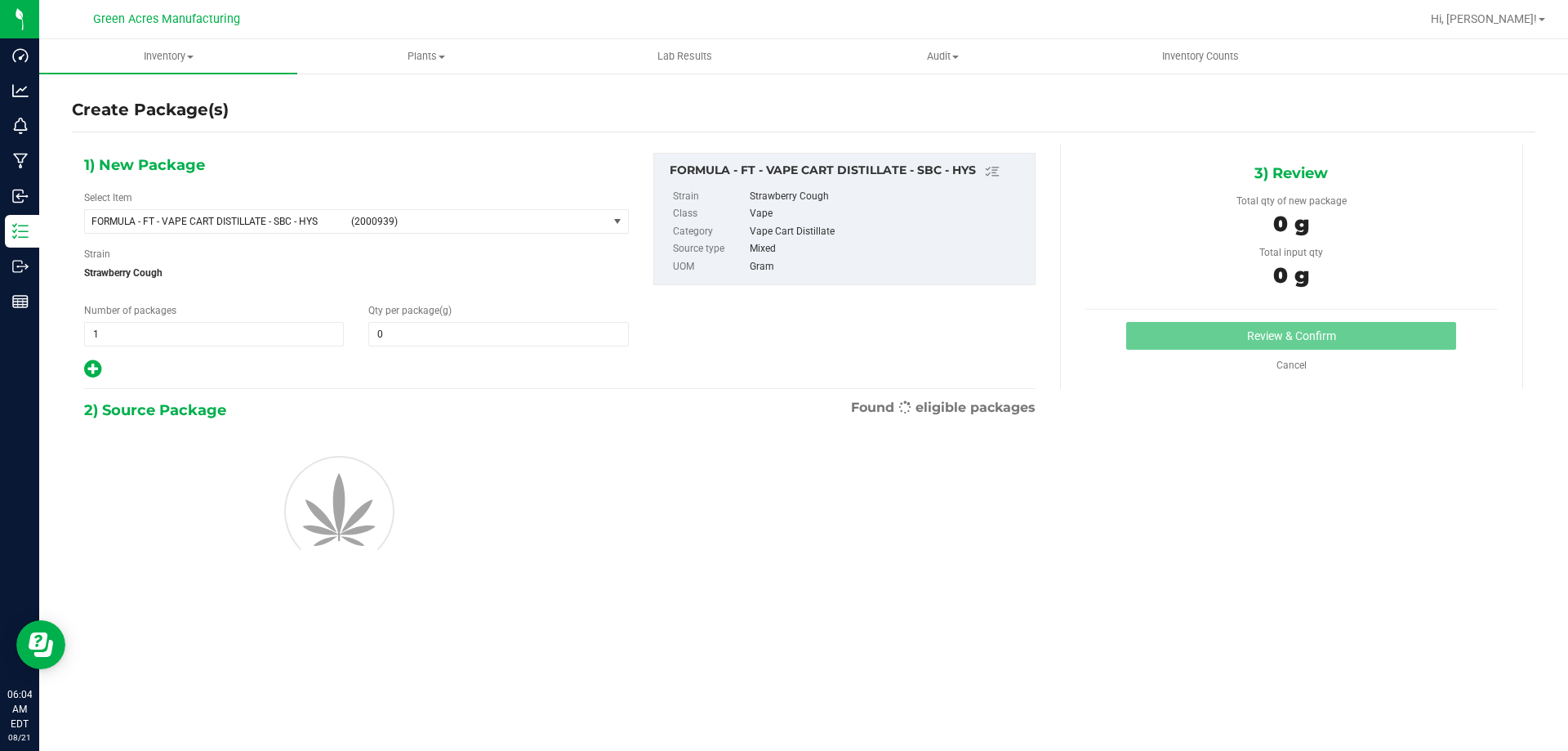
type input "0.0000"
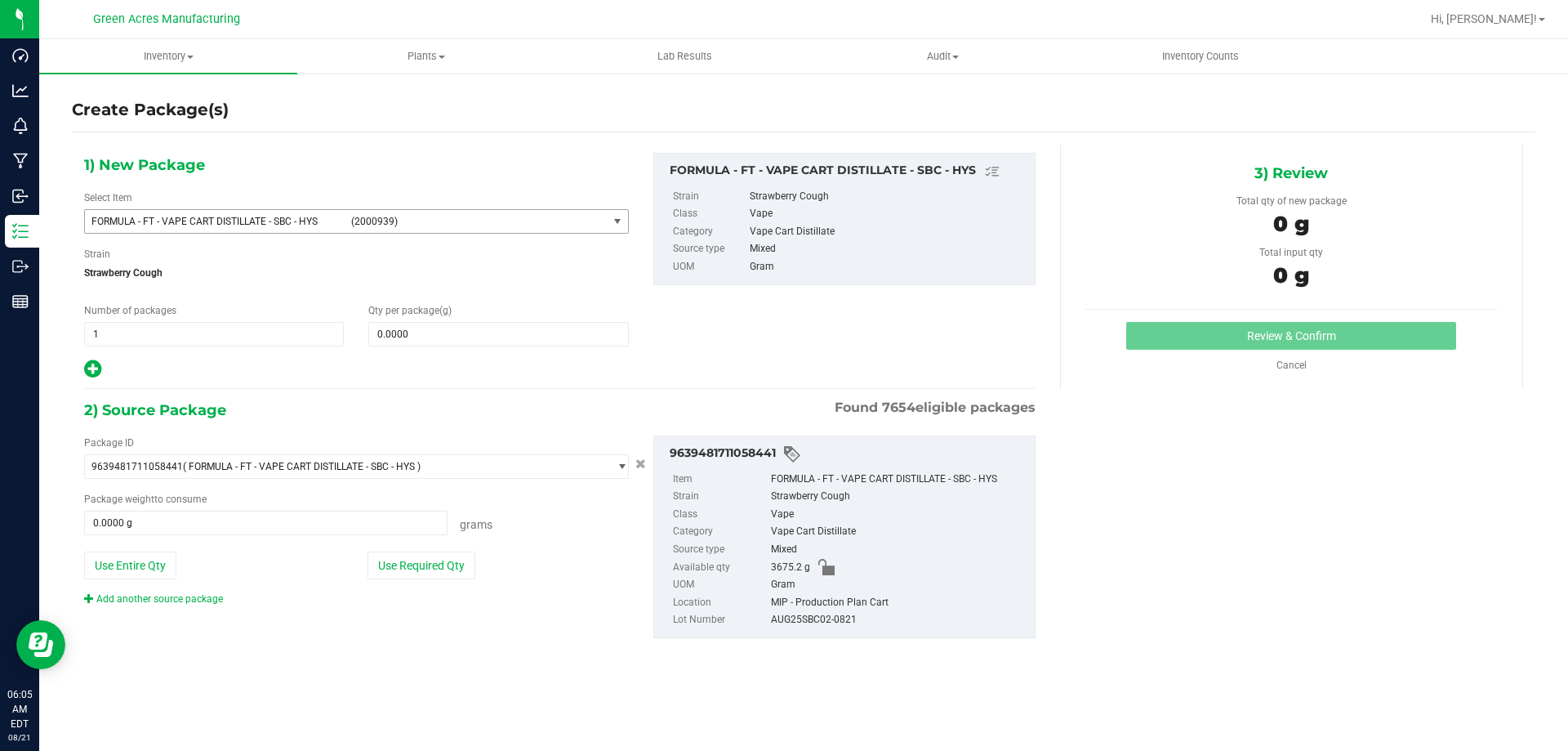
click at [263, 229] on span "FORMULA - FT - VAPE CART DISTILLATE - SBC - HYS (2000939)" at bounding box center [346, 221] width 522 height 23
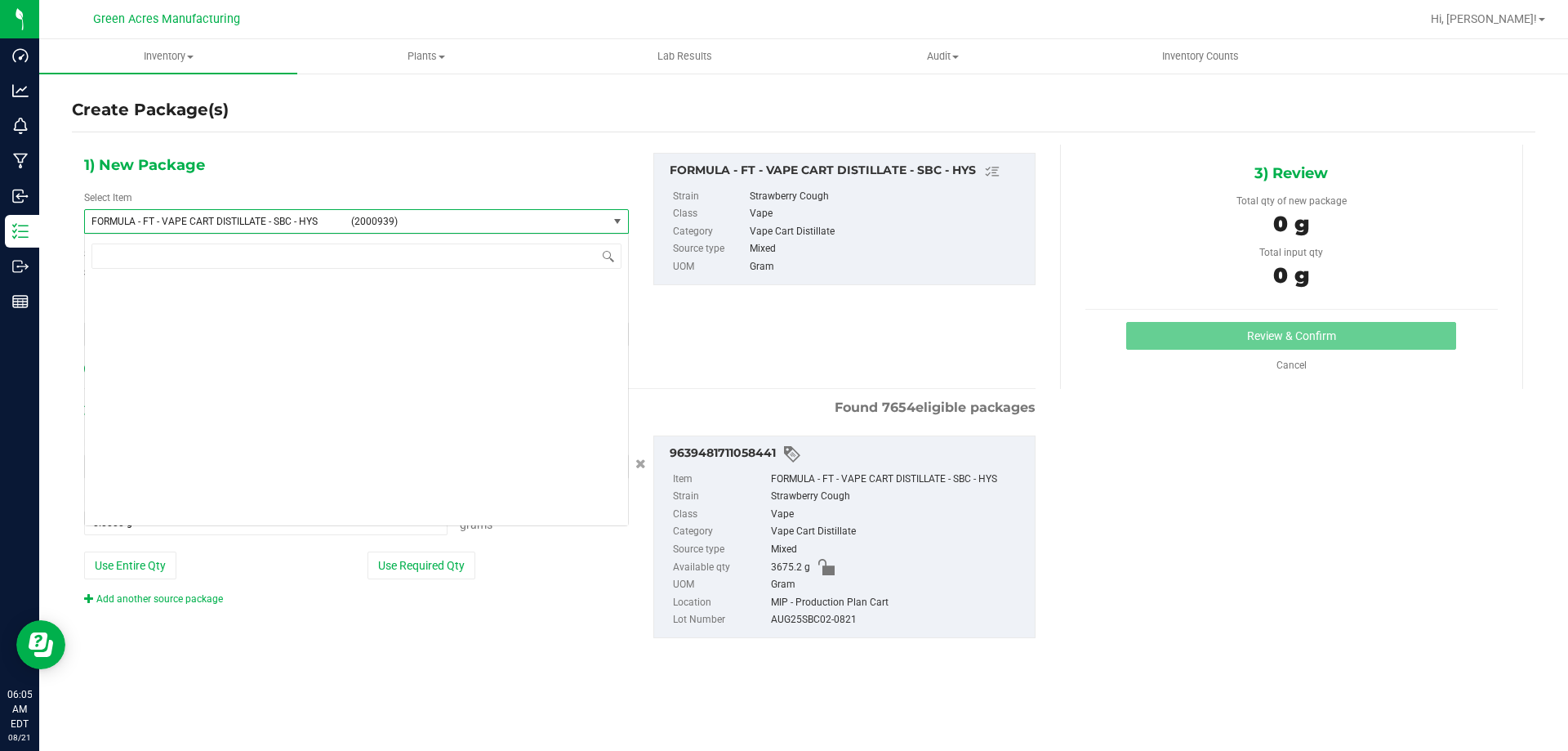
scroll to position [33340, 0]
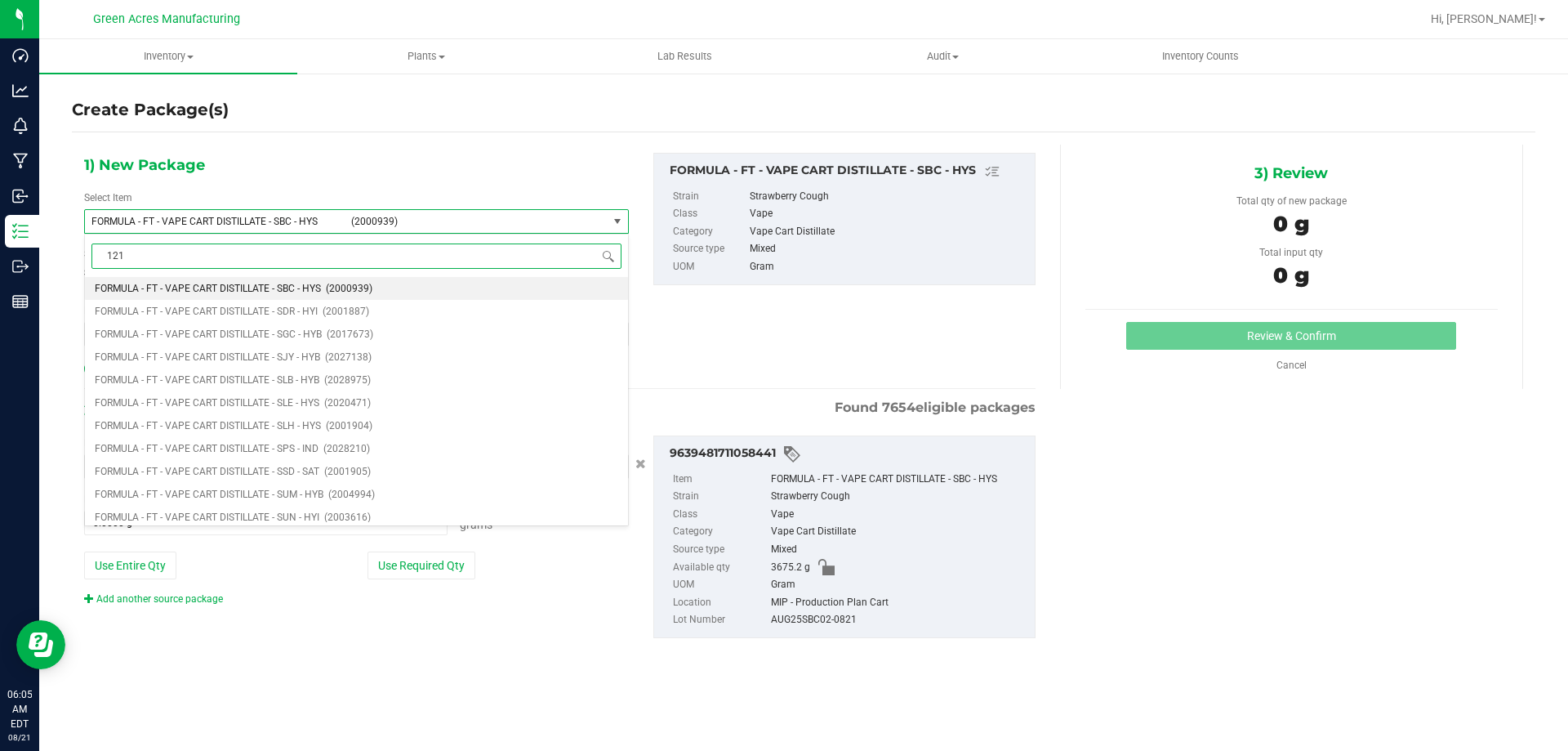
type input "1212"
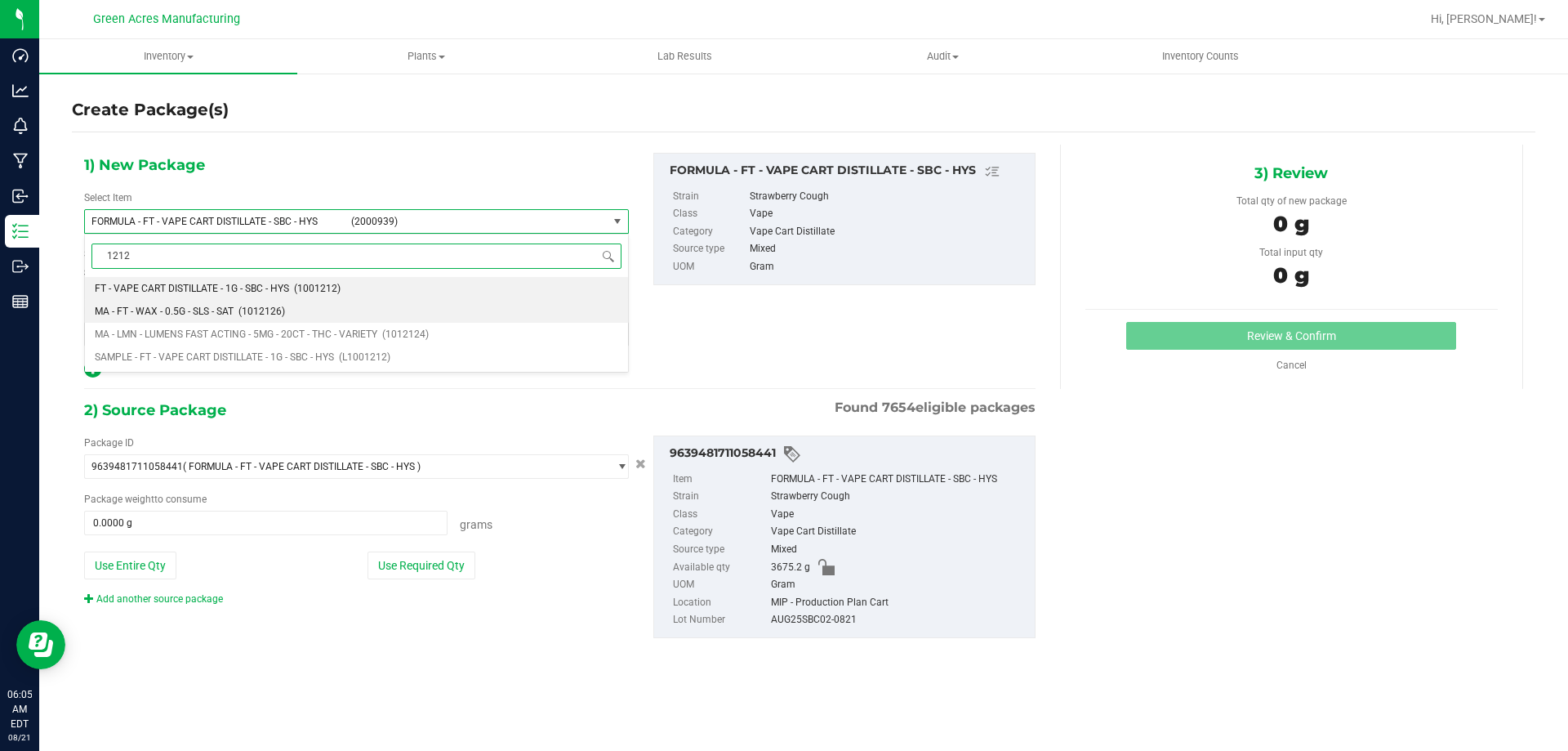
scroll to position [0, 0]
click at [224, 284] on span "FT - VAPE CART DISTILLATE - 1G - SBC - HYS" at bounding box center [192, 288] width 195 height 12
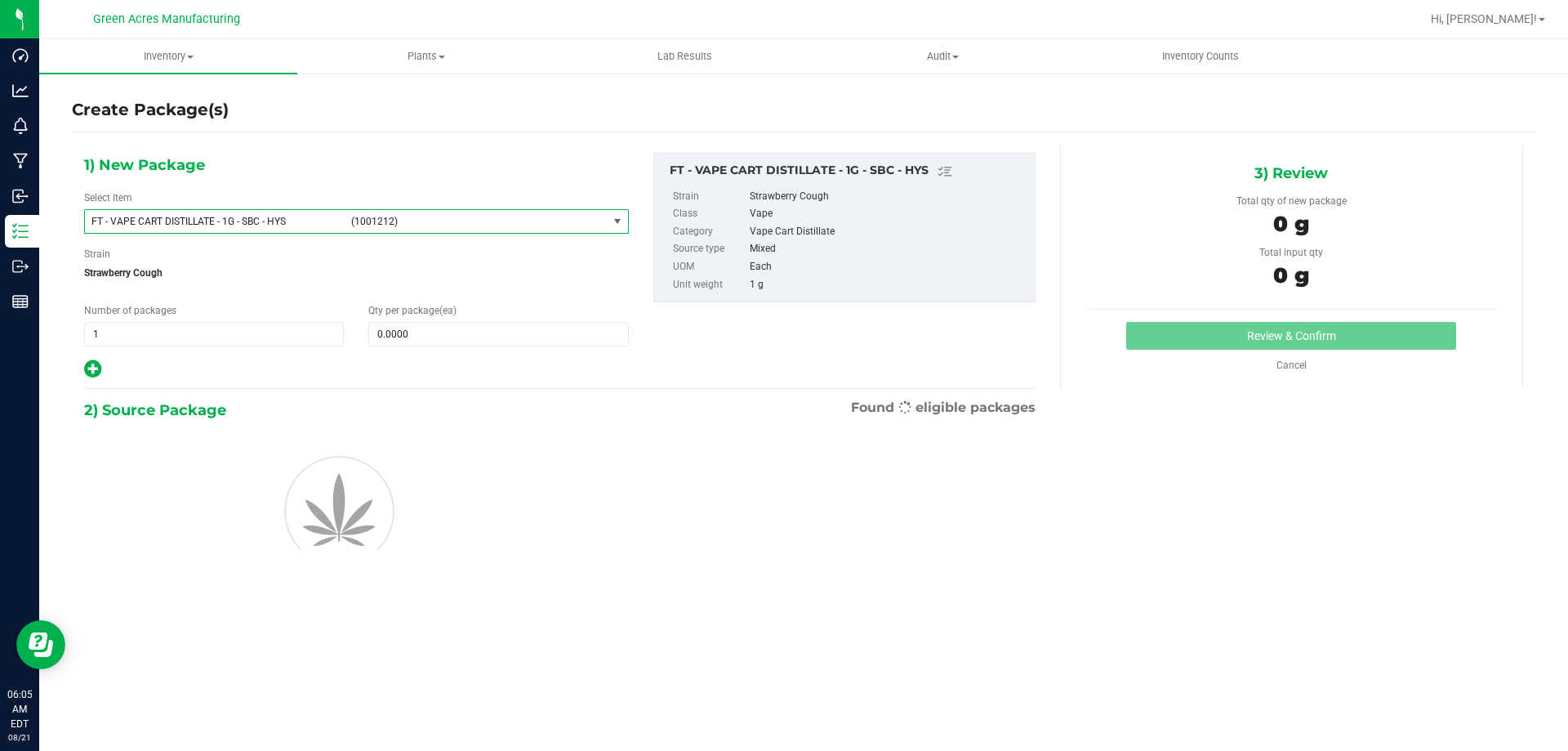
type input "0"
click at [481, 330] on span at bounding box center [498, 333] width 260 height 24
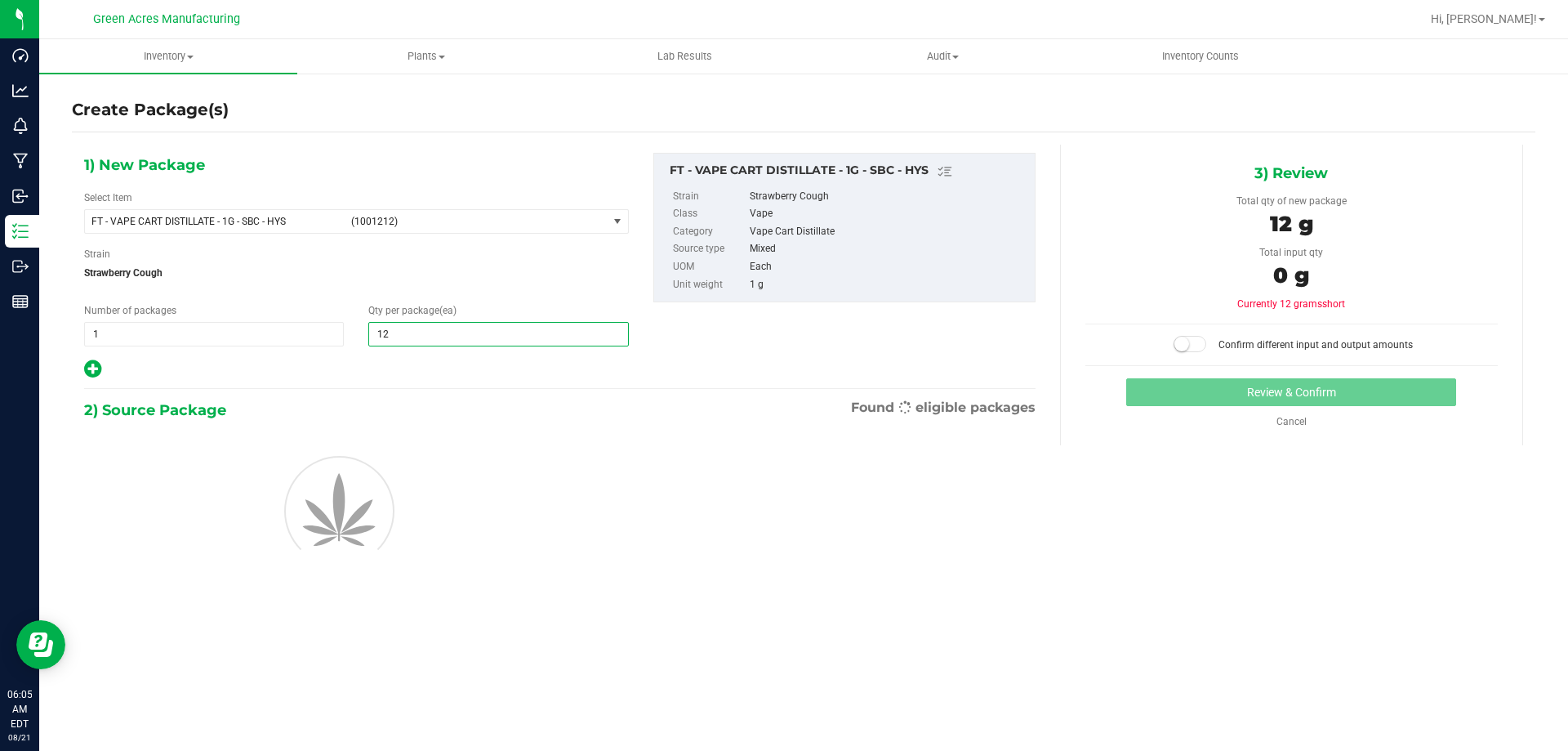
type input "1"
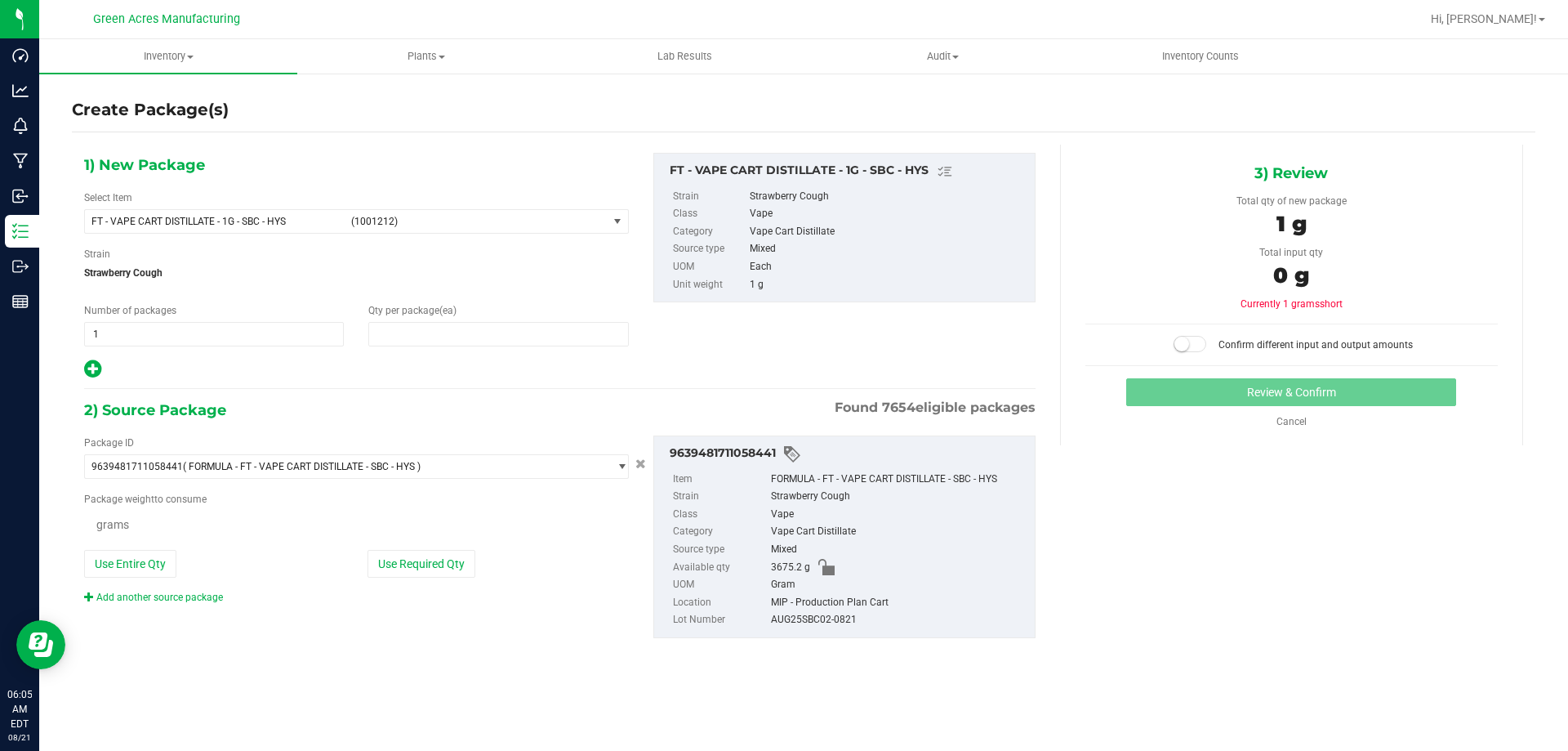
type input "1"
click at [454, 567] on button "Use Required Qty" at bounding box center [421, 565] width 108 height 28
type input "1.0000 g"
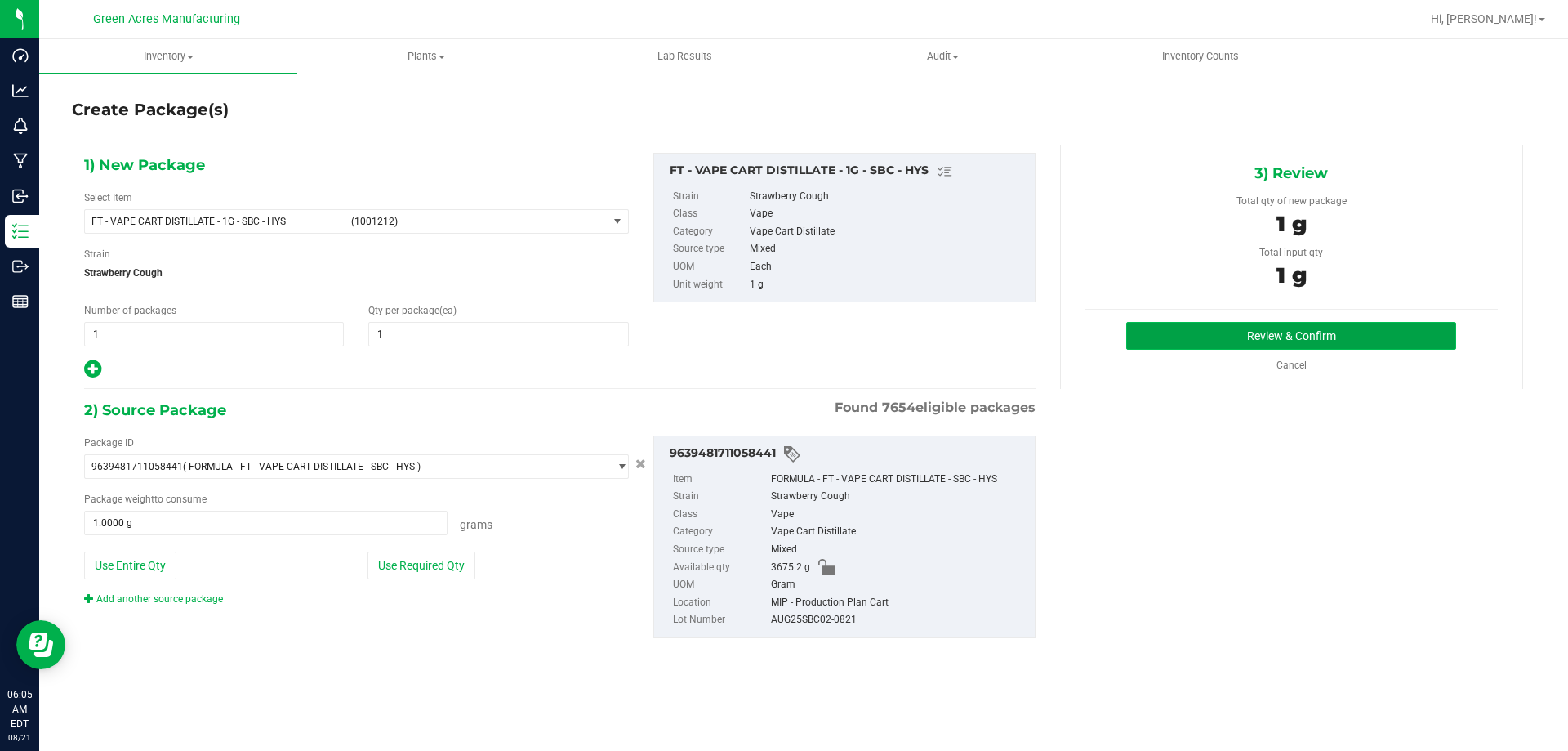
click at [1198, 333] on button "Review & Confirm" at bounding box center [1291, 335] width 330 height 28
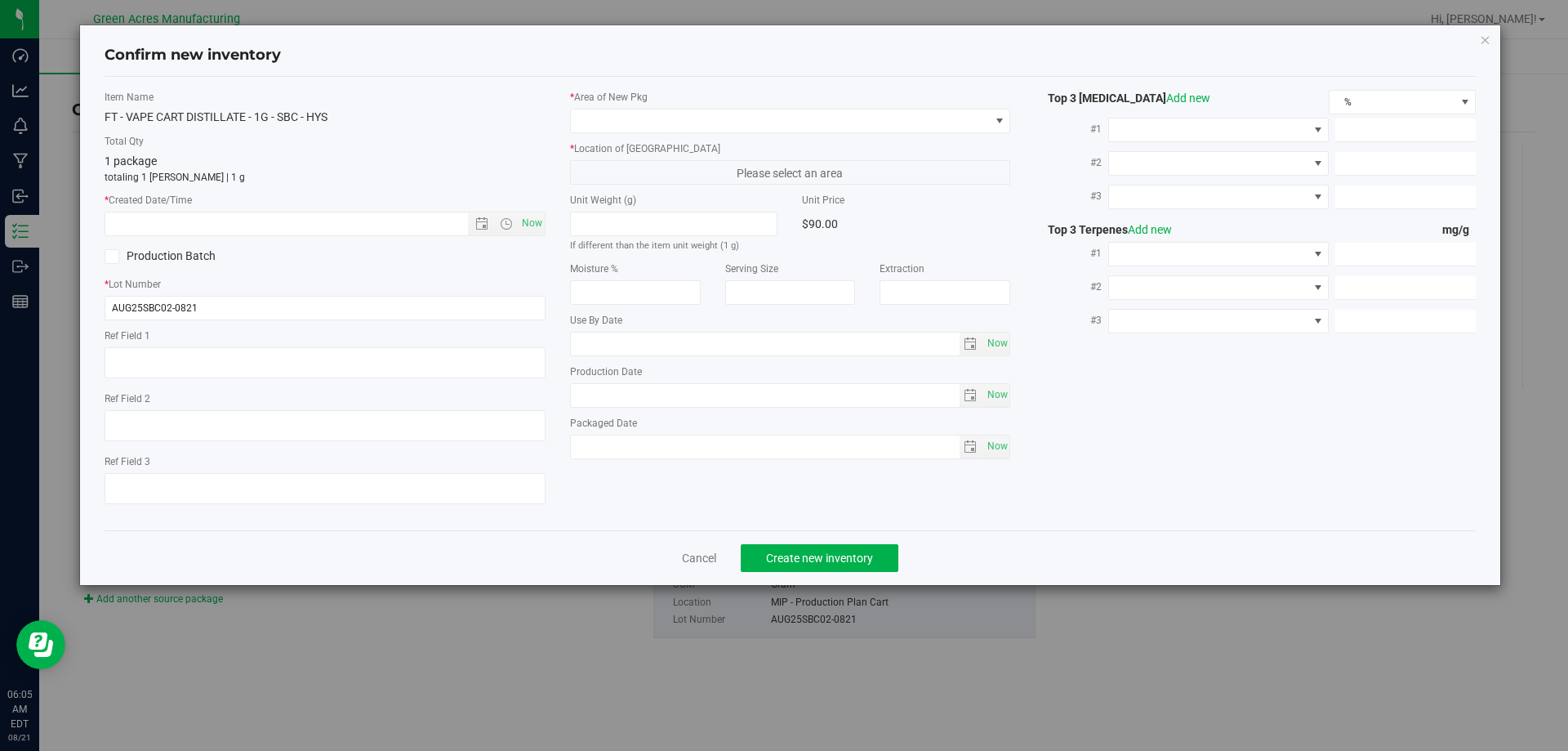
click at [552, 231] on div "Item Name FT - VAPE CART DISTILLATE - 1G - SBC - HYS Total Qty 1 package totali…" at bounding box center [325, 303] width 465 height 428
click at [535, 221] on span "Now" at bounding box center [531, 224] width 28 height 24
type input "[DATE] 6:05 AM"
click at [626, 138] on div "* Area of [GEOGRAPHIC_DATA] * Location of [GEOGRAPHIC_DATA] Please select an ar…" at bounding box center [790, 278] width 465 height 378
click at [640, 121] on span at bounding box center [780, 120] width 419 height 23
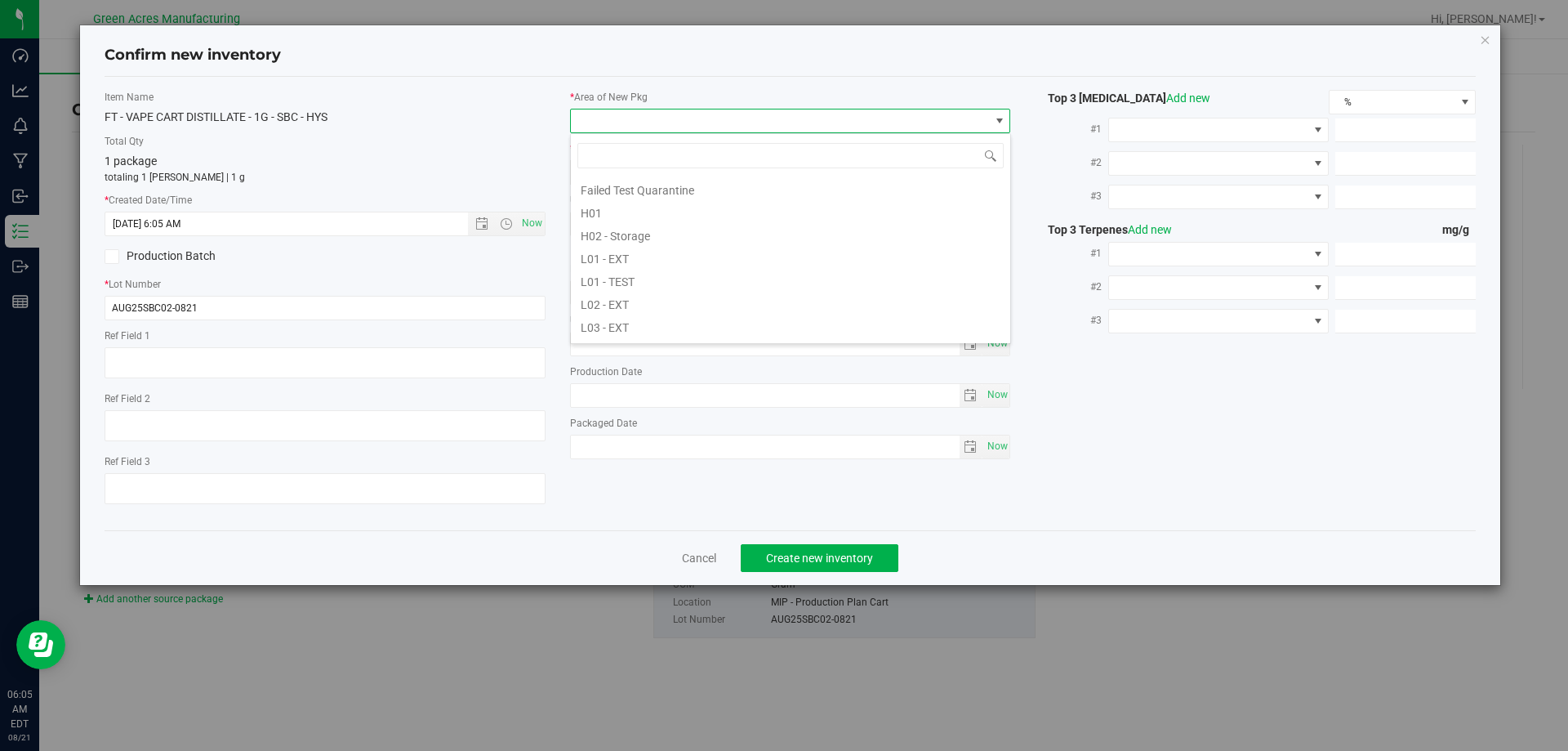
scroll to position [736, 0]
click at [635, 315] on li "VF2 - MIP" at bounding box center [790, 322] width 439 height 23
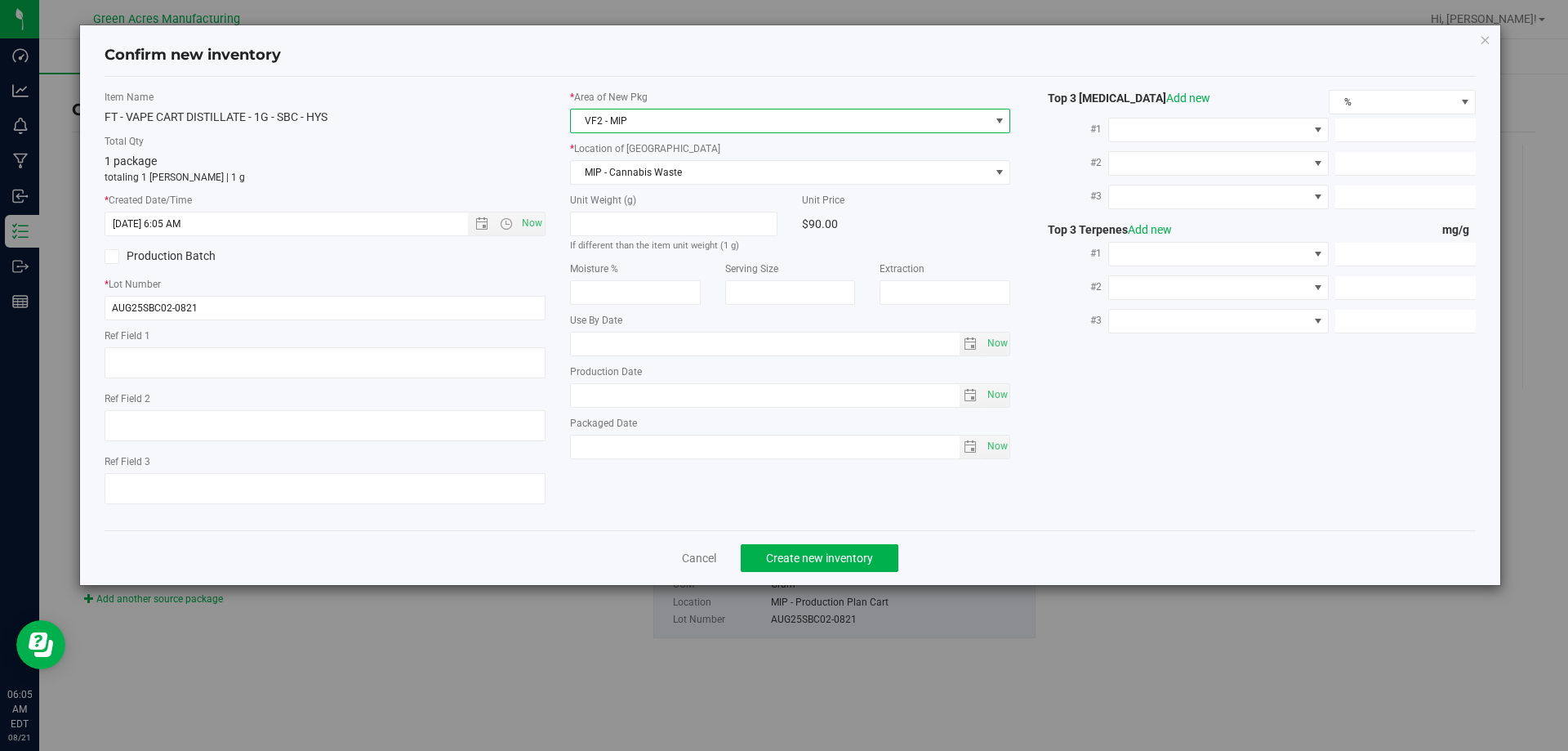
drag, startPoint x: 682, startPoint y: 190, endPoint x: 696, endPoint y: 158, distance: 34.9
click at [683, 188] on div "* Area of [GEOGRAPHIC_DATA] VF2 - MIP * Location of [GEOGRAPHIC_DATA] MIP - Can…" at bounding box center [790, 278] width 465 height 378
click at [696, 155] on label "* Location of [GEOGRAPHIC_DATA]" at bounding box center [790, 149] width 441 height 14
click at [688, 171] on span "MIP - Cannabis Waste" at bounding box center [780, 172] width 419 height 23
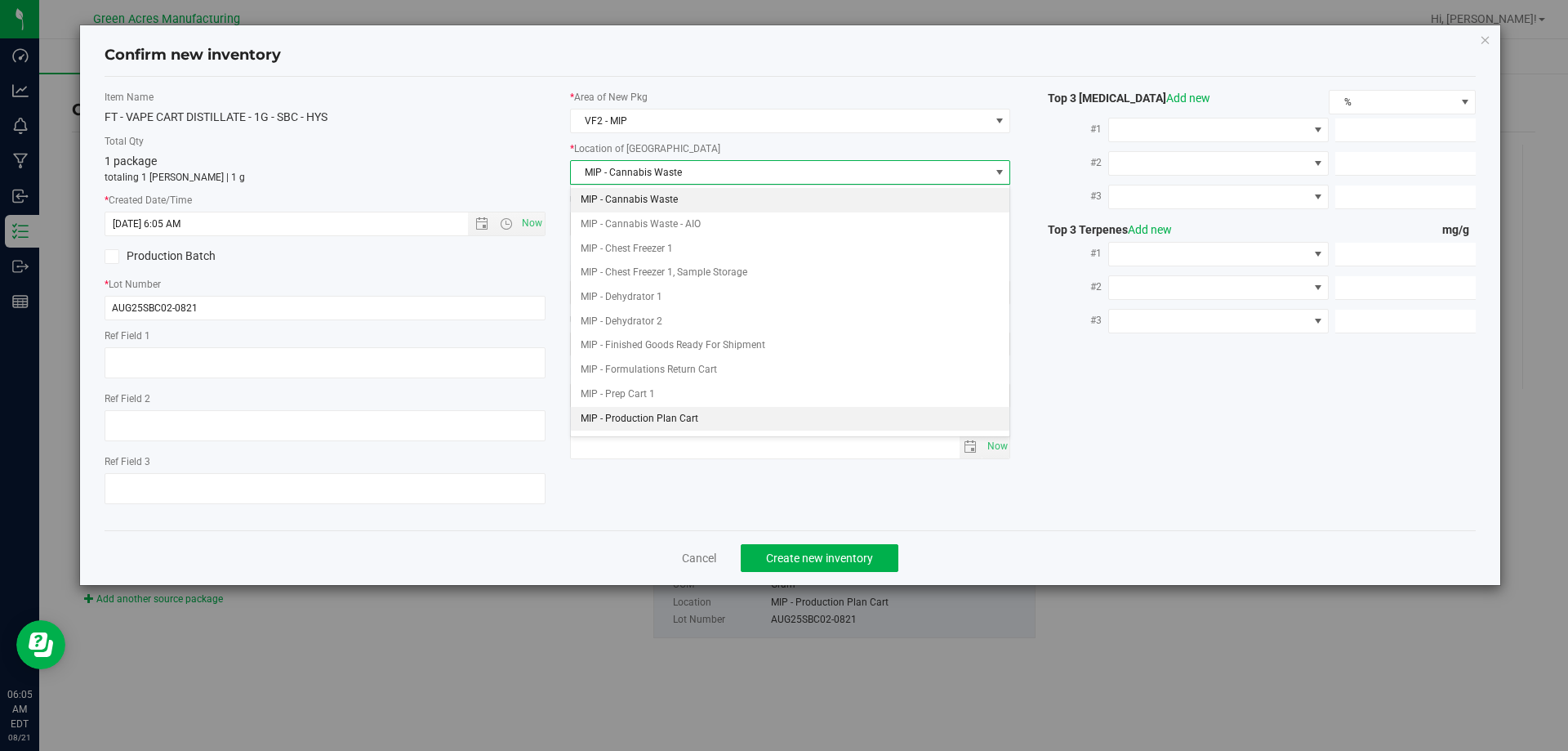
click at [696, 418] on li "MIP - Production Plan Cart" at bounding box center [790, 419] width 439 height 24
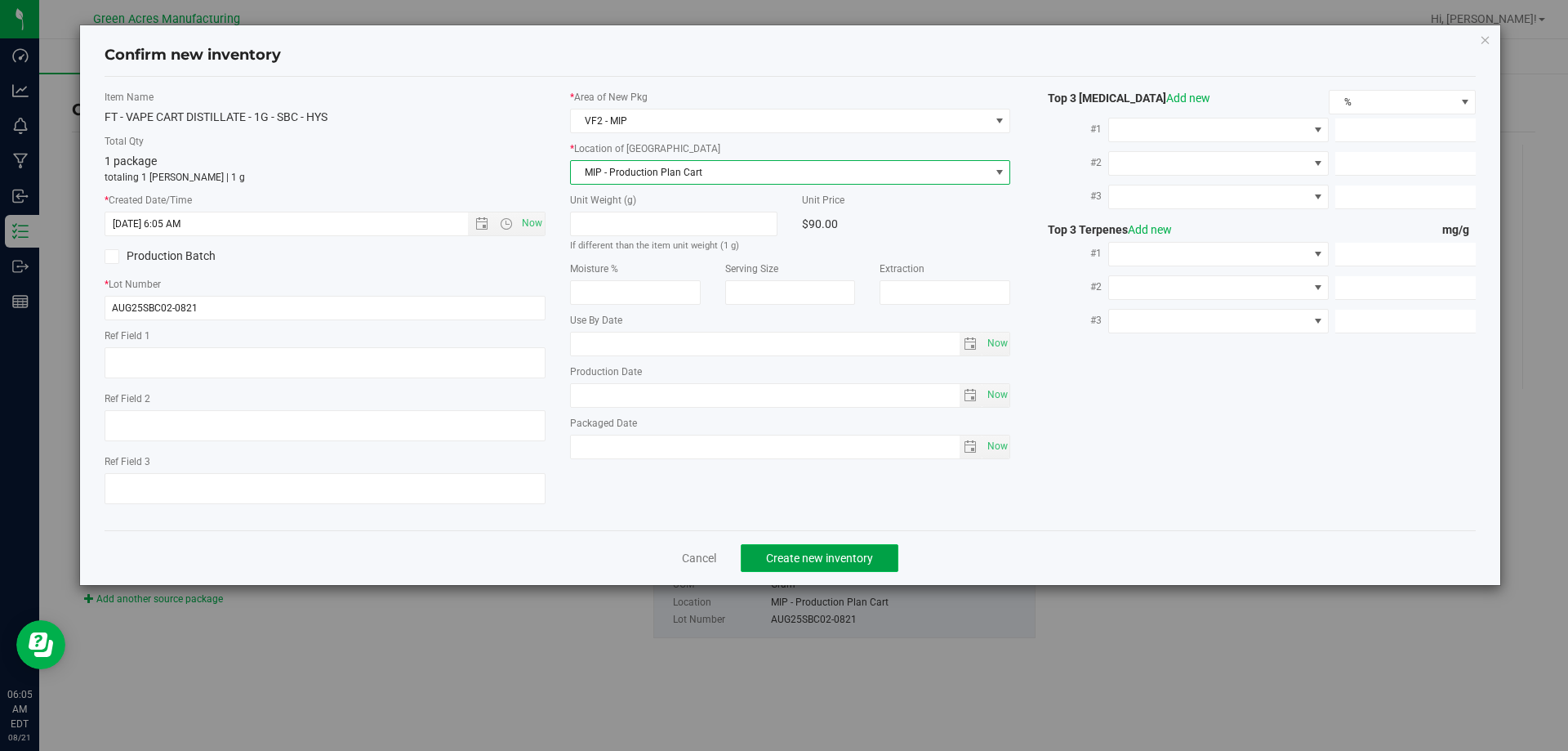
click at [795, 566] on button "Create new inventory" at bounding box center [819, 558] width 158 height 28
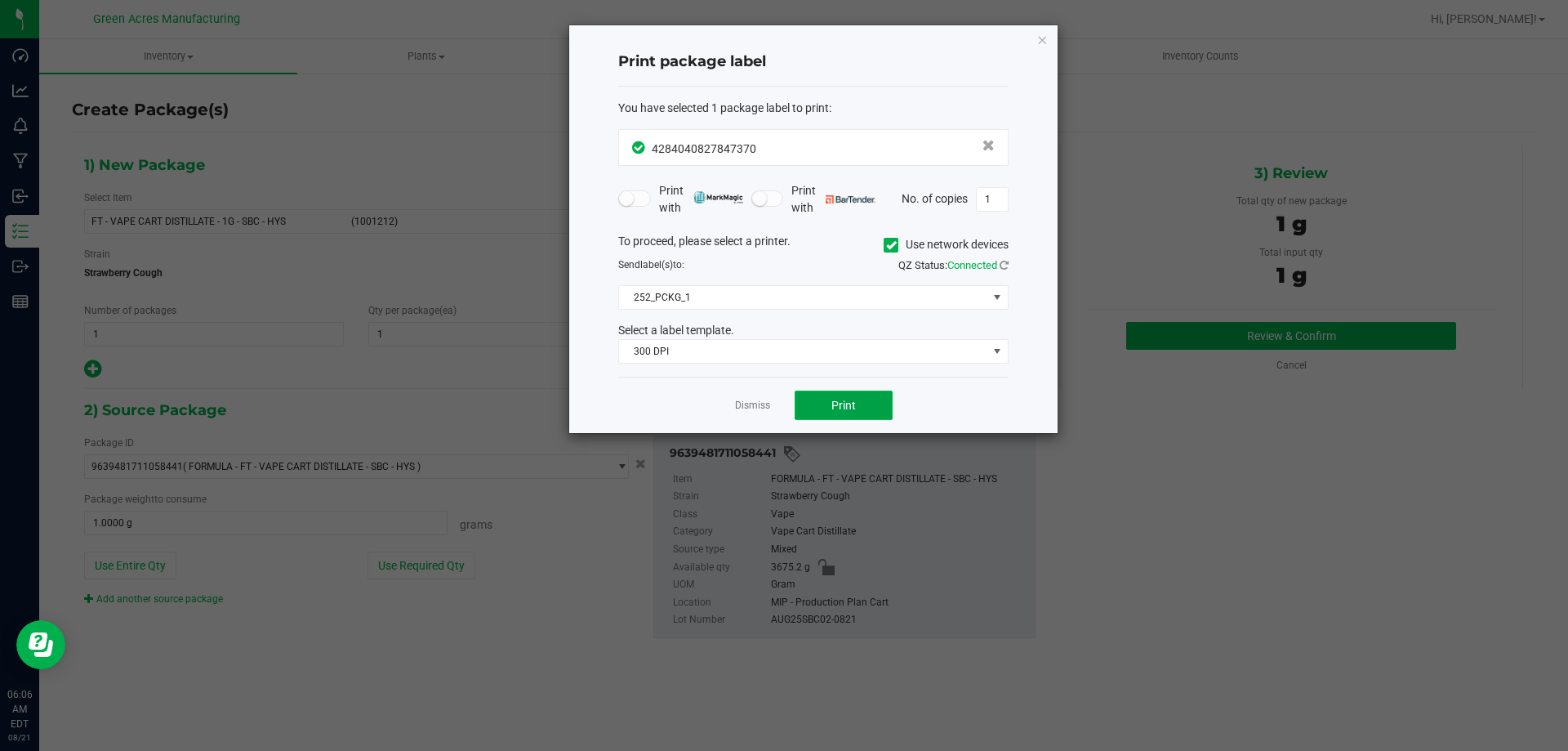
click at [847, 399] on span "Print" at bounding box center [843, 405] width 24 height 13
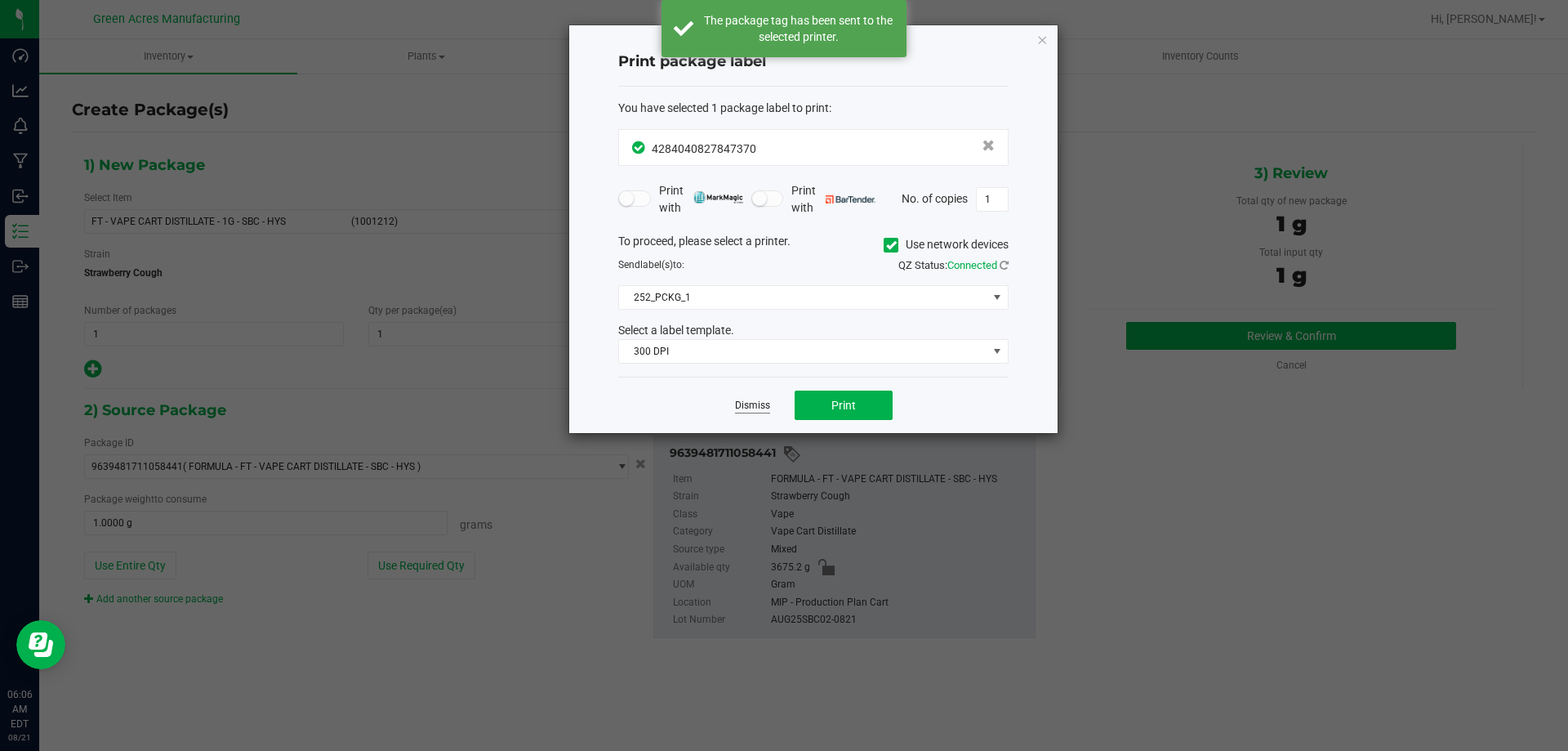
click at [740, 405] on link "Dismiss" at bounding box center [752, 405] width 35 height 14
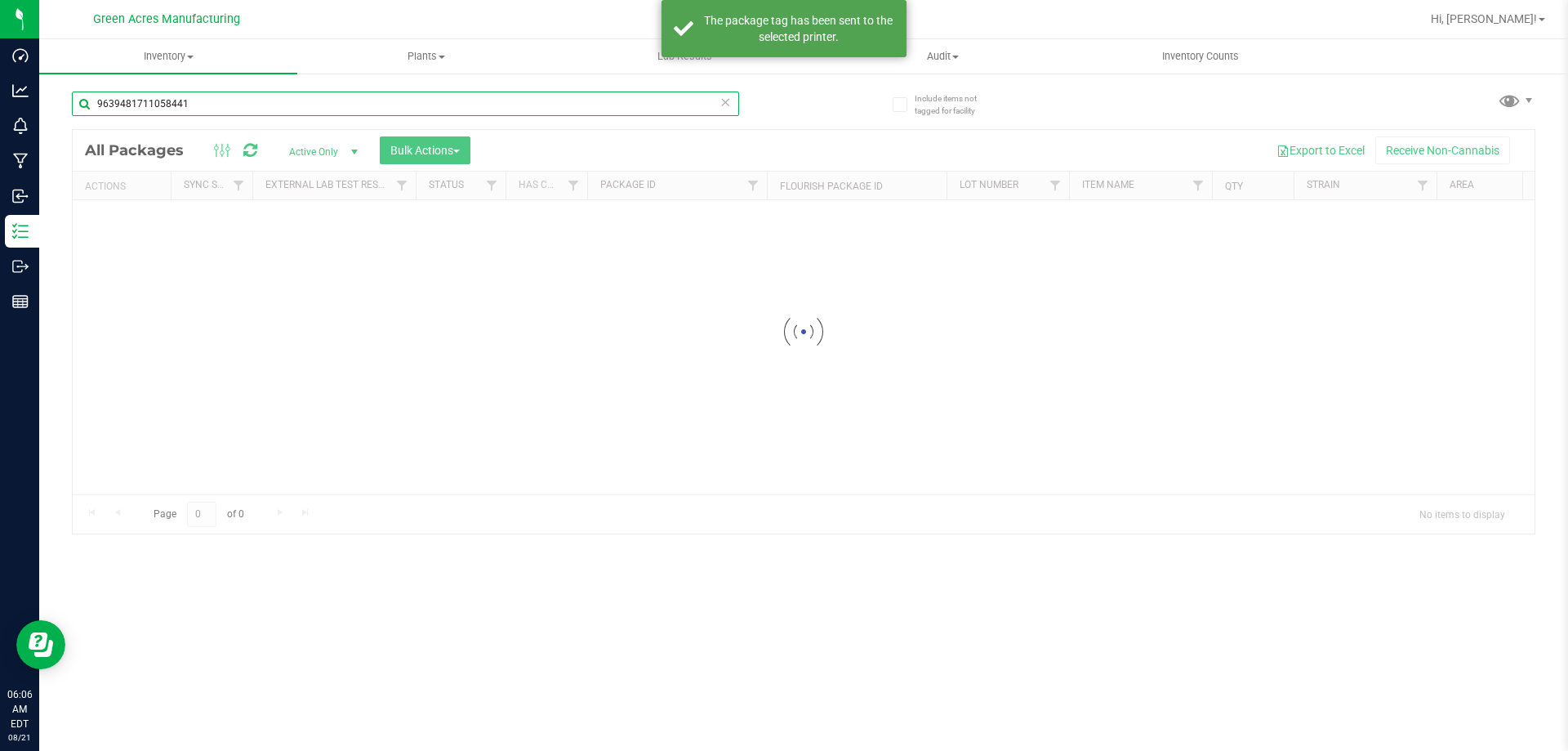
drag, startPoint x: 189, startPoint y: 111, endPoint x: 76, endPoint y: 126, distance: 114.0
click at [77, 126] on div "9639481711058441" at bounding box center [405, 110] width 667 height 37
type input "4284040827847370"
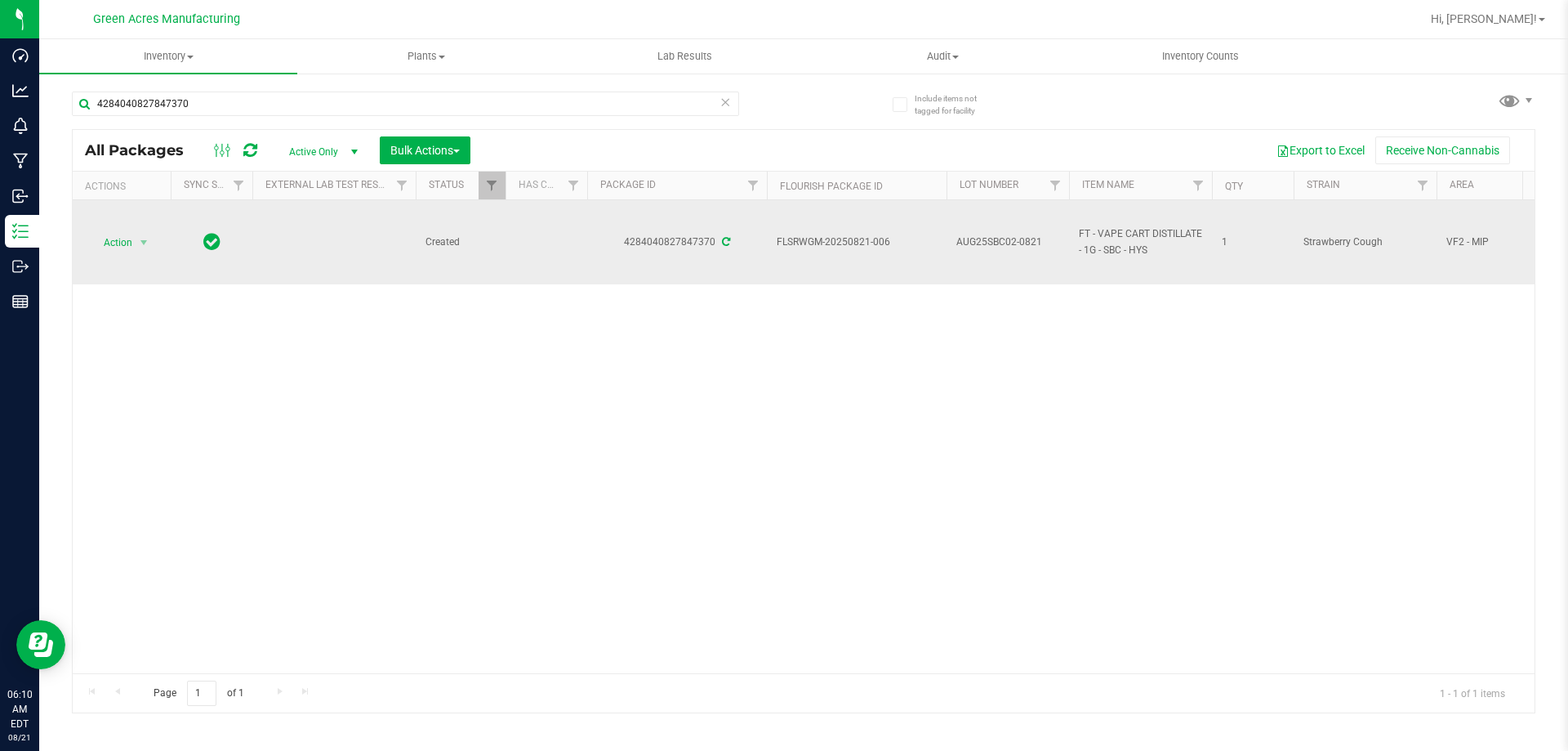
click at [159, 250] on div "Action Action Adjust qty Create package Edit attributes Global inventory Locate…" at bounding box center [121, 242] width 79 height 23
click at [128, 239] on span "Action" at bounding box center [110, 242] width 44 height 23
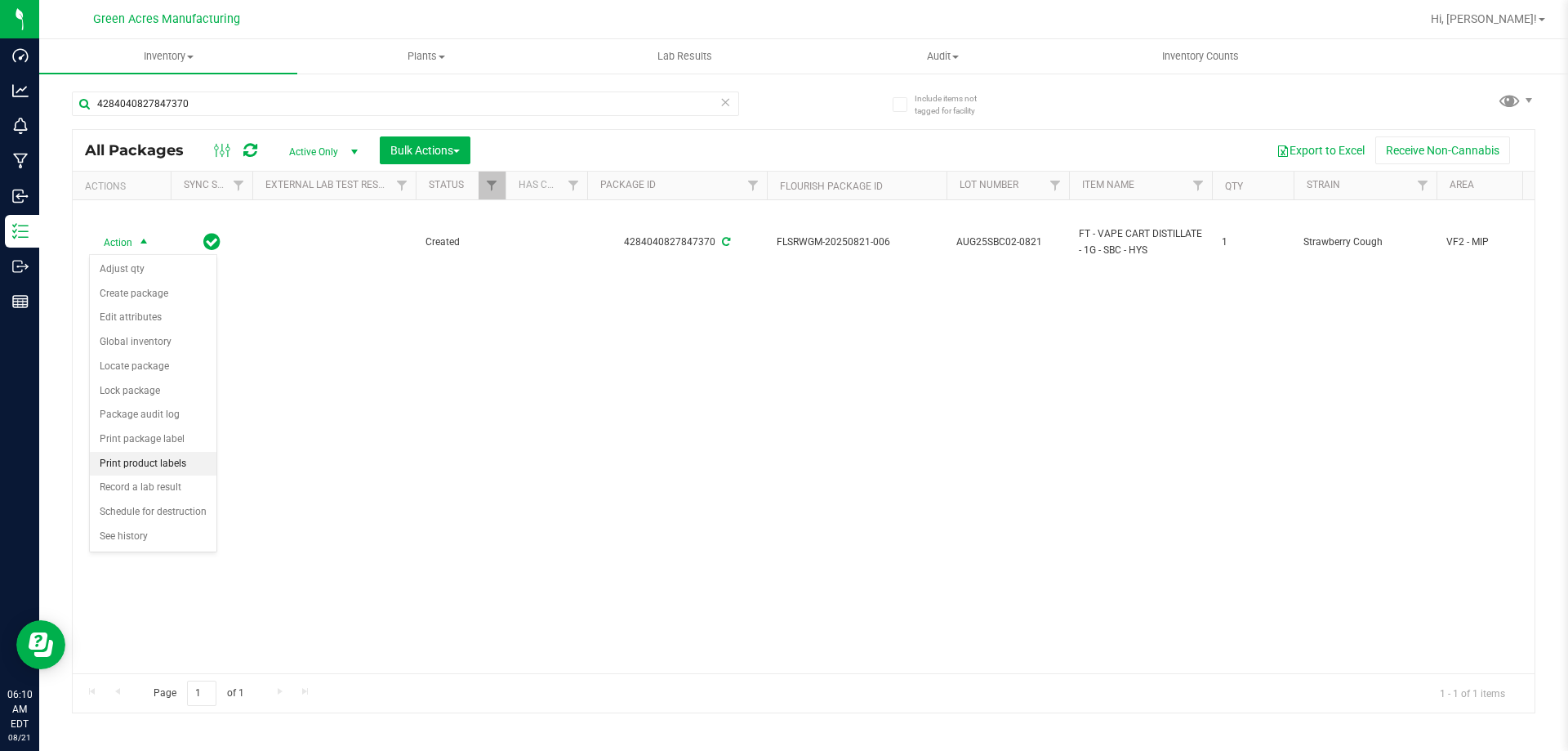
click at [163, 465] on li "Print product labels" at bounding box center [153, 464] width 127 height 24
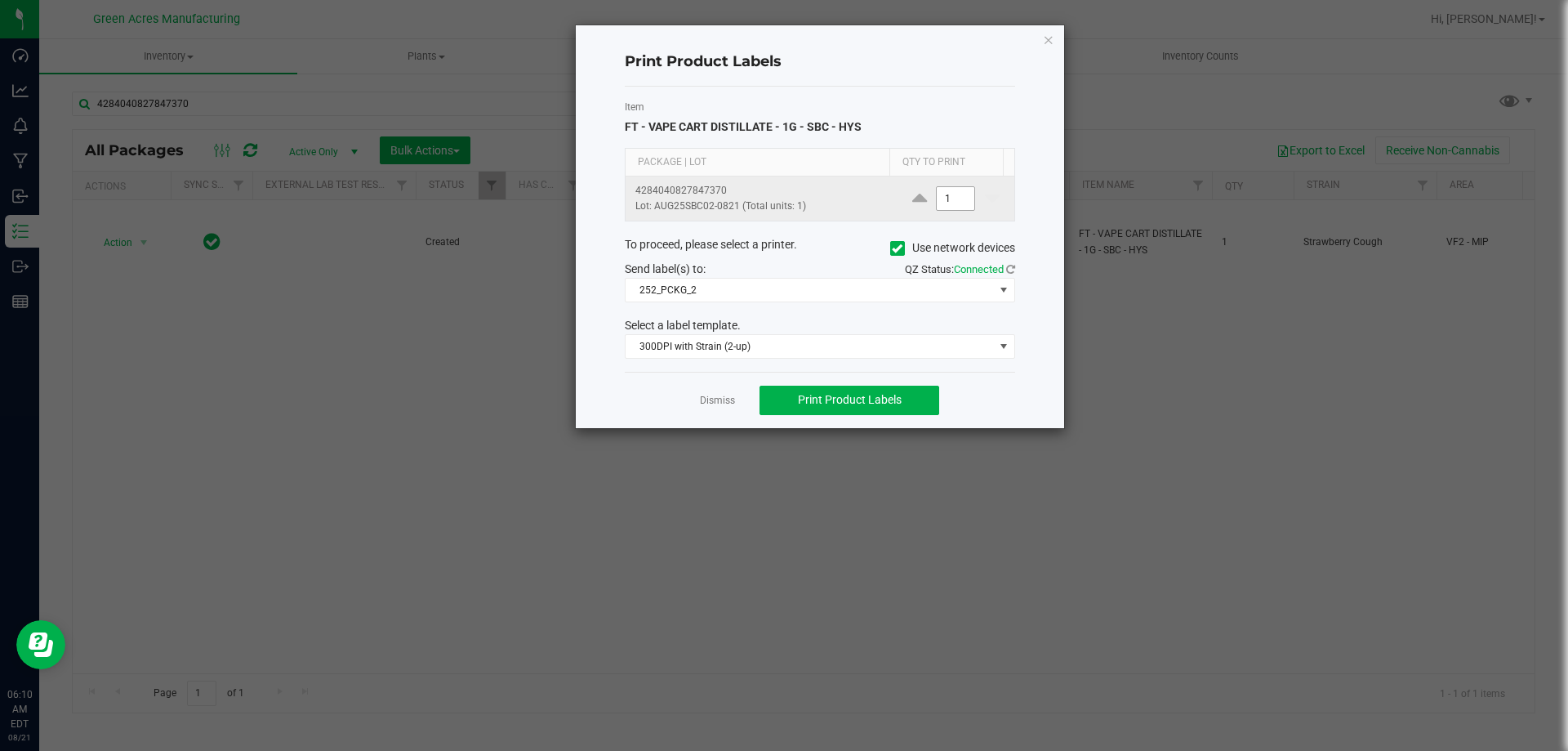
click at [943, 196] on input "1" at bounding box center [955, 198] width 37 height 23
type input "3,300"
click at [835, 418] on div "Dismiss Print Product Labels" at bounding box center [819, 400] width 390 height 56
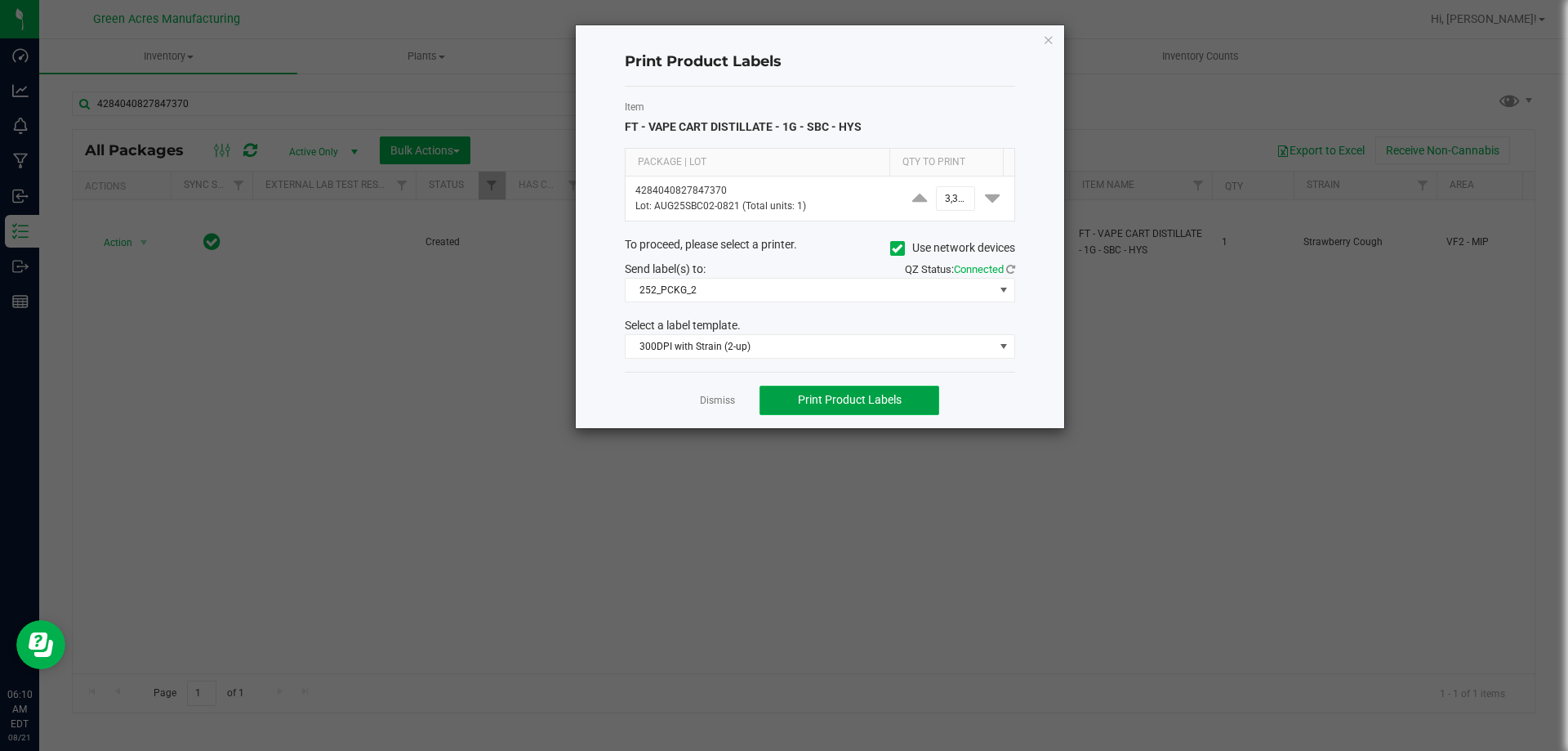
click at [835, 408] on button "Print Product Labels" at bounding box center [849, 400] width 179 height 29
click at [1045, 34] on icon "button" at bounding box center [1048, 39] width 12 height 20
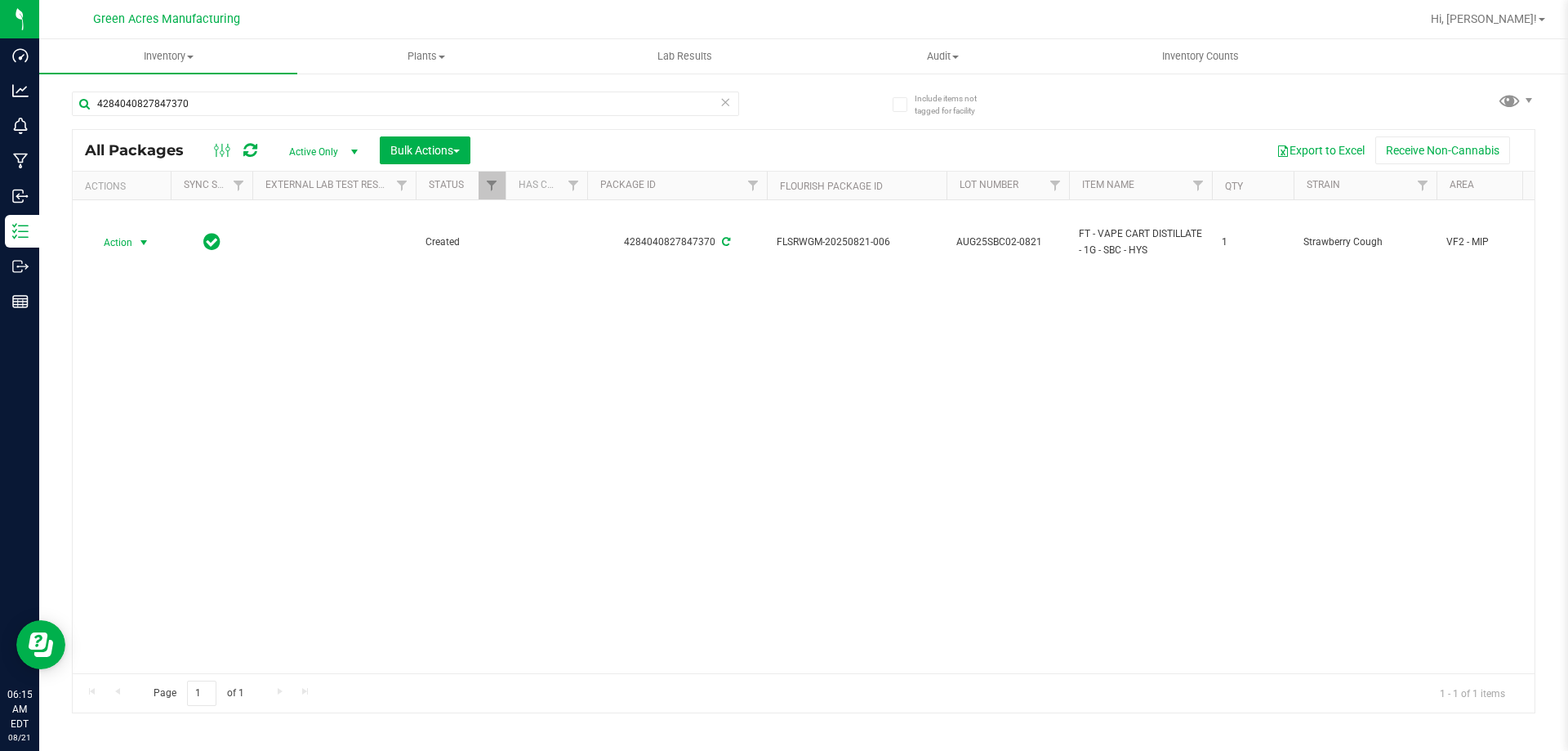
click at [1548, 29] on div "Hi, [PERSON_NAME]!" at bounding box center [1487, 19] width 128 height 29
click at [1525, 24] on span "Hi, [PERSON_NAME]!" at bounding box center [1484, 19] width 106 height 13
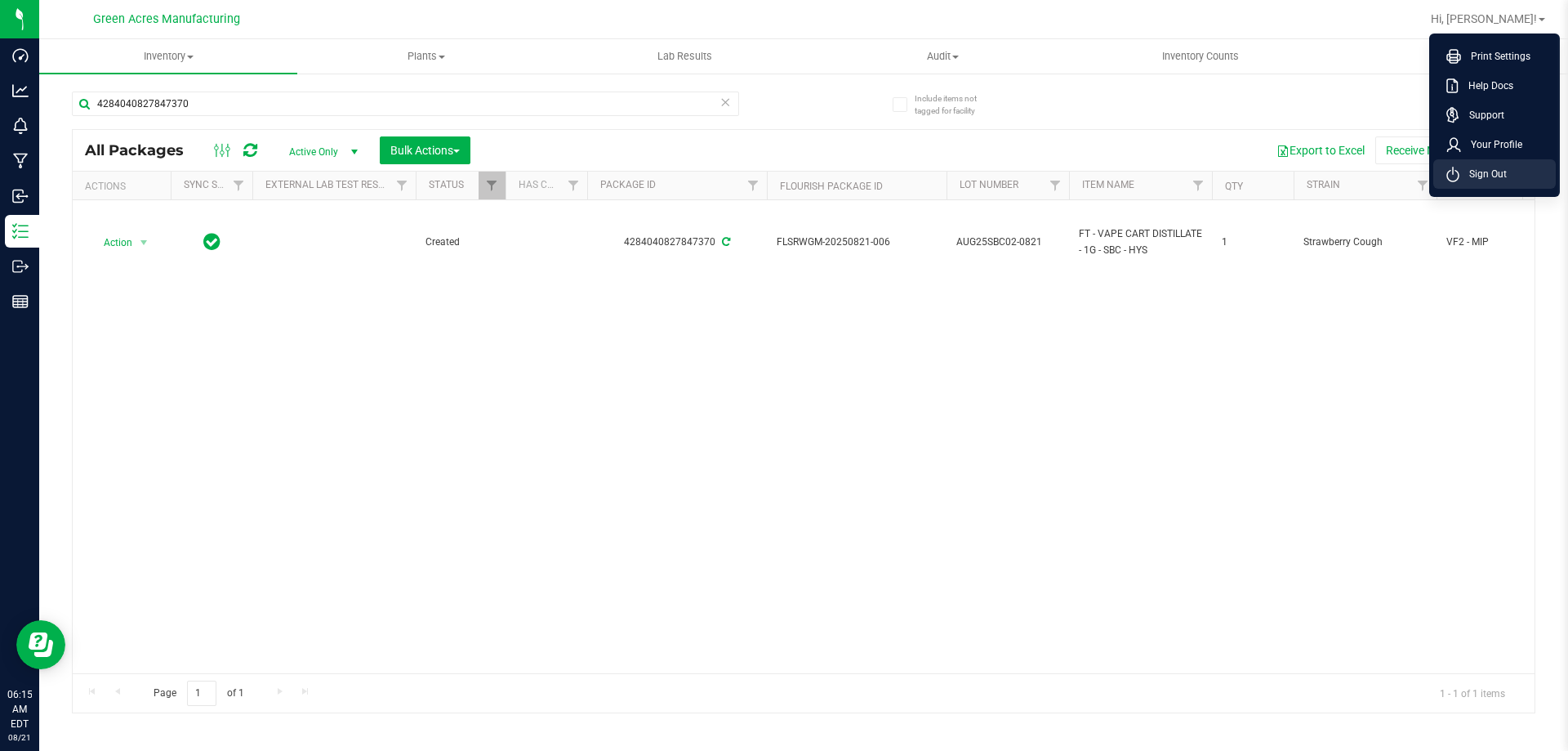
click at [1496, 182] on li "Sign Out" at bounding box center [1494, 174] width 122 height 29
